Goal: Task Accomplishment & Management: Complete application form

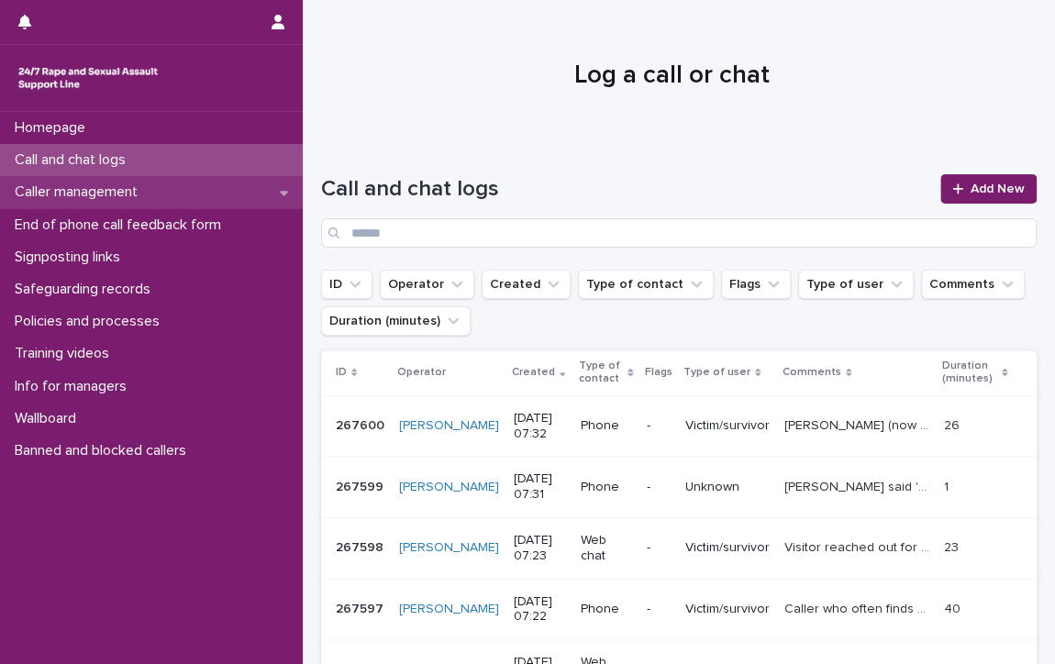
click at [110, 187] on p "Caller management" at bounding box center [79, 192] width 145 height 17
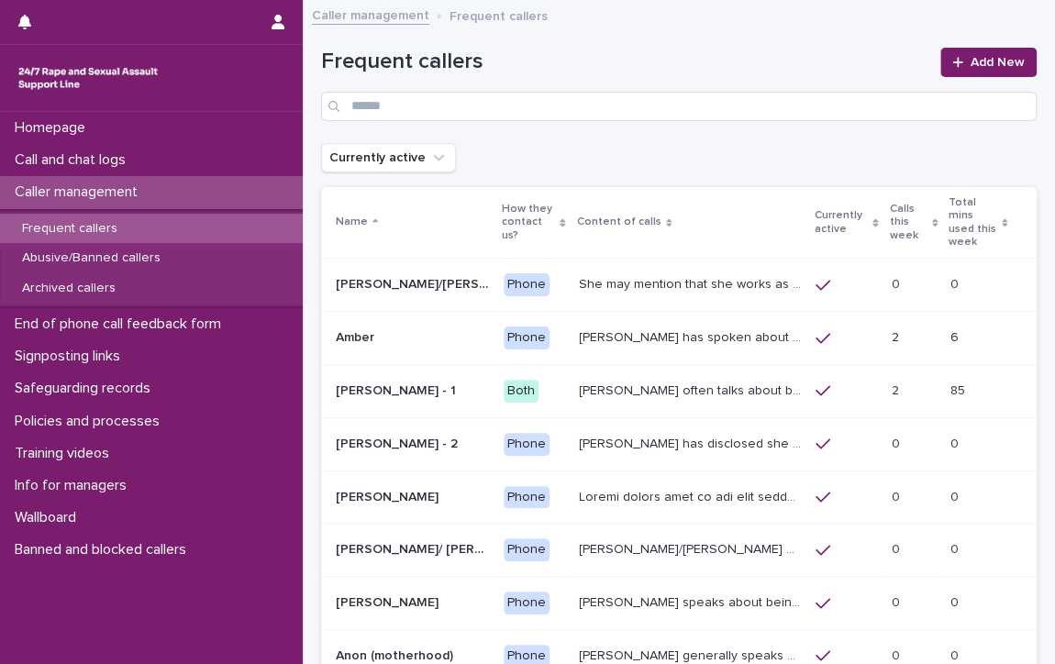
click at [95, 221] on p "Frequent callers" at bounding box center [69, 229] width 125 height 16
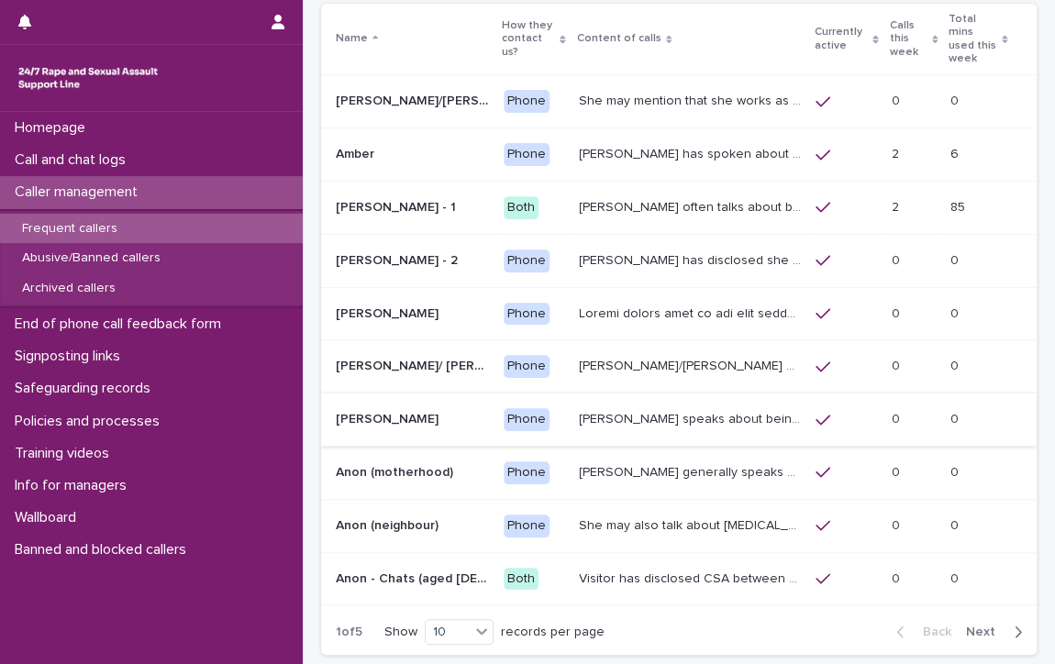
scroll to position [275, 0]
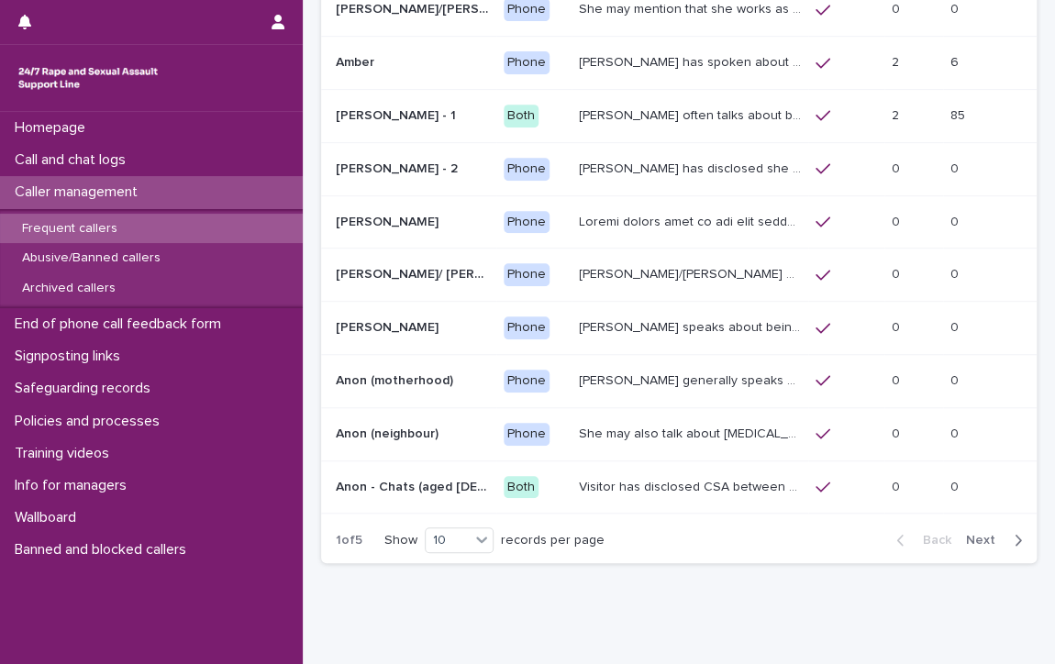
click at [966, 534] on span "Next" at bounding box center [986, 540] width 40 height 13
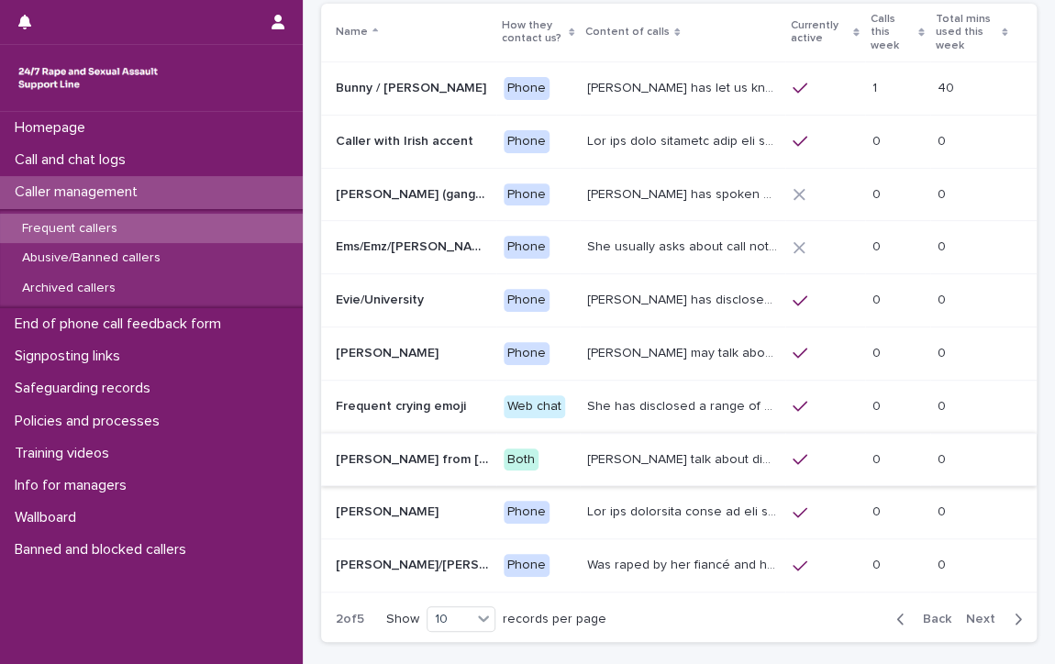
scroll to position [275, 0]
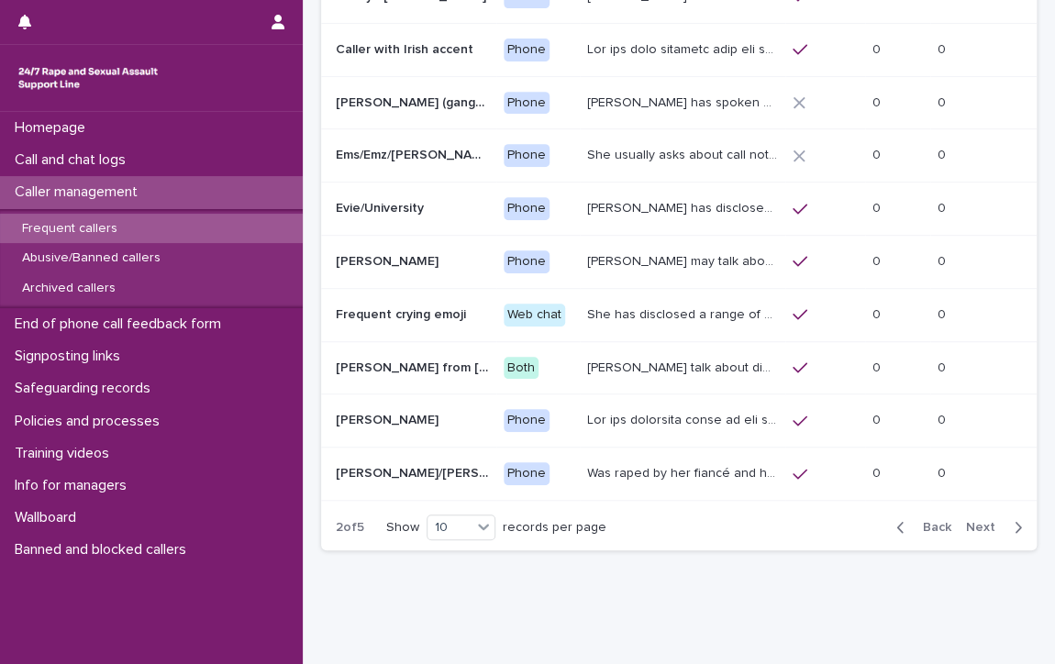
click at [966, 523] on span "Next" at bounding box center [986, 527] width 40 height 13
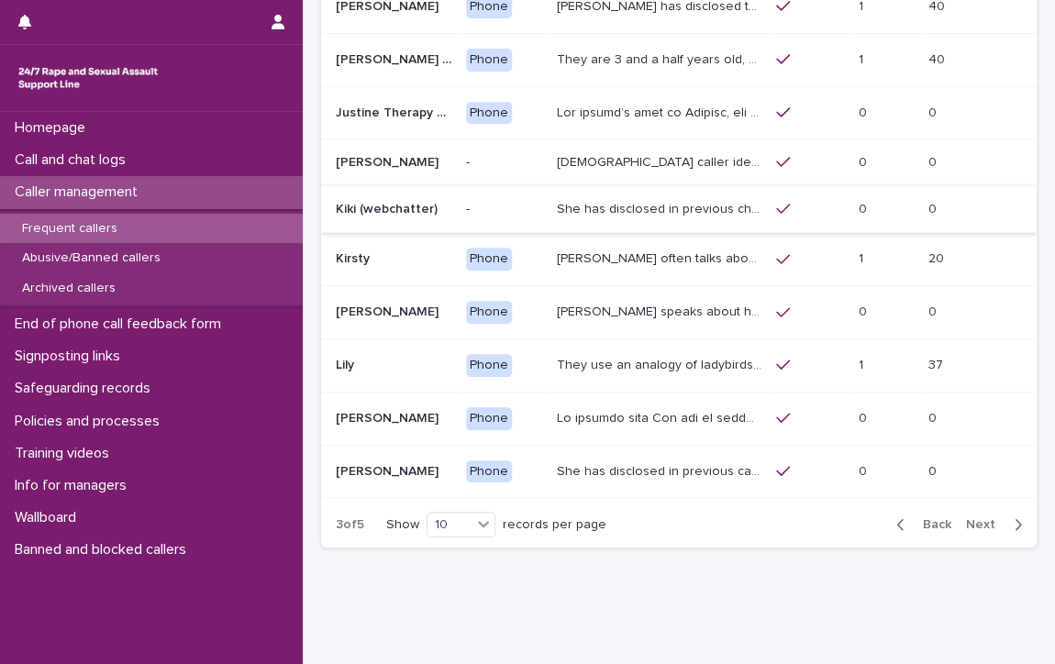
scroll to position [275, 0]
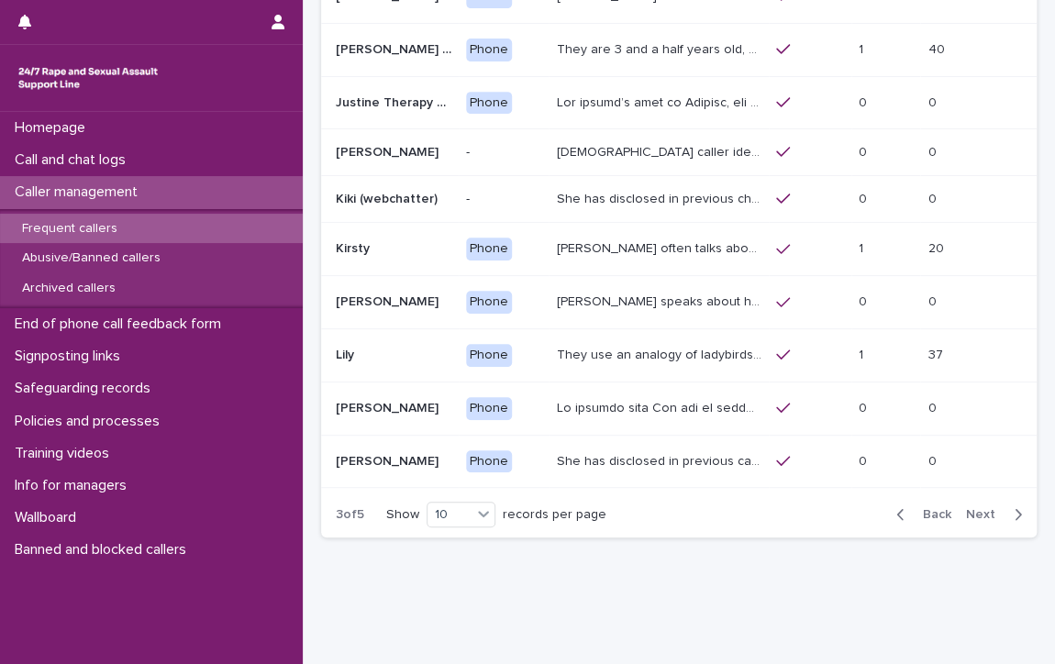
click at [966, 508] on span "Next" at bounding box center [986, 514] width 40 height 13
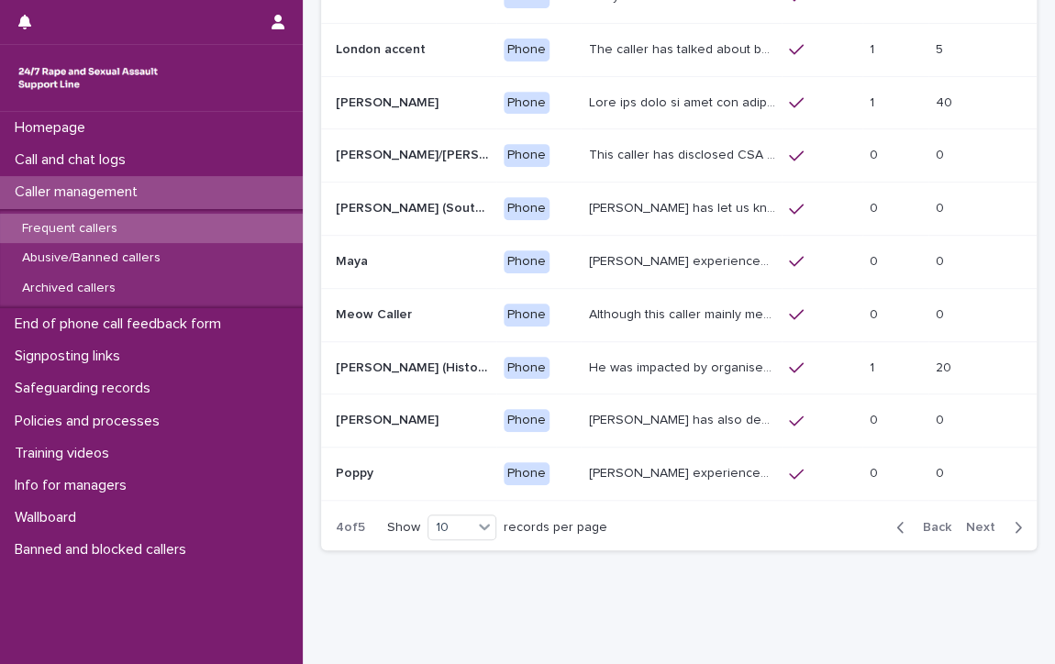
scroll to position [288, 0]
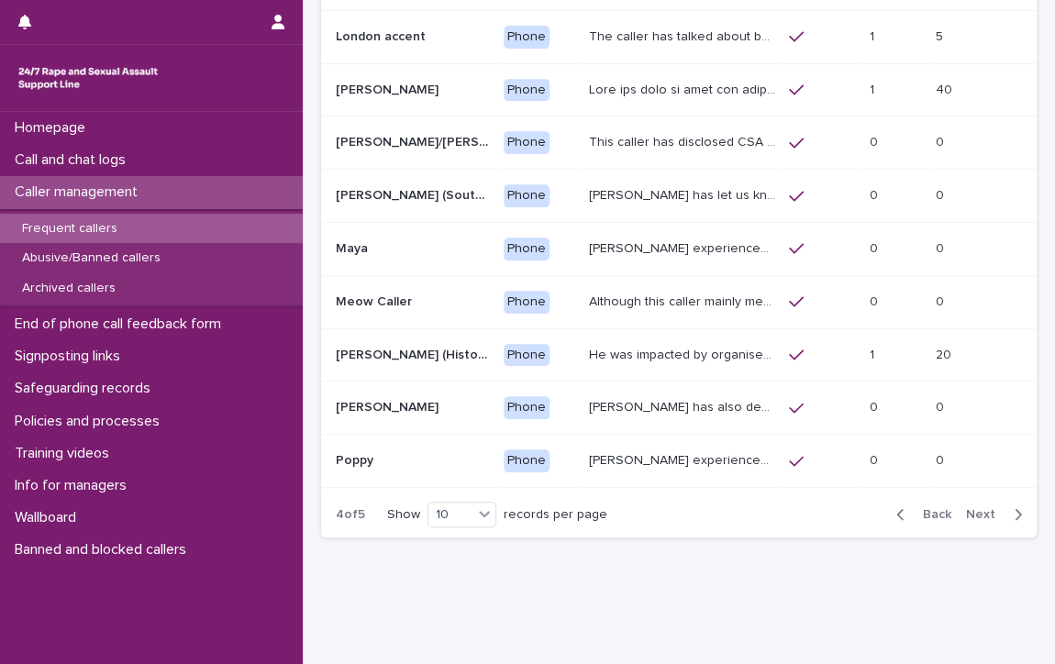
click at [374, 348] on p "[PERSON_NAME] (Historic Plan)" at bounding box center [414, 353] width 157 height 19
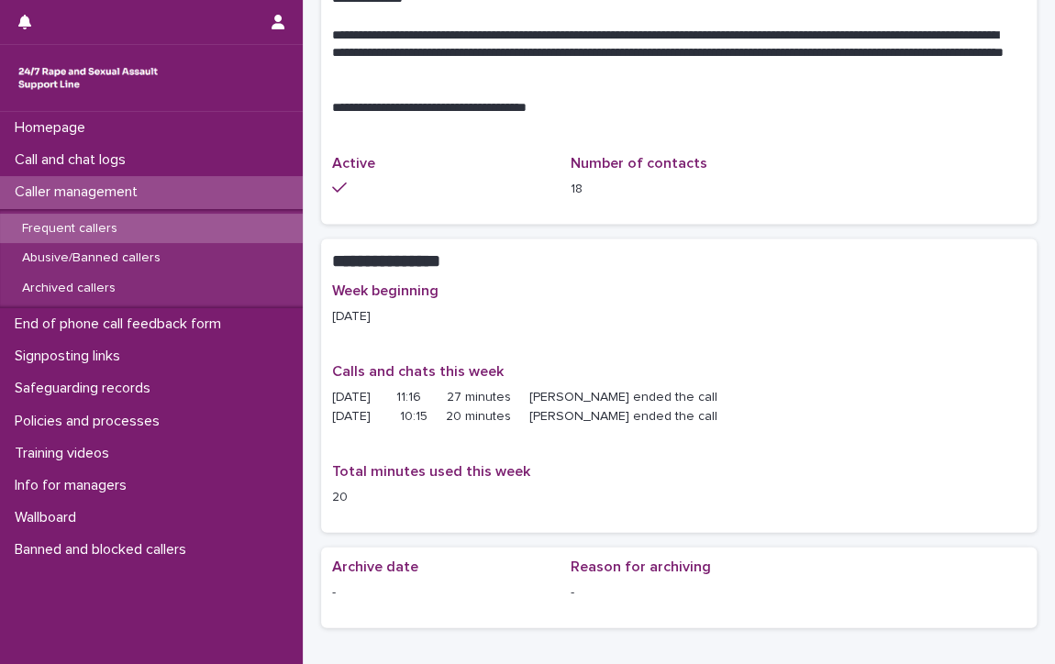
scroll to position [1193, 0]
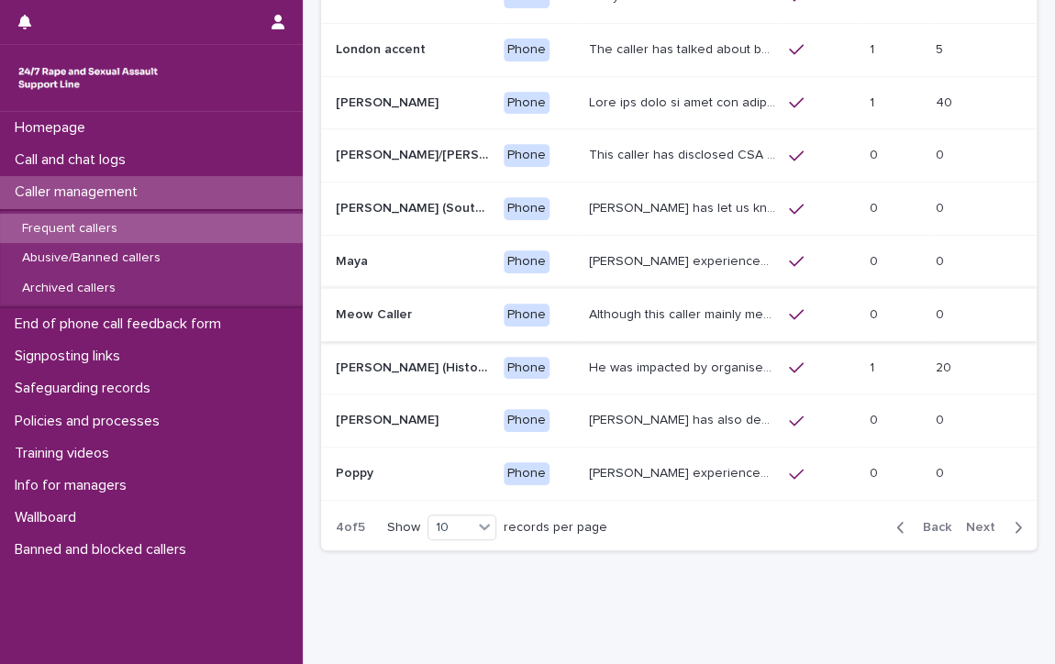
scroll to position [318, 0]
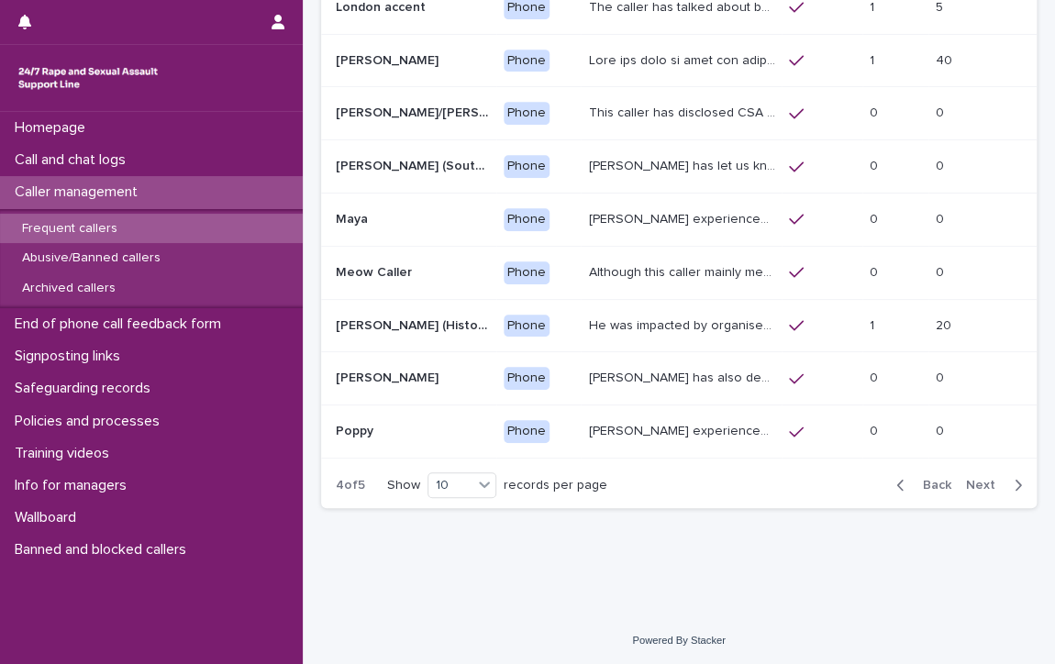
click at [969, 479] on span "Next" at bounding box center [986, 485] width 40 height 13
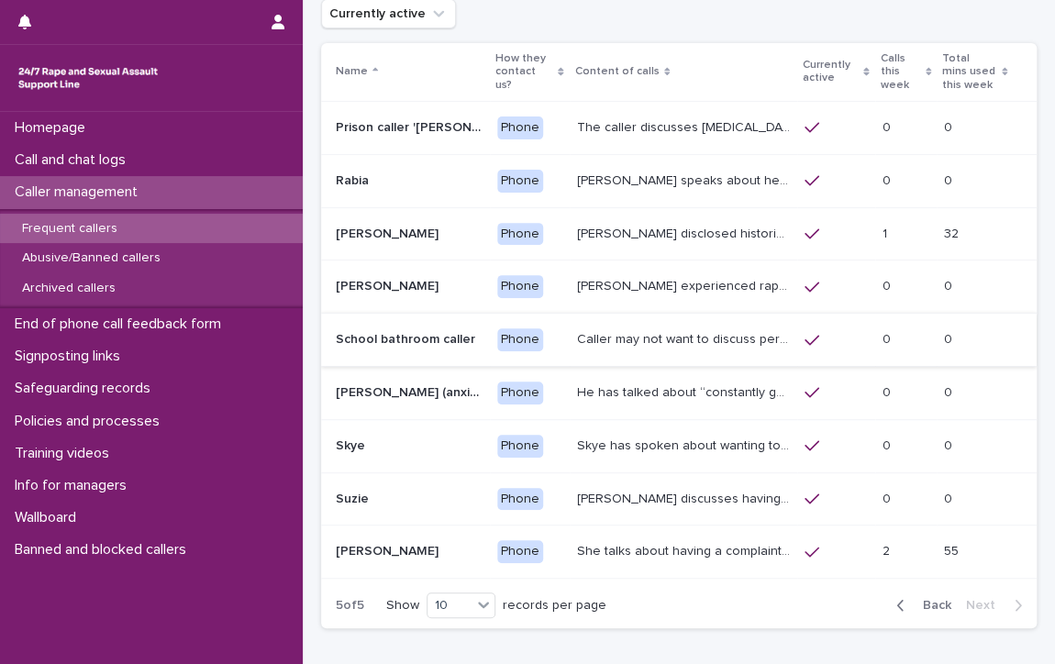
scroll to position [251, 0]
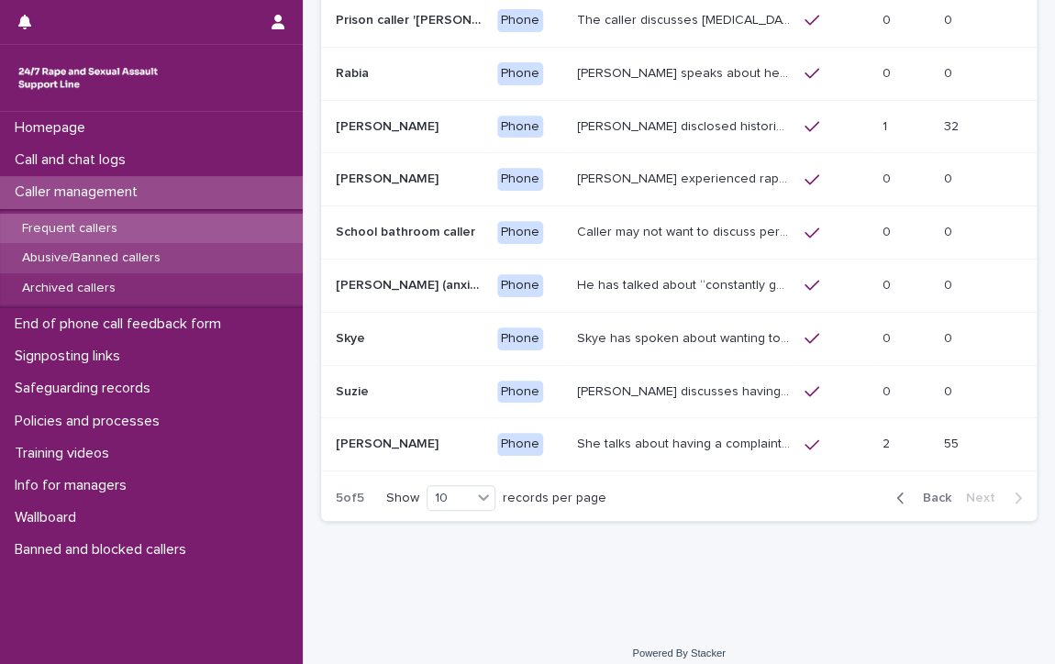
click at [128, 249] on div "Abusive/Banned callers" at bounding box center [151, 258] width 303 height 30
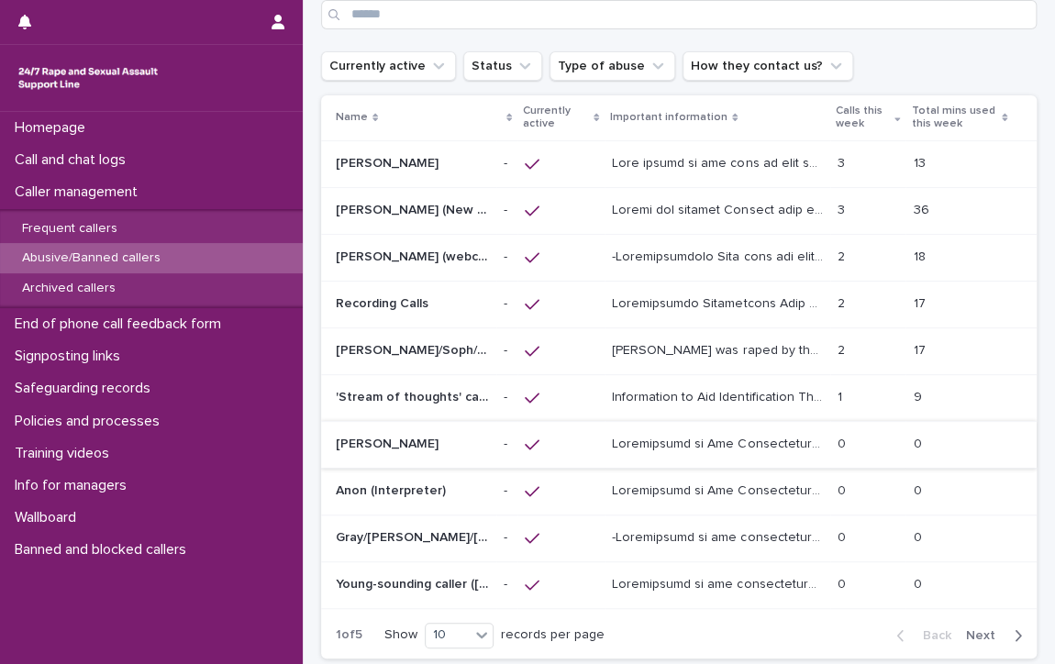
scroll to position [184, 0]
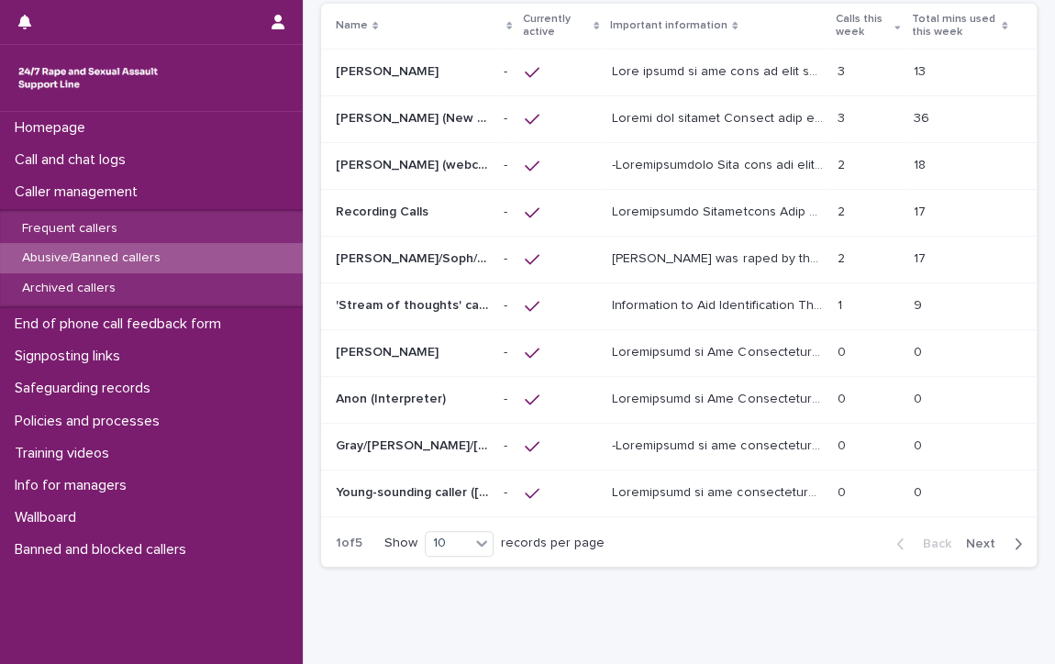
click at [966, 538] on span "Next" at bounding box center [986, 544] width 40 height 13
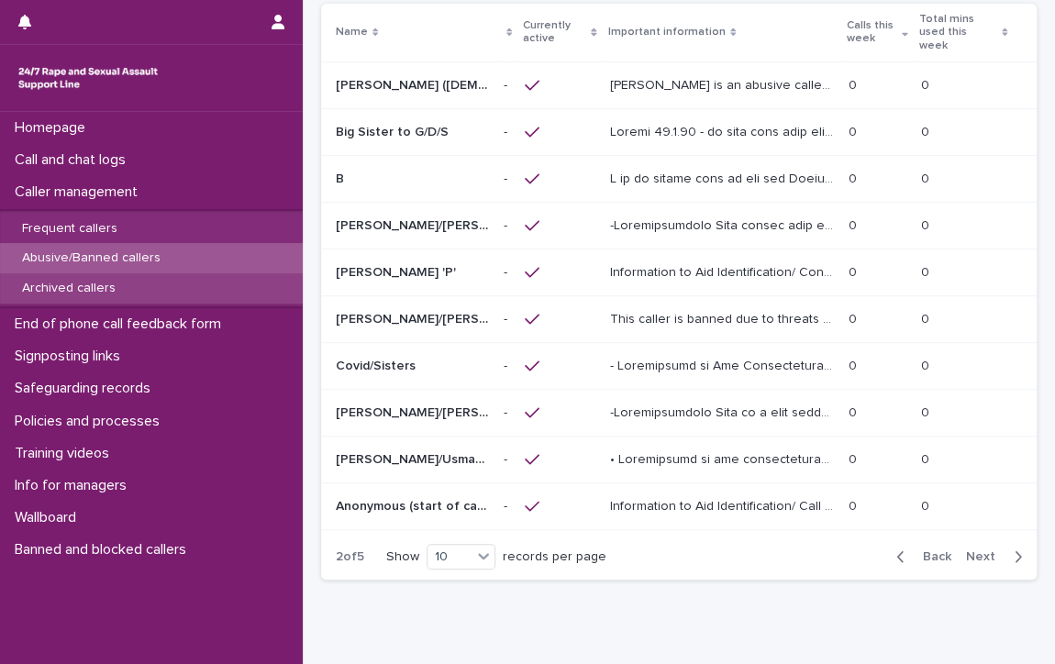
click at [72, 281] on p "Archived callers" at bounding box center [68, 289] width 123 height 16
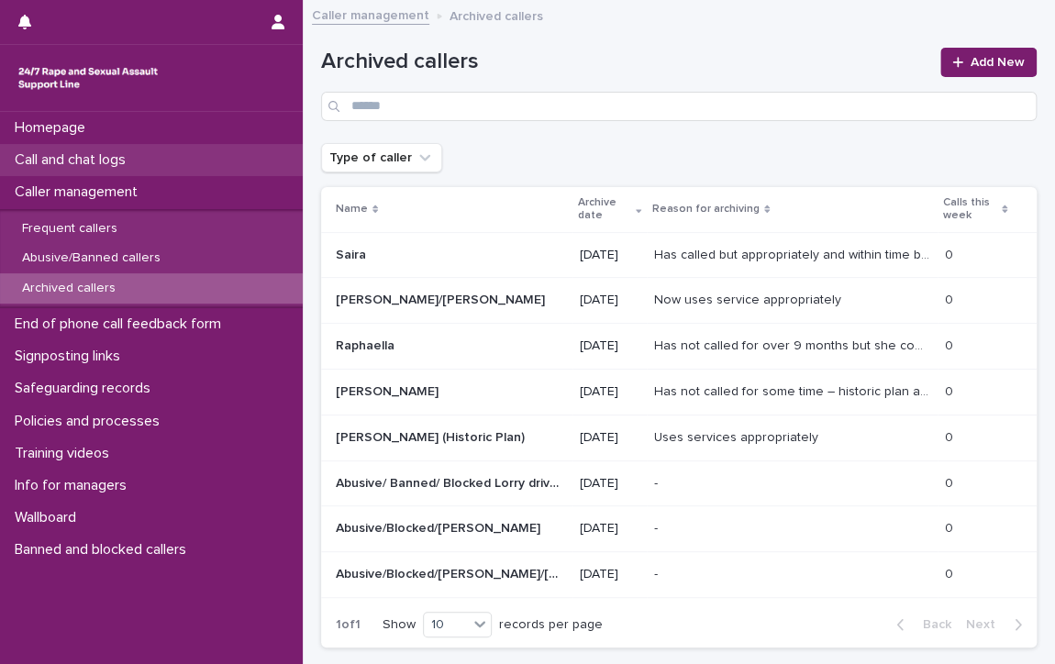
click at [79, 153] on p "Call and chat logs" at bounding box center [73, 159] width 133 height 17
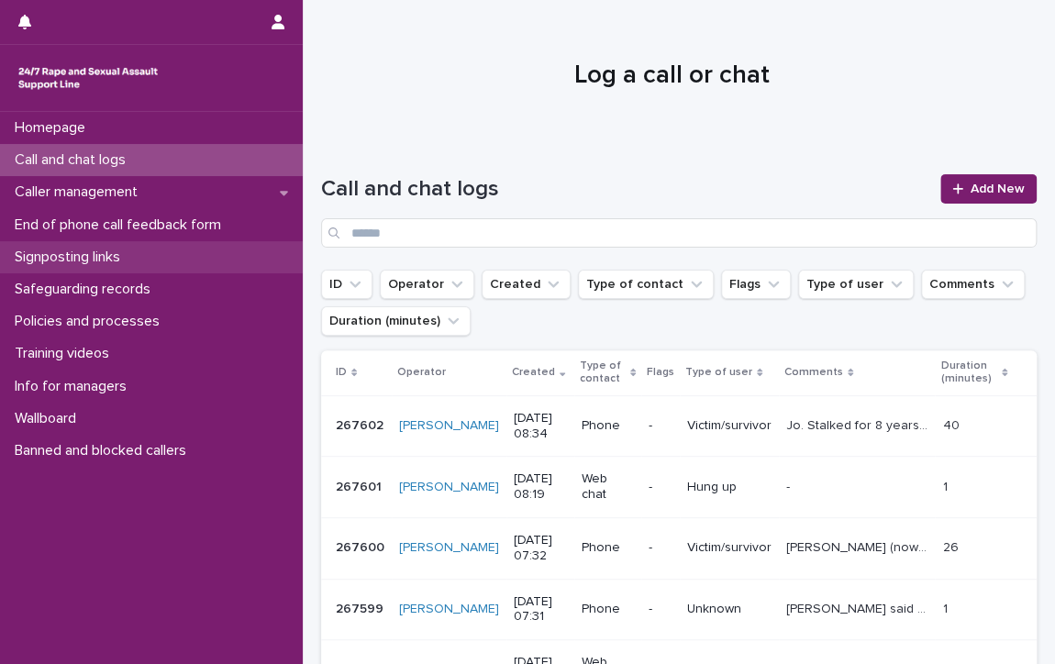
click at [81, 254] on p "Signposting links" at bounding box center [71, 257] width 128 height 17
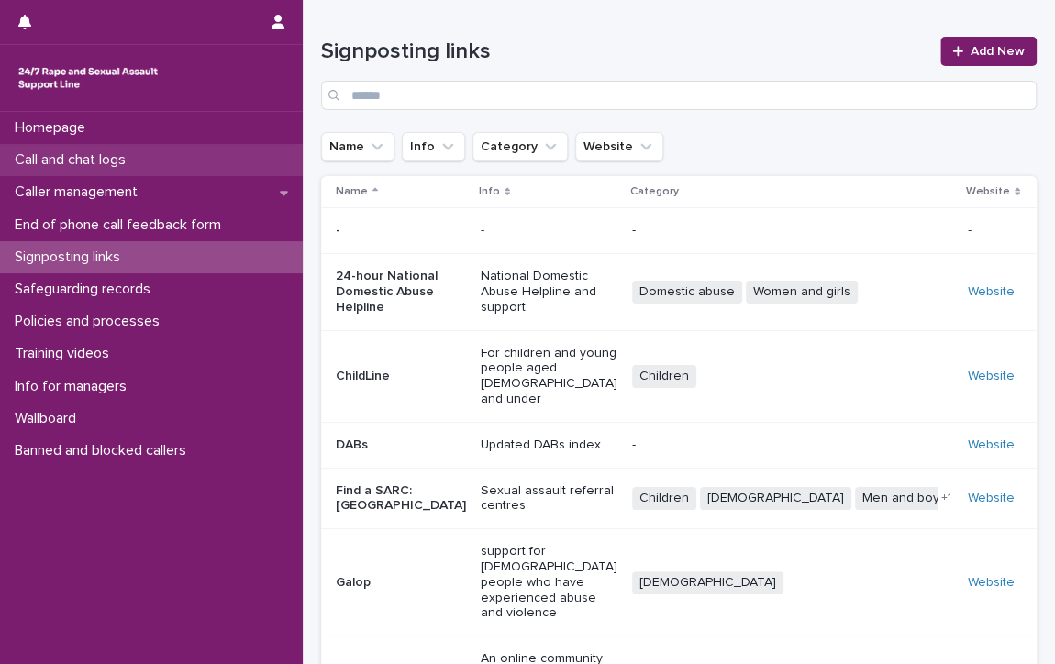
click at [42, 157] on p "Call and chat logs" at bounding box center [73, 159] width 133 height 17
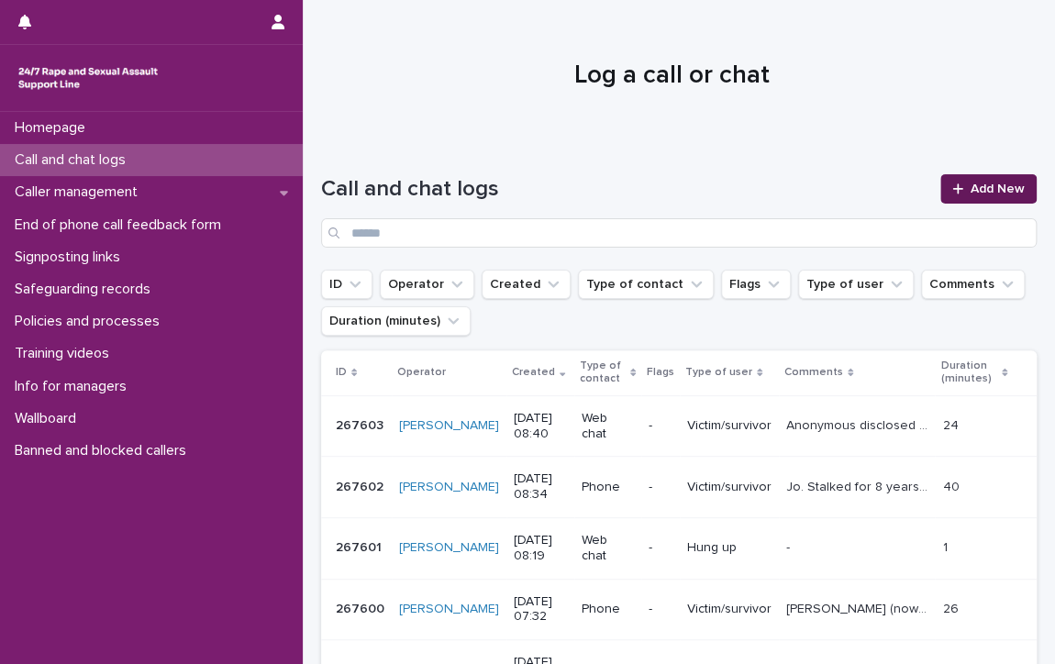
click at [961, 179] on link "Add New" at bounding box center [989, 188] width 96 height 29
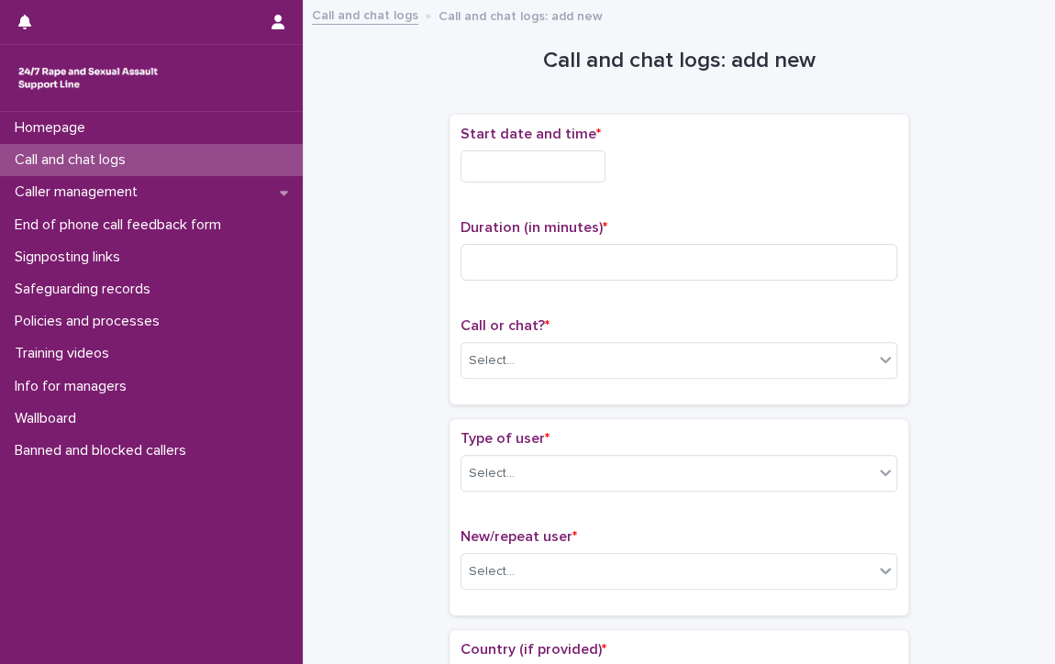
click at [565, 170] on input "text" at bounding box center [533, 167] width 145 height 32
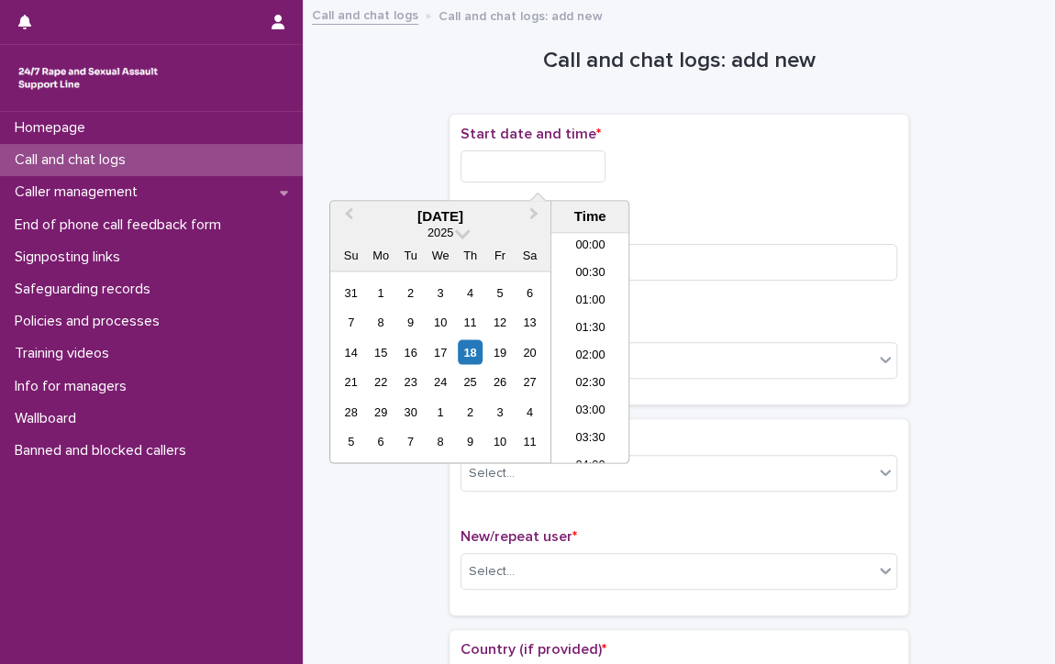
scroll to position [367, 0]
click at [587, 318] on li "08:00" at bounding box center [591, 321] width 78 height 28
click at [582, 170] on input "**********" at bounding box center [533, 167] width 145 height 32
type input "**********"
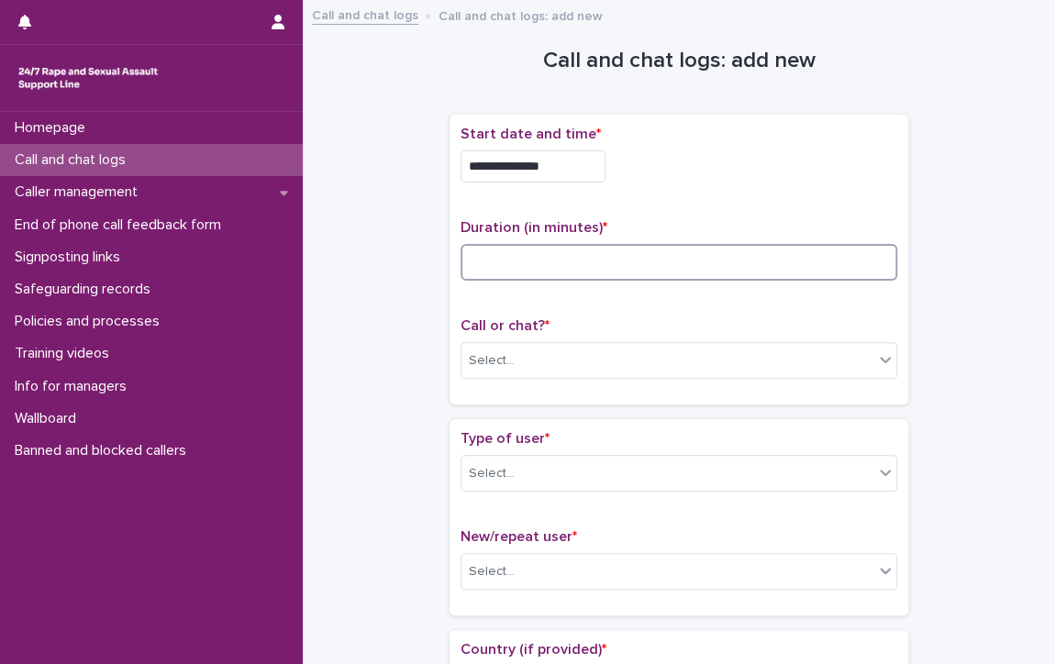
click at [691, 268] on input at bounding box center [679, 262] width 437 height 37
type input "**"
click at [632, 353] on div "Select..." at bounding box center [668, 361] width 412 height 30
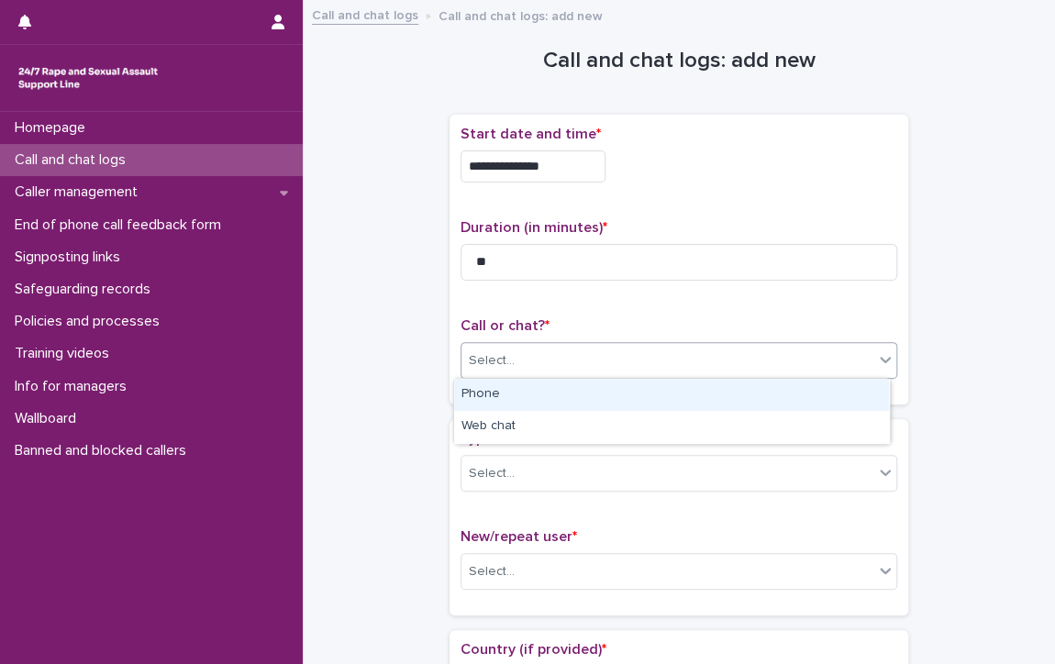
click at [618, 396] on div "Phone" at bounding box center [671, 395] width 435 height 32
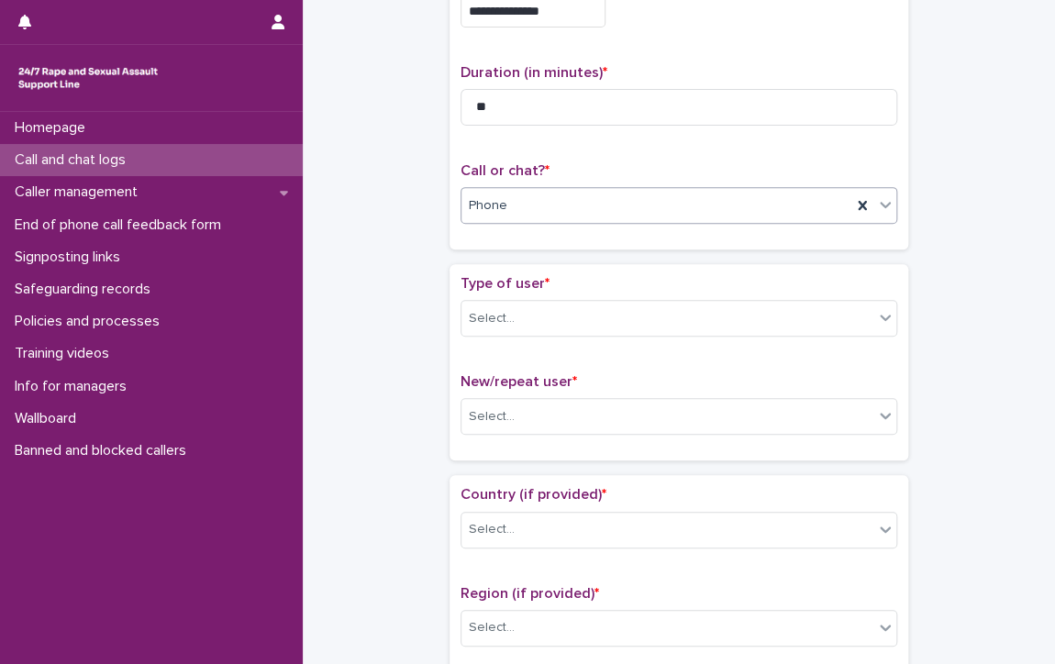
scroll to position [184, 0]
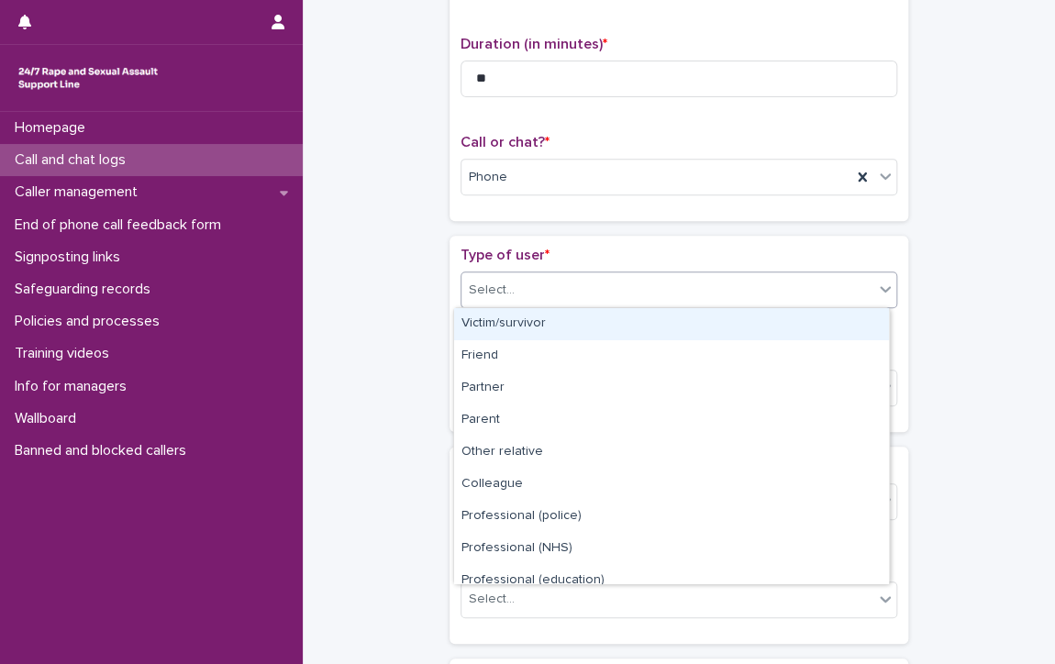
click at [488, 285] on div "Select..." at bounding box center [492, 290] width 46 height 19
click at [642, 320] on div "Victim/survivor" at bounding box center [671, 324] width 435 height 32
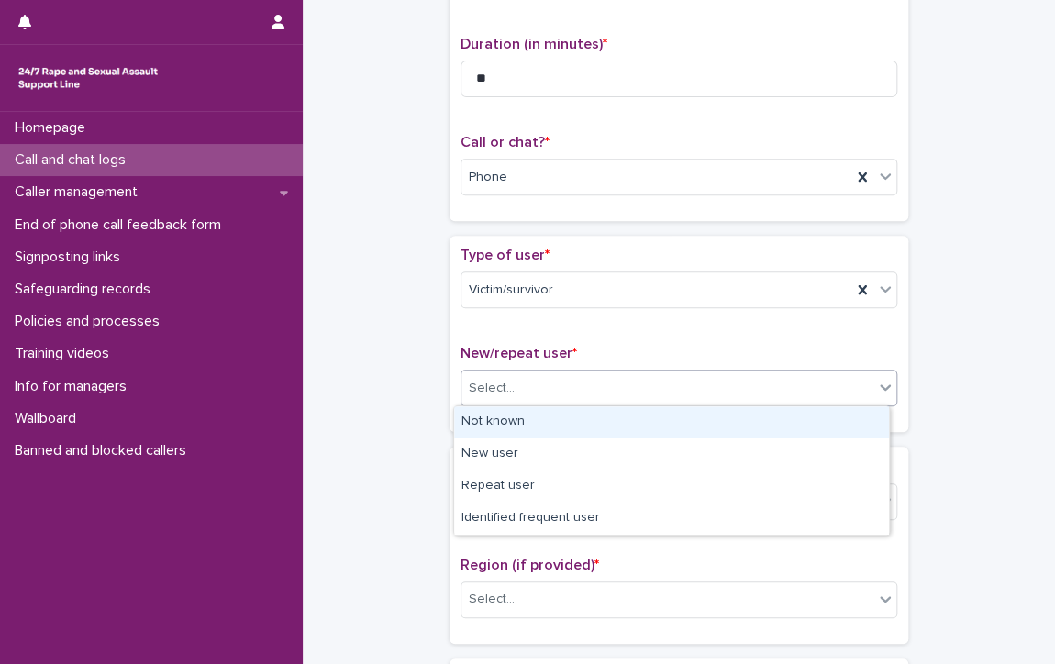
click at [633, 383] on div "Select..." at bounding box center [668, 389] width 412 height 30
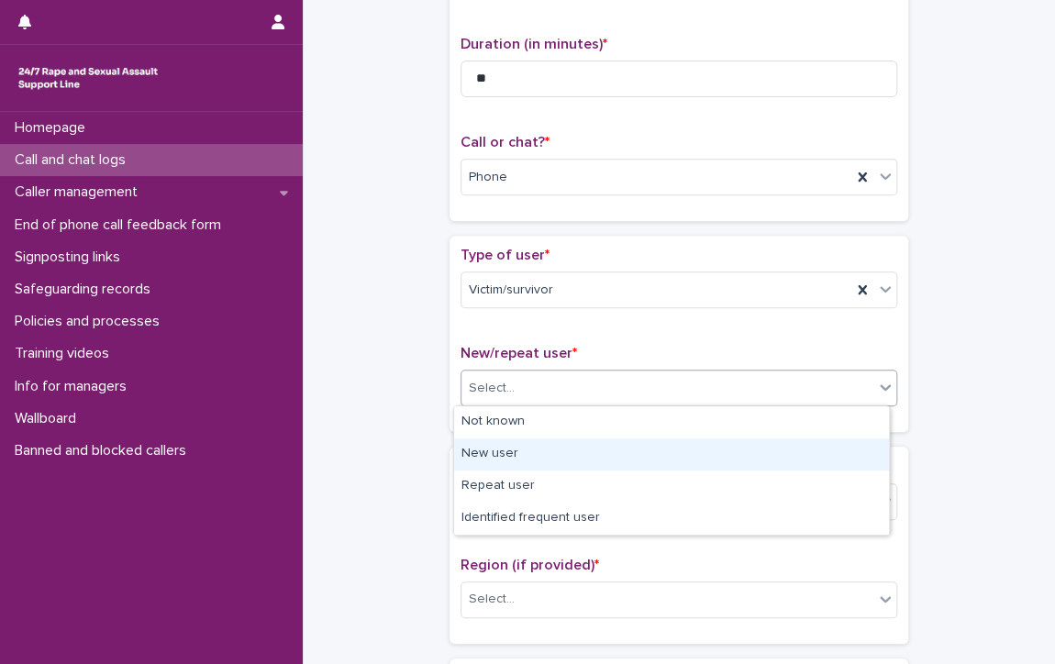
click at [488, 455] on div "New user" at bounding box center [671, 455] width 435 height 32
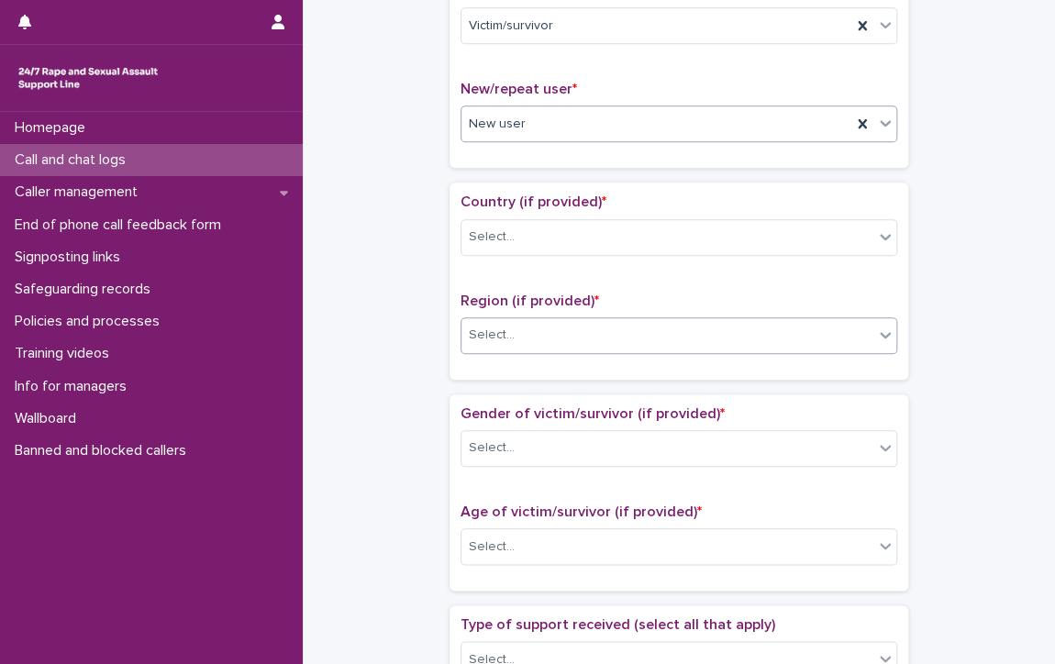
scroll to position [459, 0]
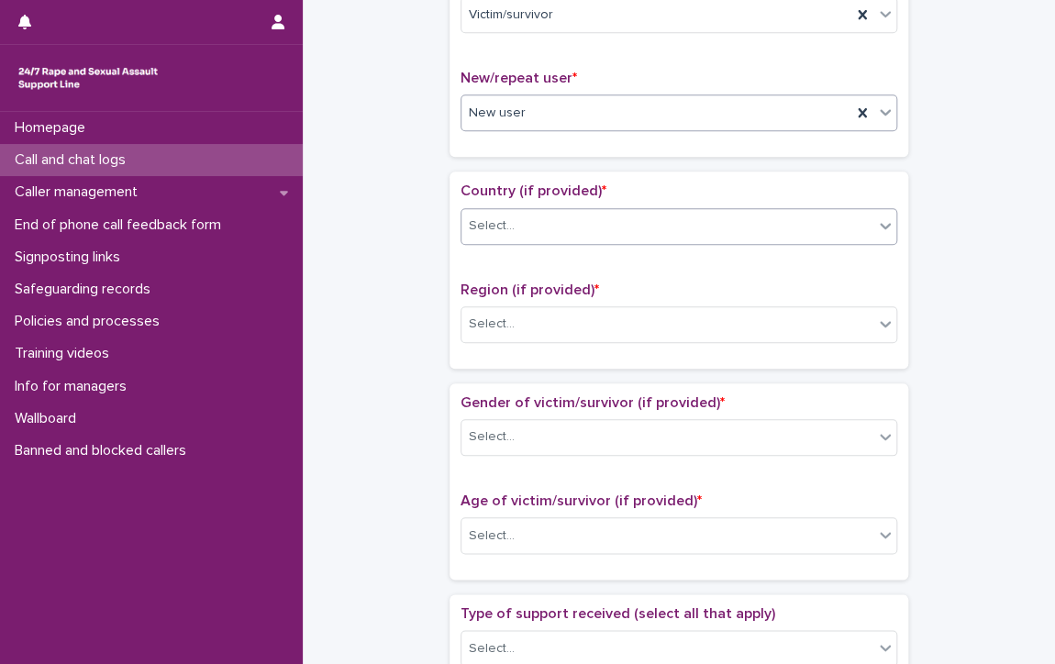
click at [514, 222] on div "Select..." at bounding box center [668, 226] width 412 height 30
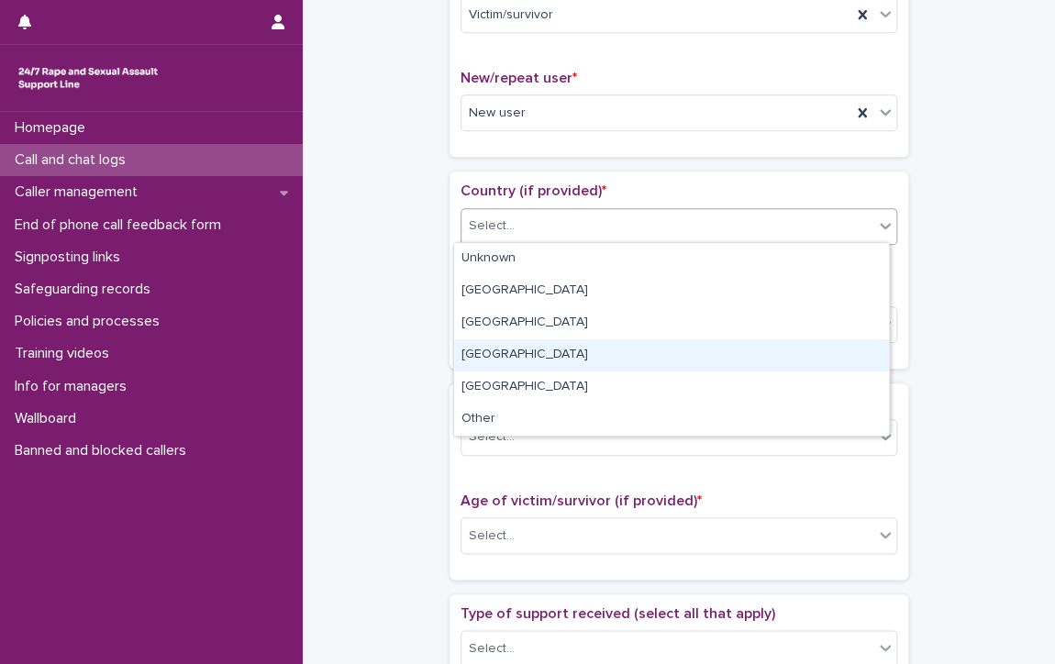
click at [578, 352] on div "[GEOGRAPHIC_DATA]" at bounding box center [671, 356] width 435 height 32
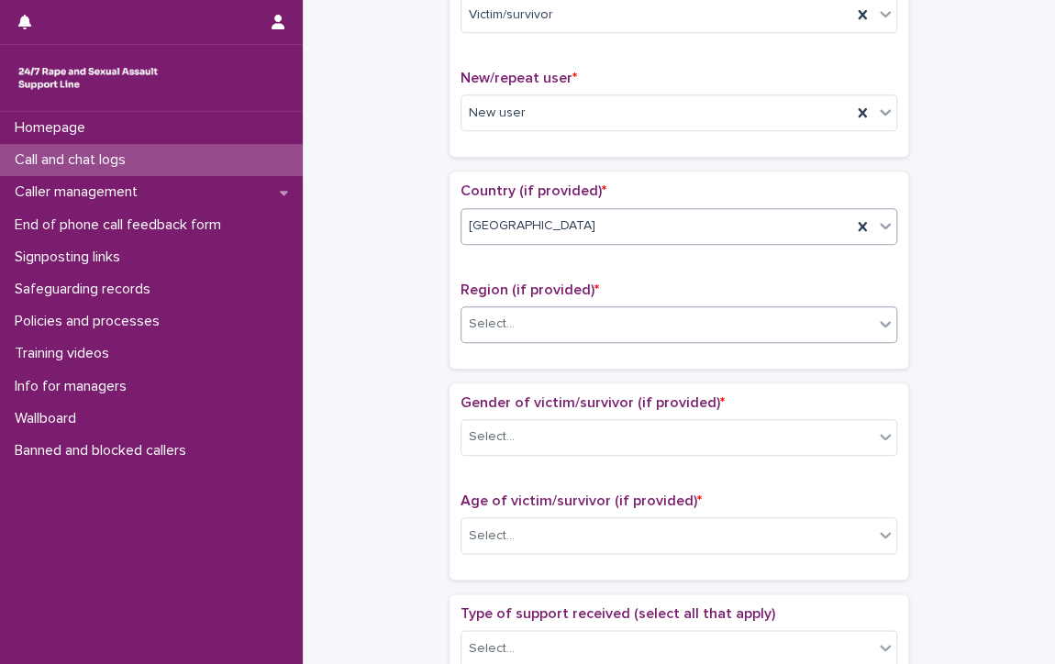
click at [525, 320] on div "Select..." at bounding box center [668, 324] width 412 height 30
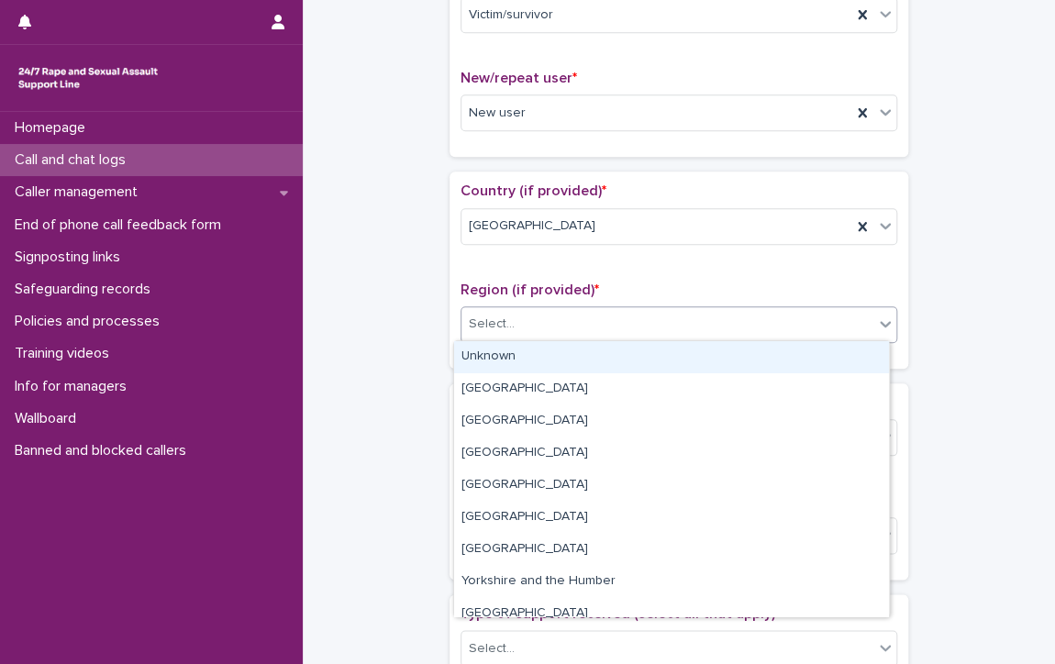
click at [539, 359] on div "Unknown" at bounding box center [671, 357] width 435 height 32
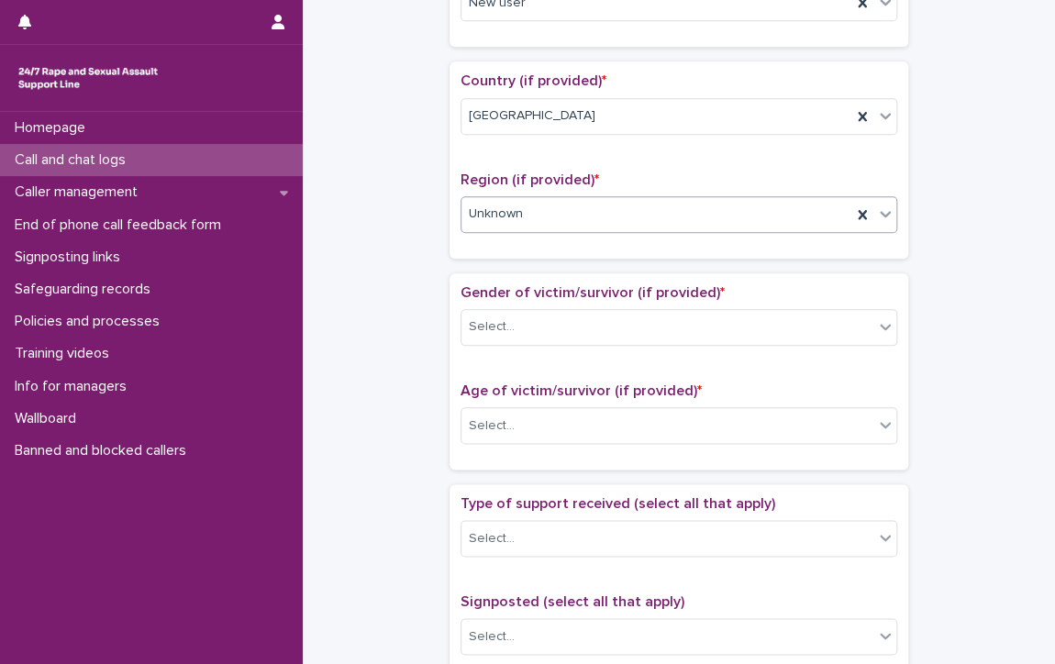
scroll to position [642, 0]
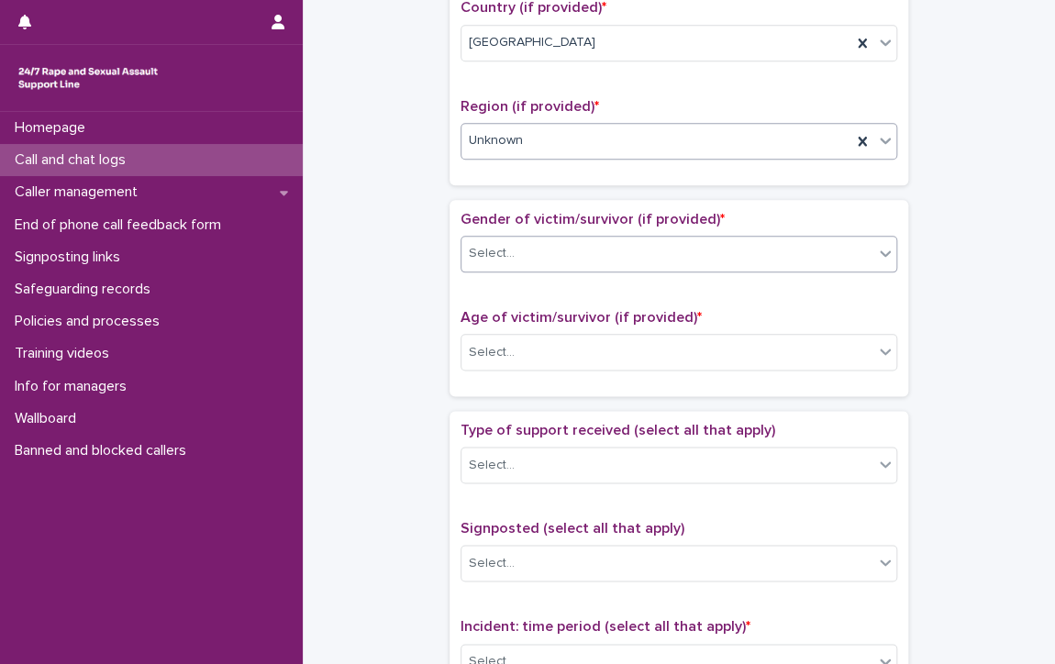
click at [514, 245] on div "Select..." at bounding box center [668, 254] width 412 height 30
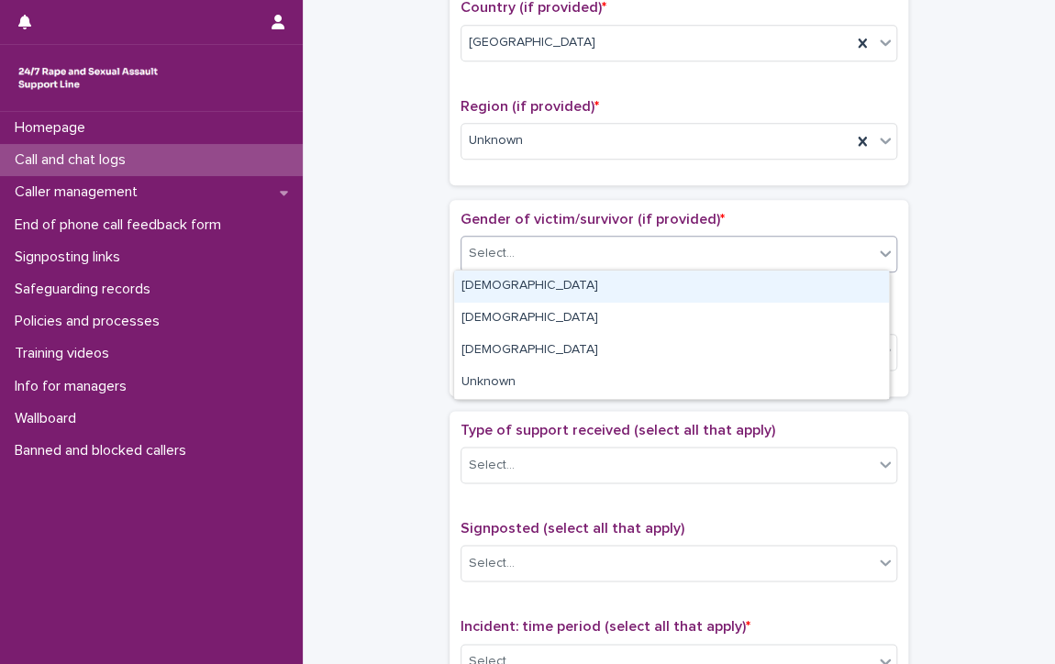
click at [539, 282] on div "[DEMOGRAPHIC_DATA]" at bounding box center [671, 287] width 435 height 32
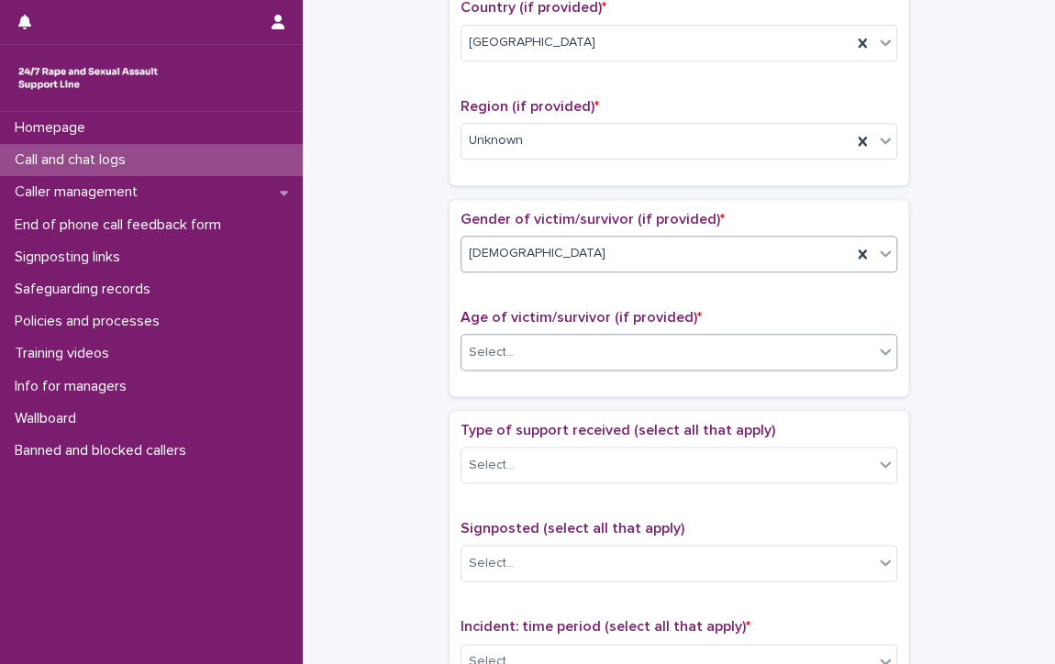
click at [545, 344] on div "Select..." at bounding box center [668, 353] width 412 height 30
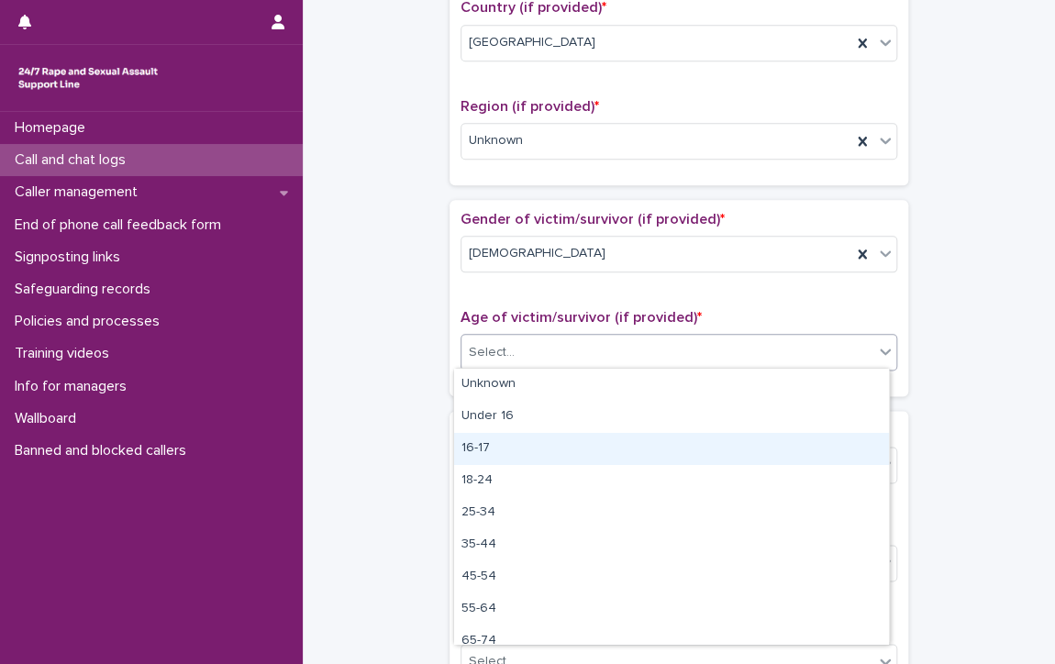
click at [477, 441] on div "16-17" at bounding box center [671, 449] width 435 height 32
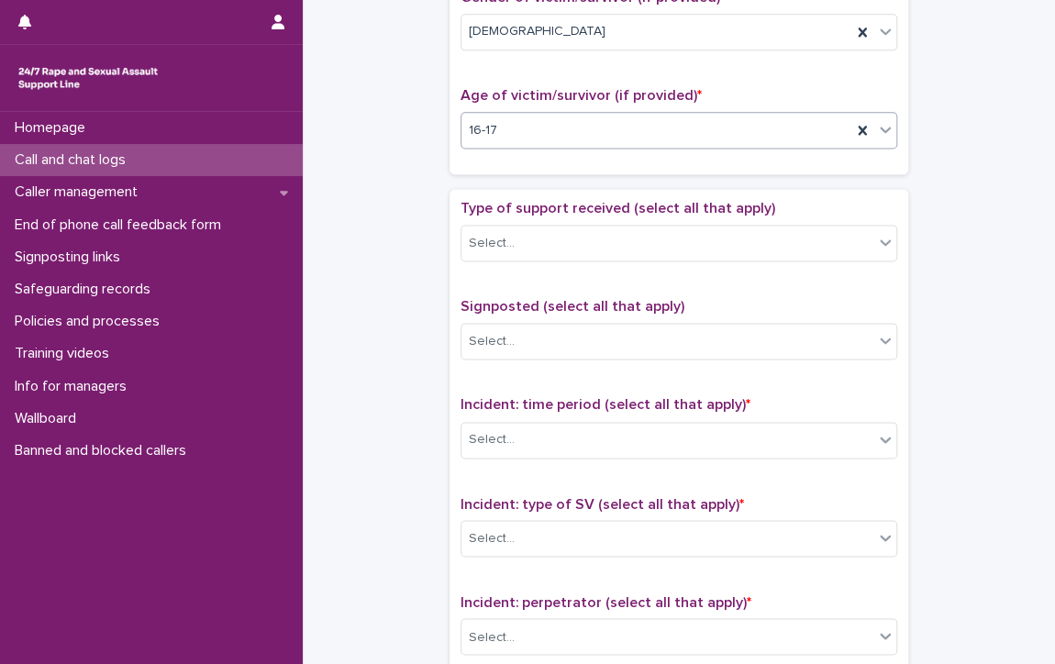
scroll to position [918, 0]
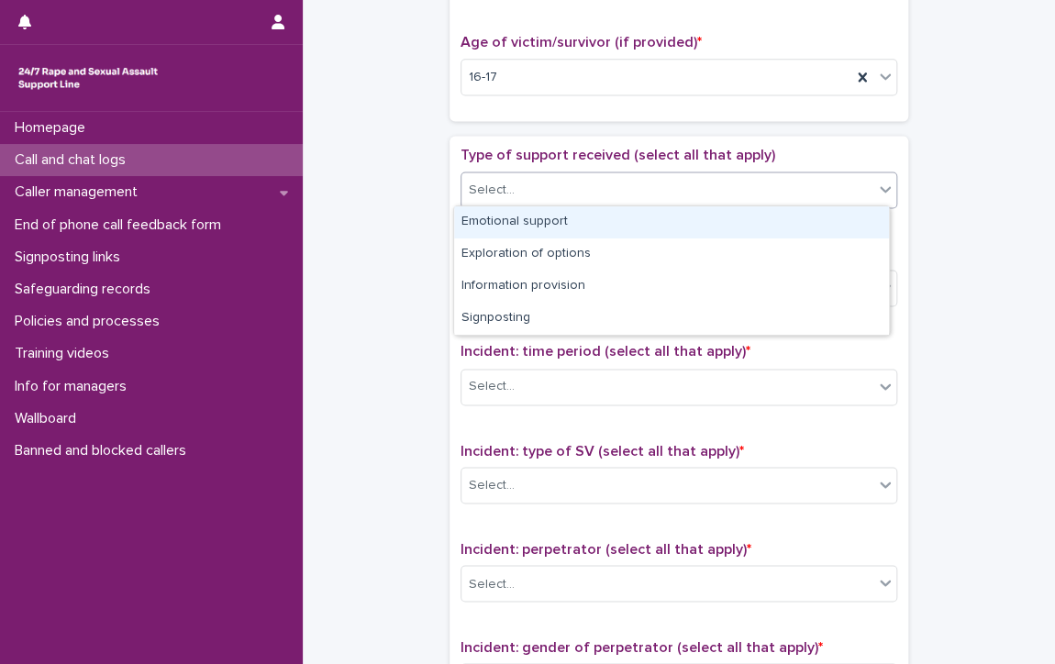
click at [469, 181] on div "Select..." at bounding box center [492, 190] width 46 height 19
click at [625, 220] on div "Emotional support" at bounding box center [671, 223] width 435 height 32
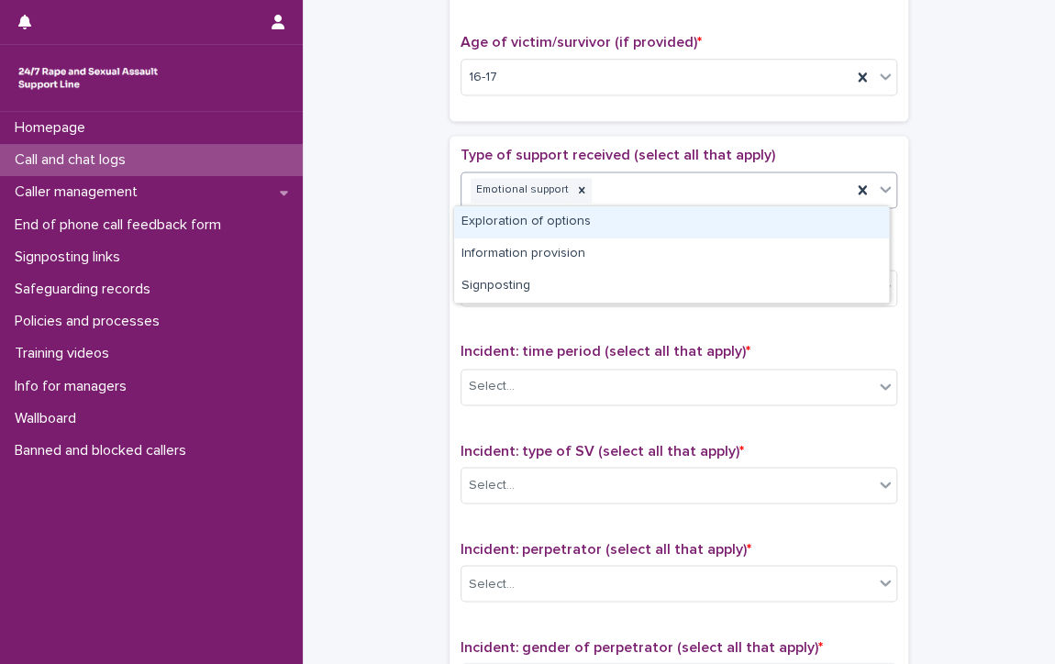
click at [665, 184] on div "Emotional support" at bounding box center [657, 190] width 390 height 32
click at [672, 223] on div "Exploration of options" at bounding box center [671, 223] width 435 height 32
click at [734, 183] on div "Emotional support Exploration of options" at bounding box center [657, 190] width 390 height 32
click at [749, 220] on div "Information provision" at bounding box center [671, 223] width 435 height 32
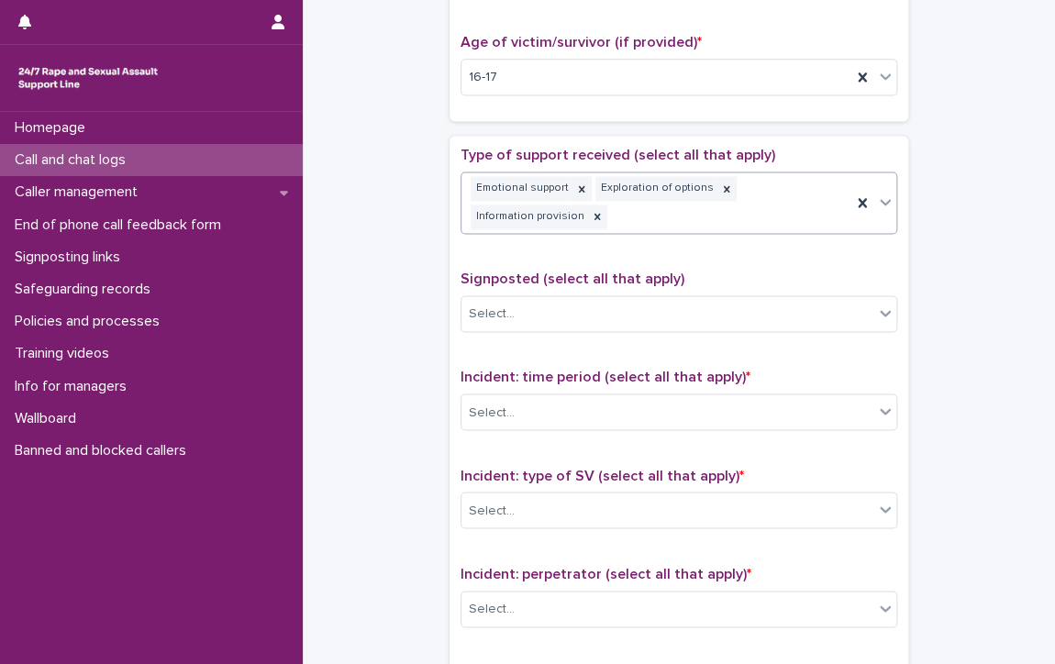
scroll to position [930, 0]
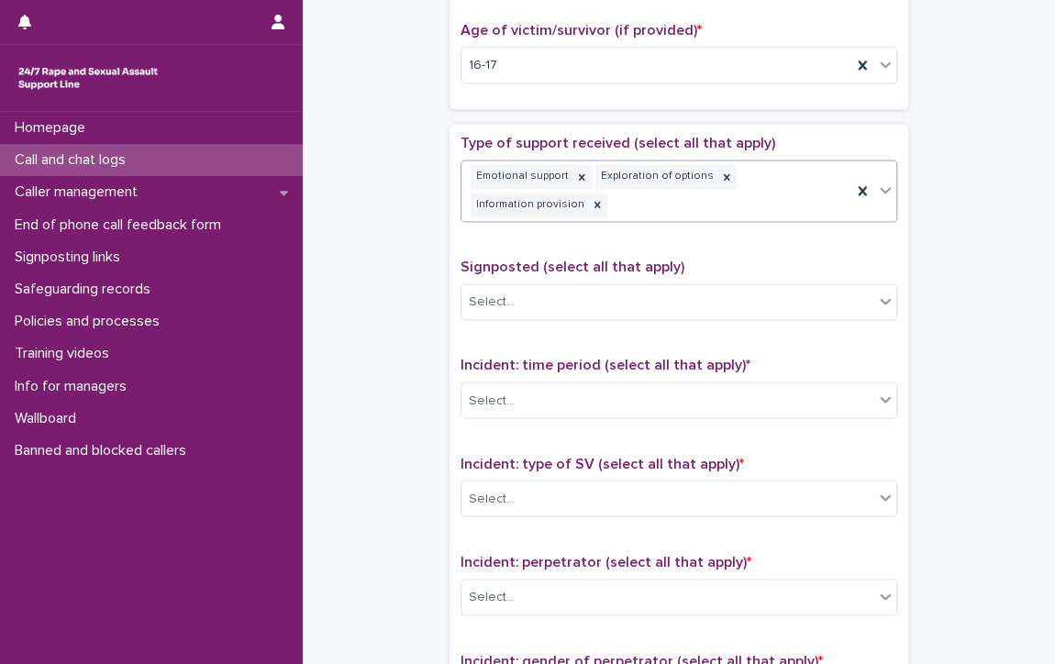
click at [778, 180] on div "Emotional support Exploration of options Information provision" at bounding box center [657, 191] width 390 height 61
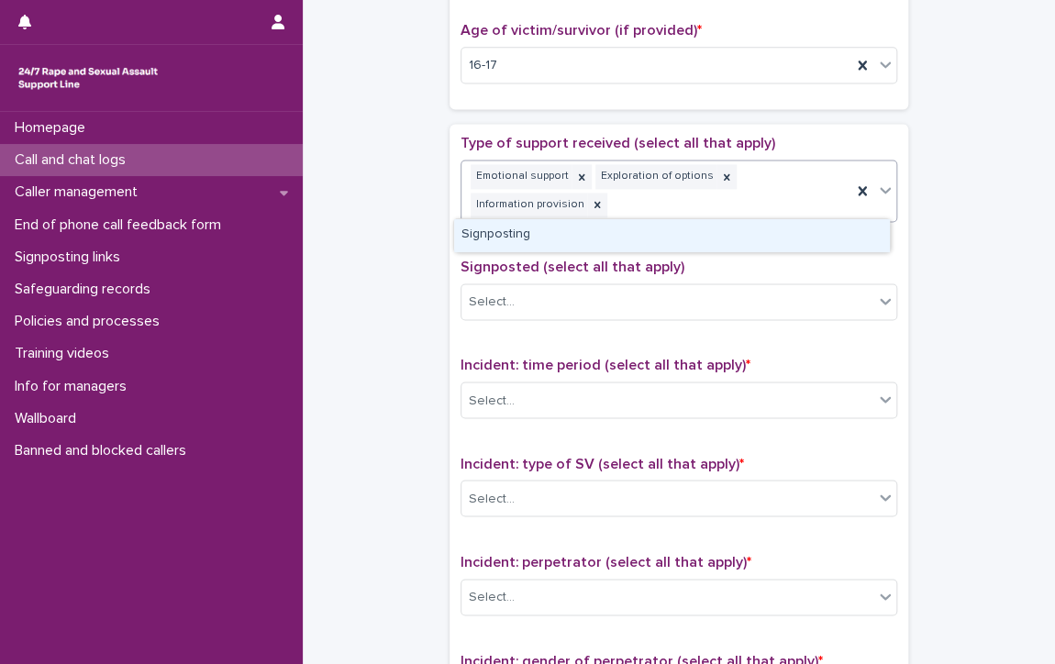
click at [479, 233] on div "Signposting" at bounding box center [671, 235] width 435 height 32
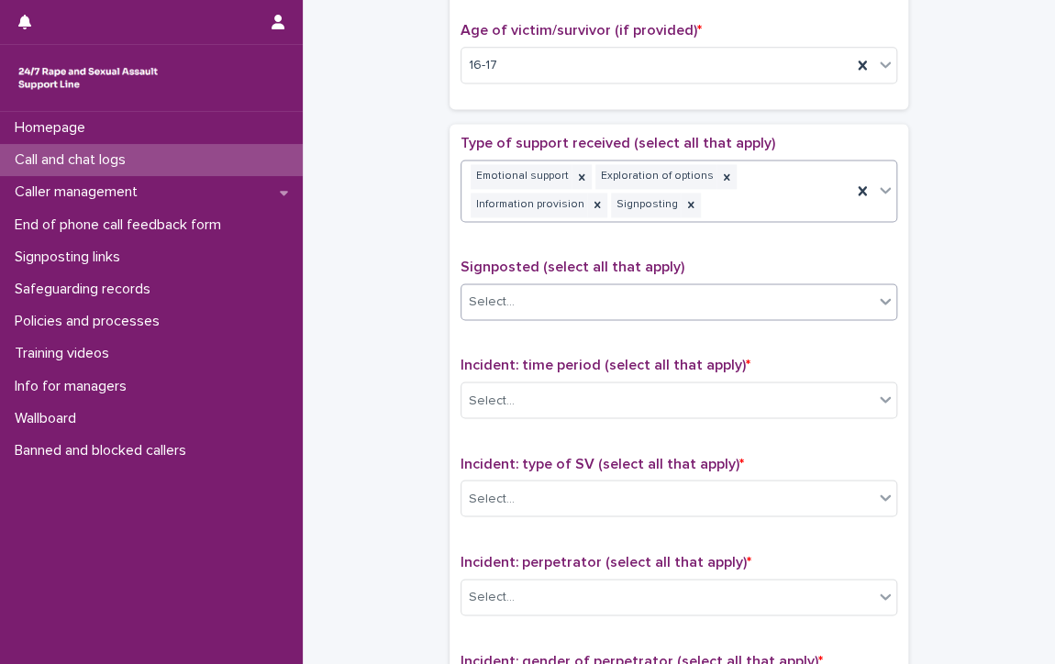
click at [509, 292] on div "Select..." at bounding box center [668, 302] width 412 height 30
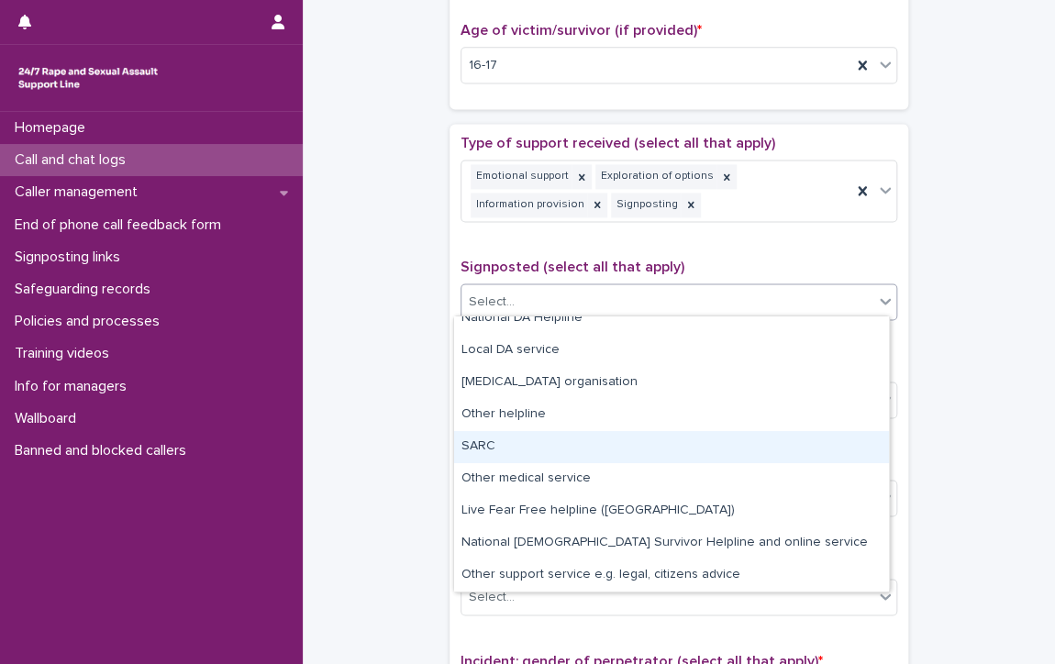
scroll to position [0, 0]
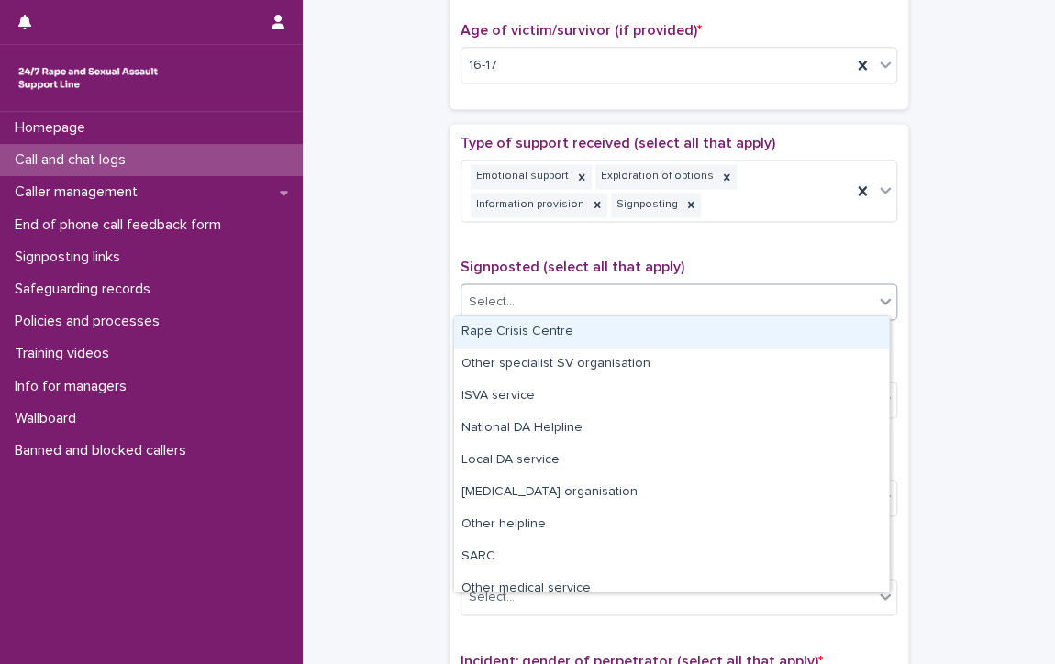
click at [552, 328] on div "Rape Crisis Centre" at bounding box center [671, 333] width 435 height 32
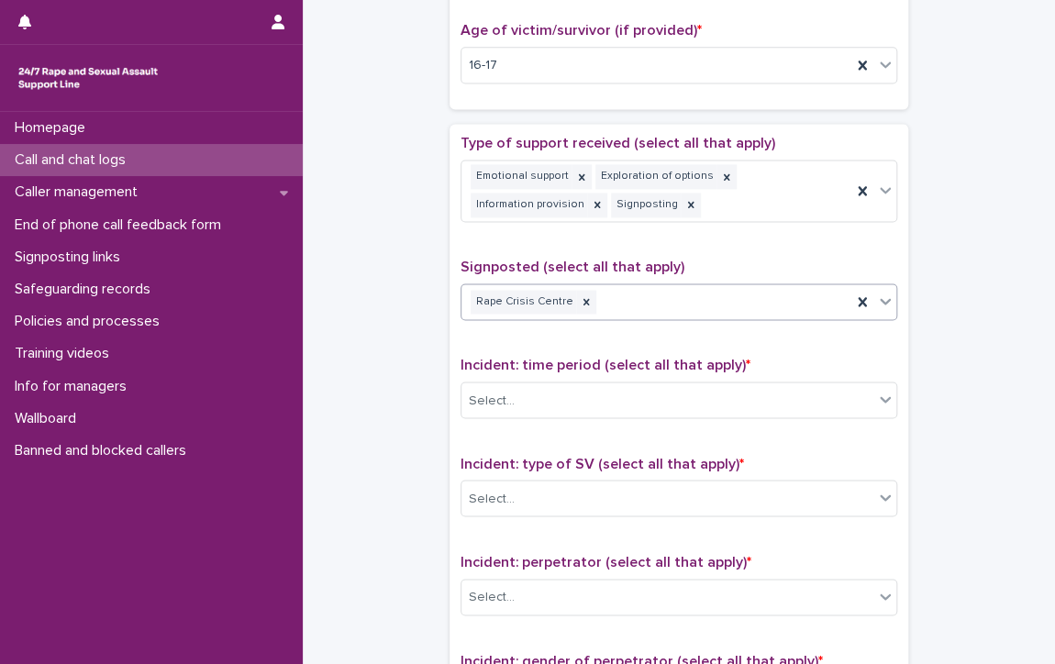
click at [708, 293] on div "Rape Crisis Centre" at bounding box center [657, 302] width 390 height 32
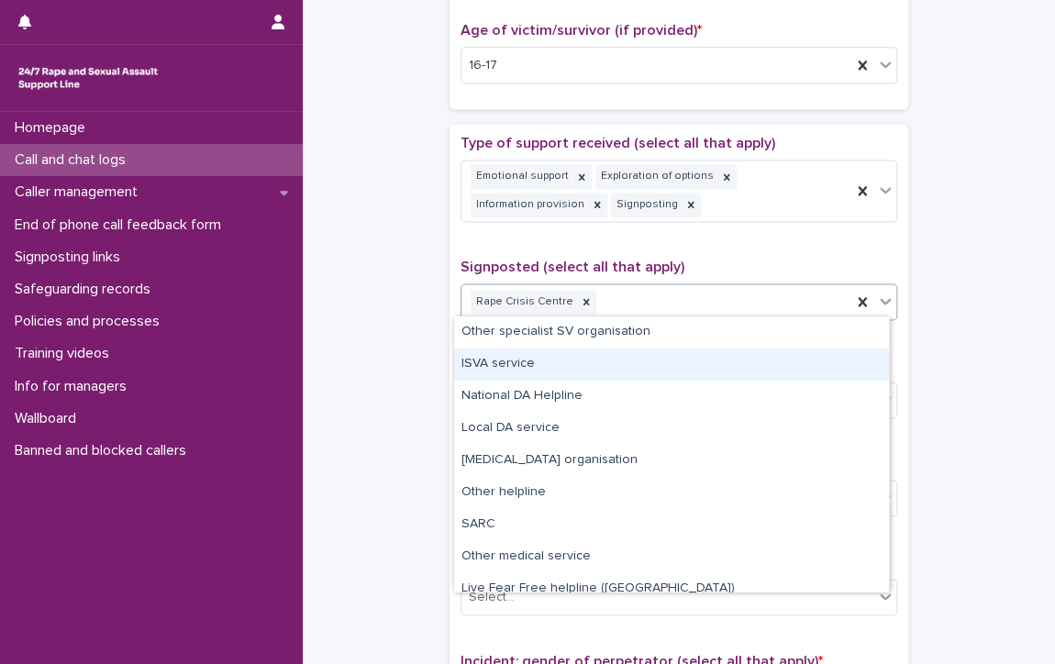
click at [513, 359] on div "ISVA service" at bounding box center [671, 365] width 435 height 32
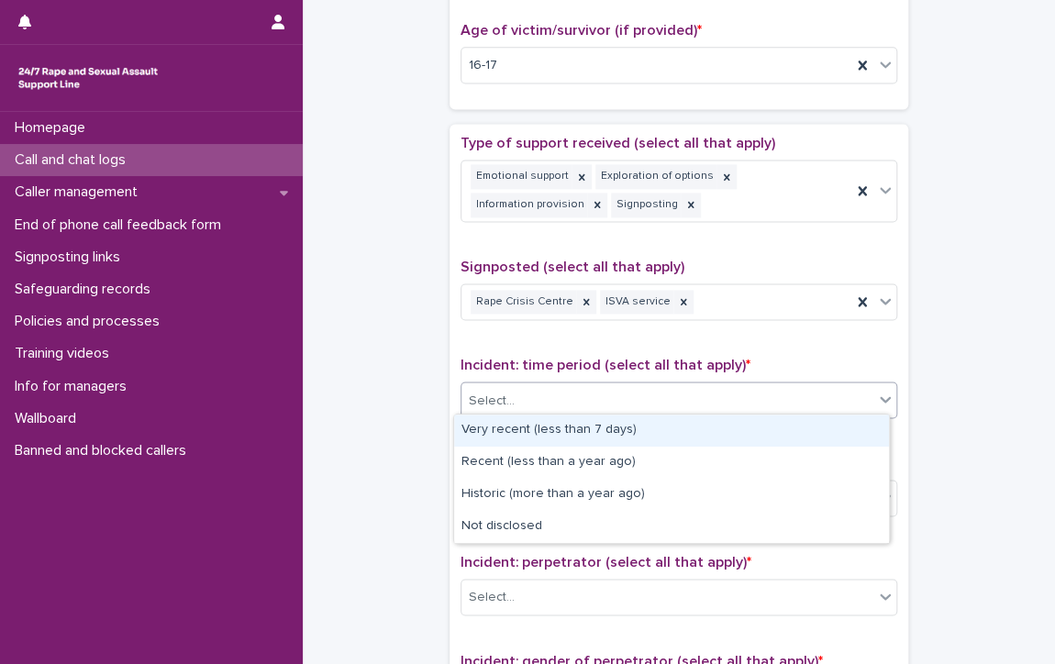
click at [518, 385] on div "Select..." at bounding box center [668, 400] width 412 height 30
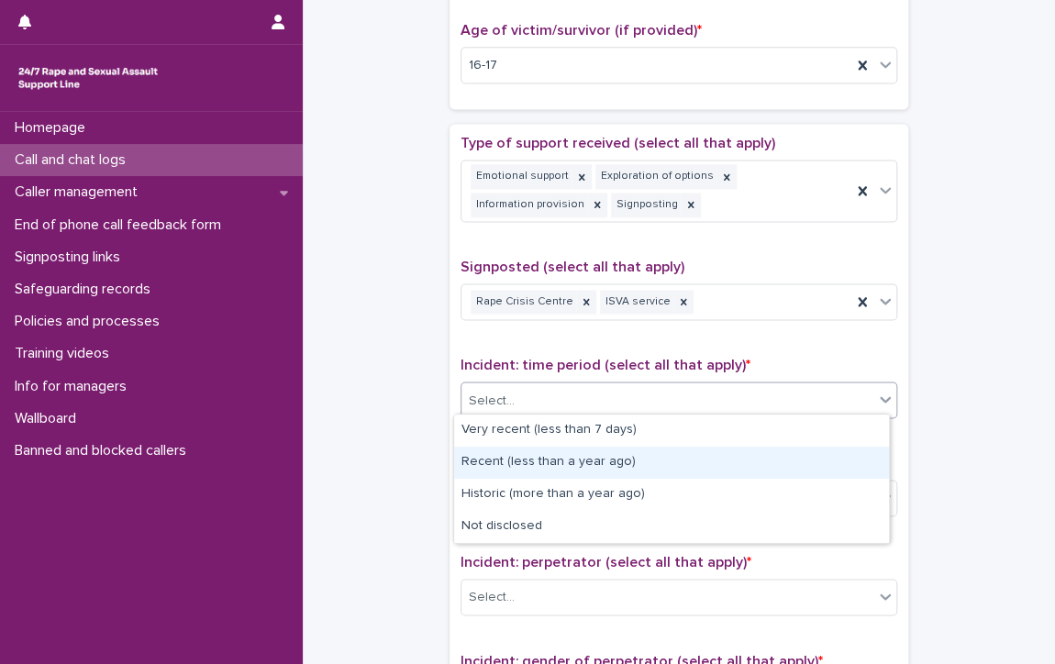
click at [577, 460] on div "Recent (less than a year ago)" at bounding box center [671, 463] width 435 height 32
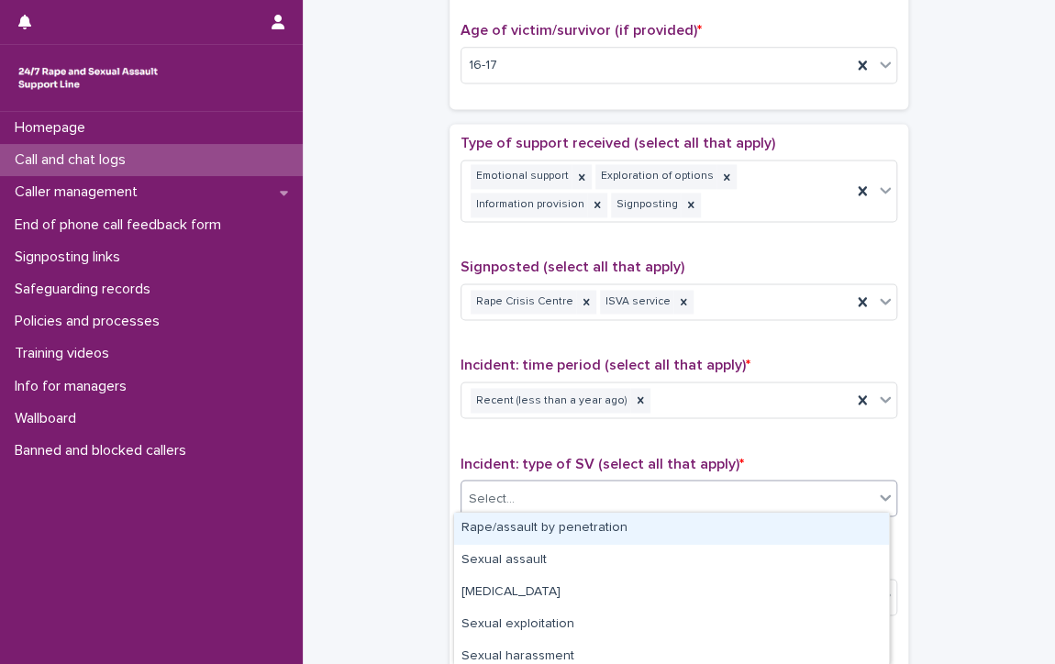
click at [576, 487] on div "Select..." at bounding box center [668, 499] width 412 height 30
click at [573, 521] on div "Rape/assault by penetration" at bounding box center [671, 529] width 435 height 32
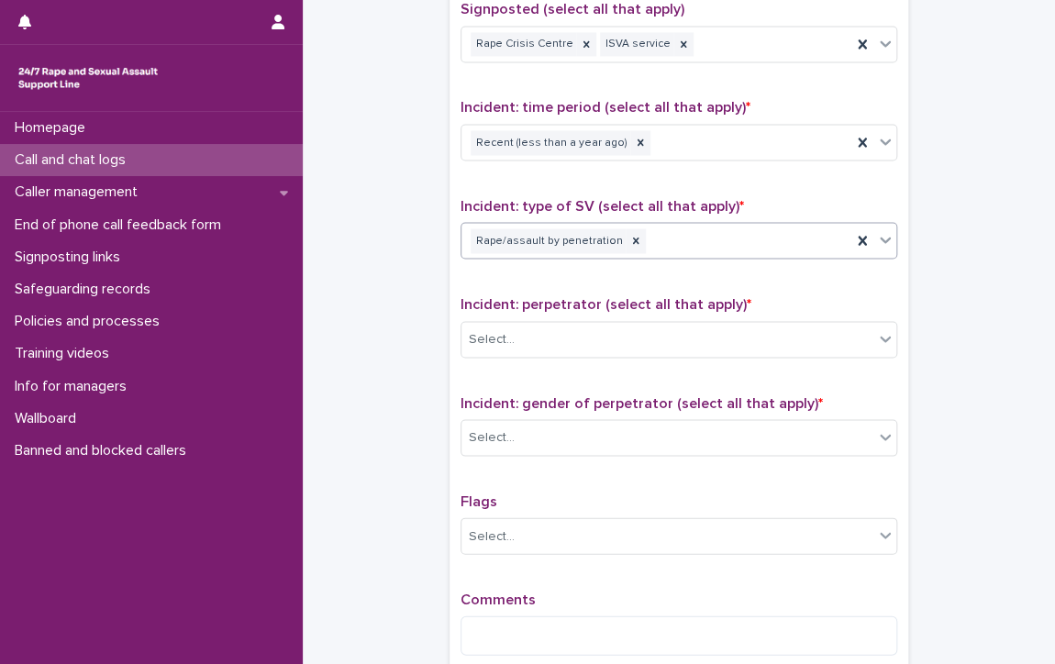
scroll to position [1205, 0]
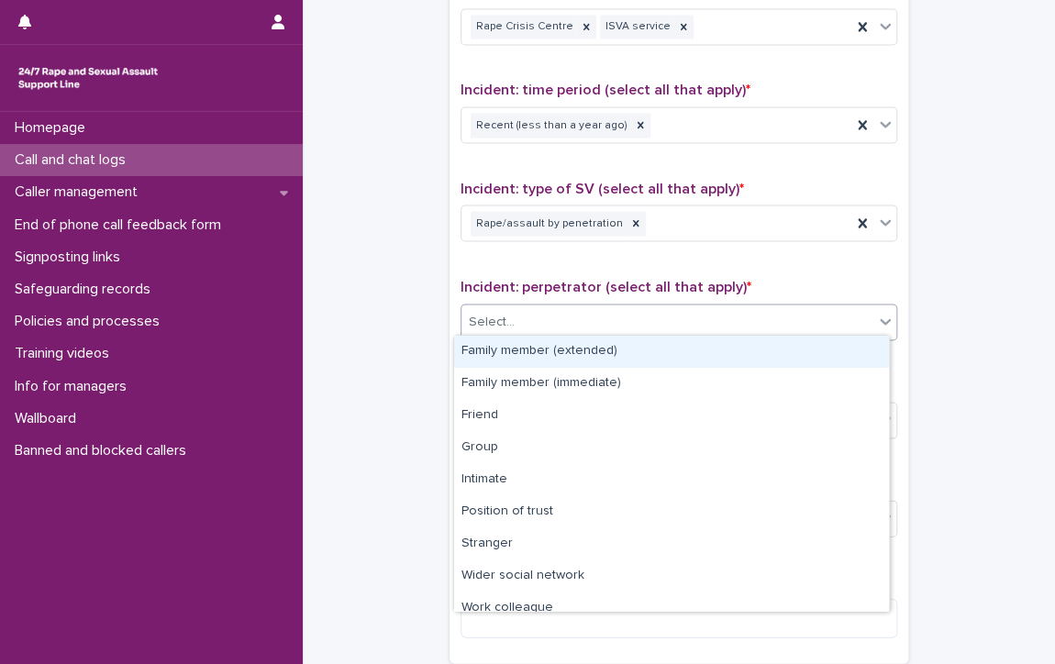
click at [562, 309] on div "Select..." at bounding box center [668, 322] width 412 height 30
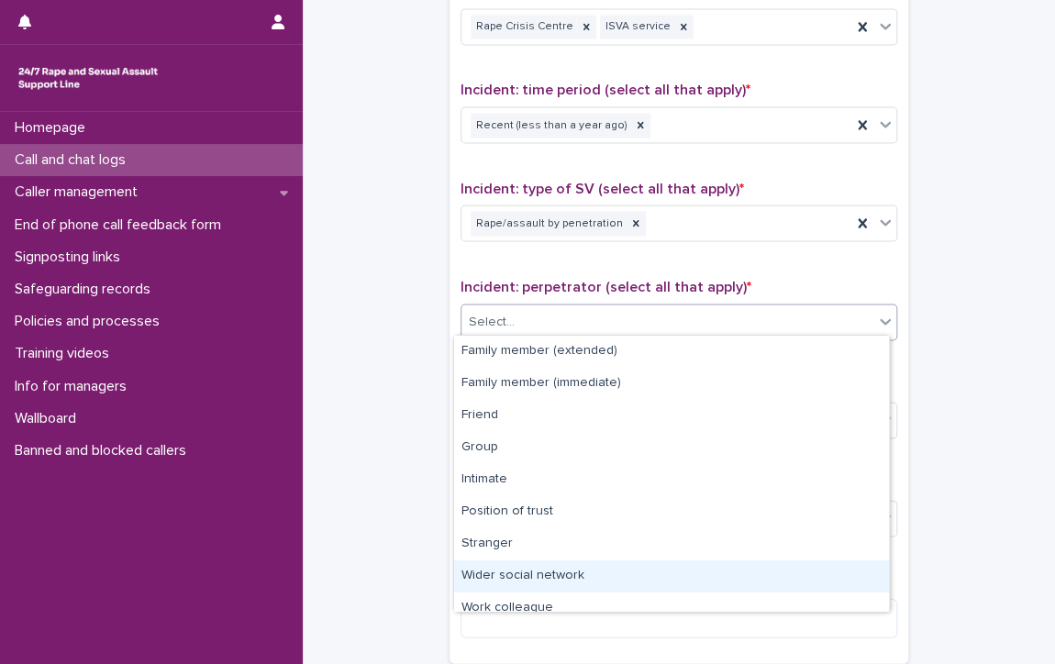
click at [559, 572] on div "Wider social network" at bounding box center [671, 577] width 435 height 32
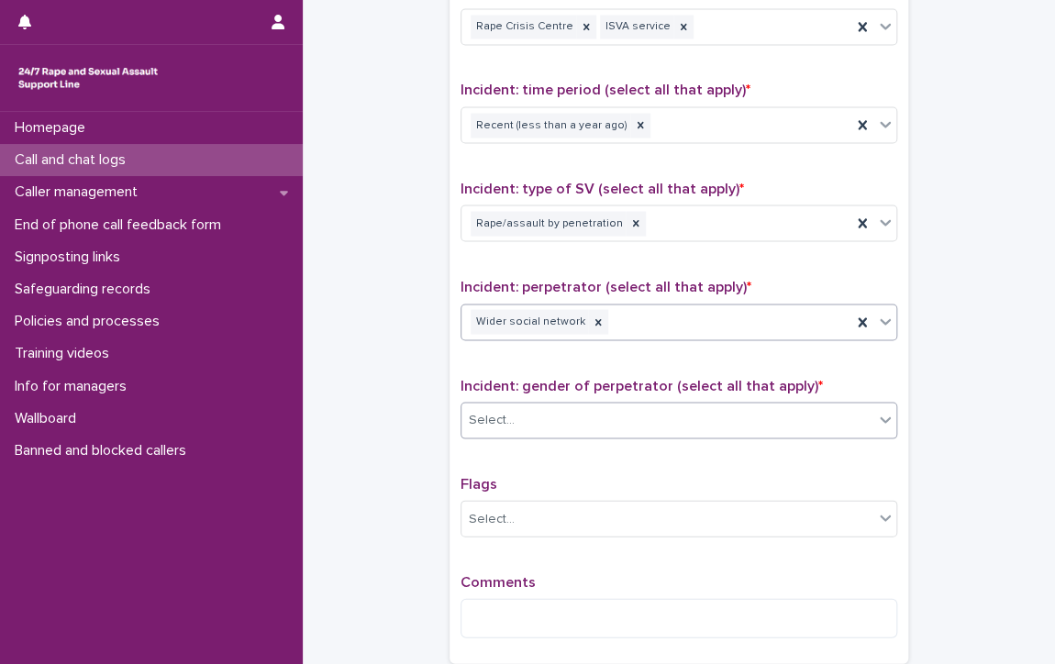
click at [606, 407] on div "Select..." at bounding box center [668, 420] width 412 height 30
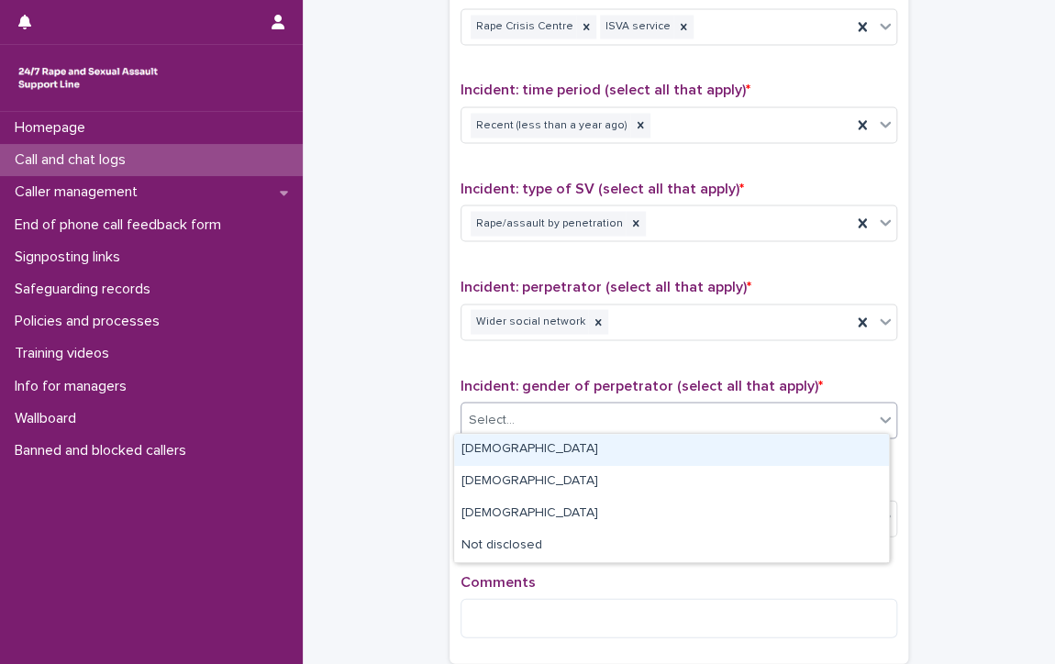
click at [586, 445] on div "[DEMOGRAPHIC_DATA]" at bounding box center [671, 450] width 435 height 32
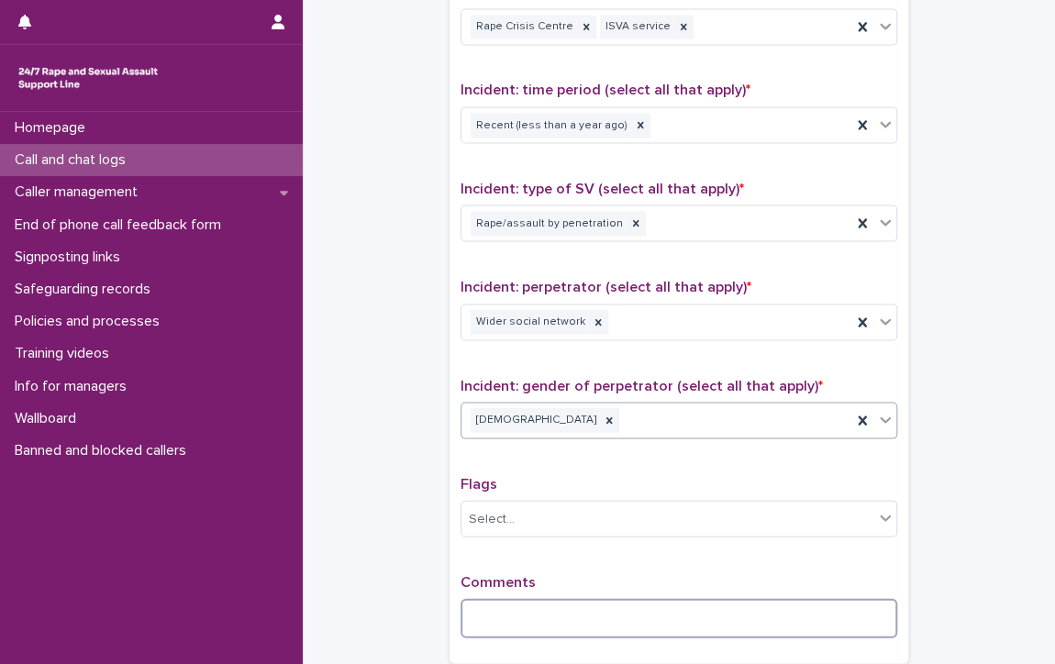
click at [601, 619] on textarea at bounding box center [679, 617] width 437 height 39
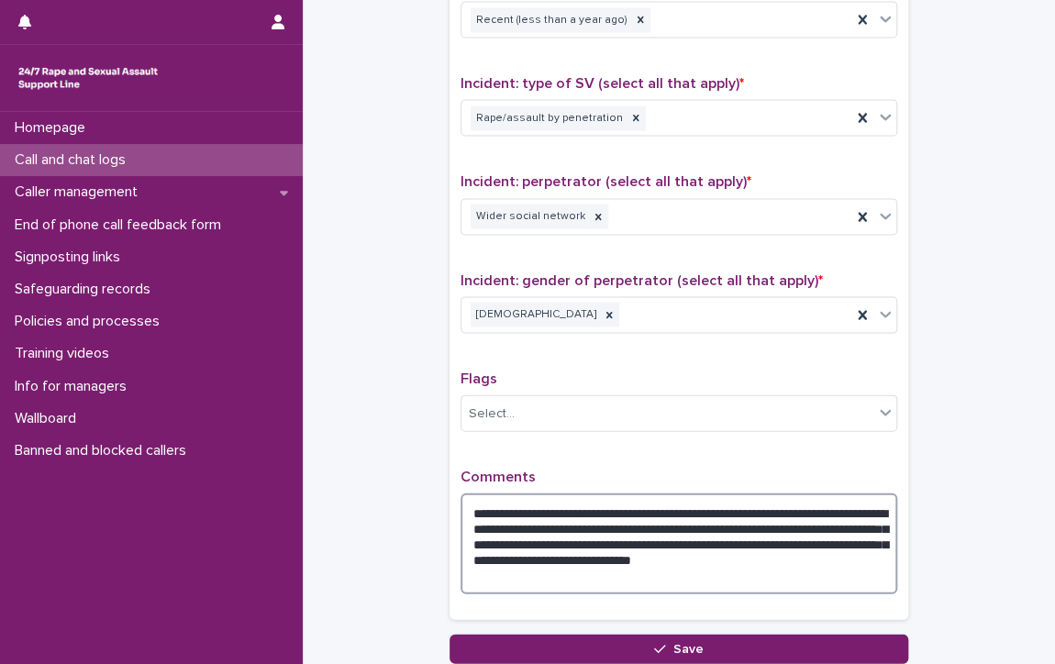
scroll to position [1313, 0]
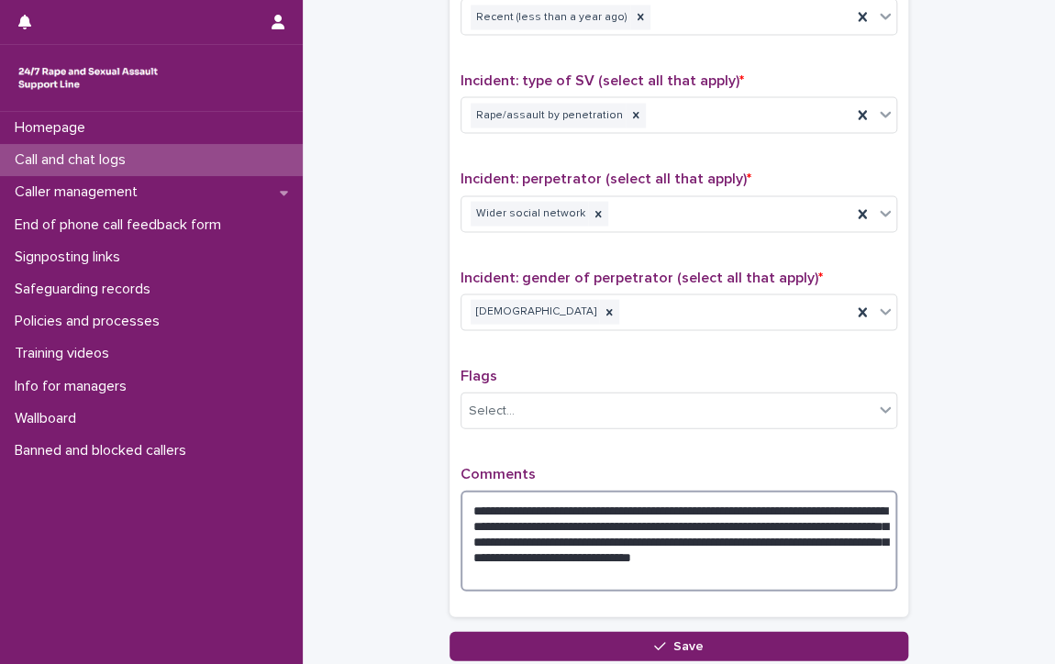
click at [637, 575] on textarea "**********" at bounding box center [679, 540] width 437 height 101
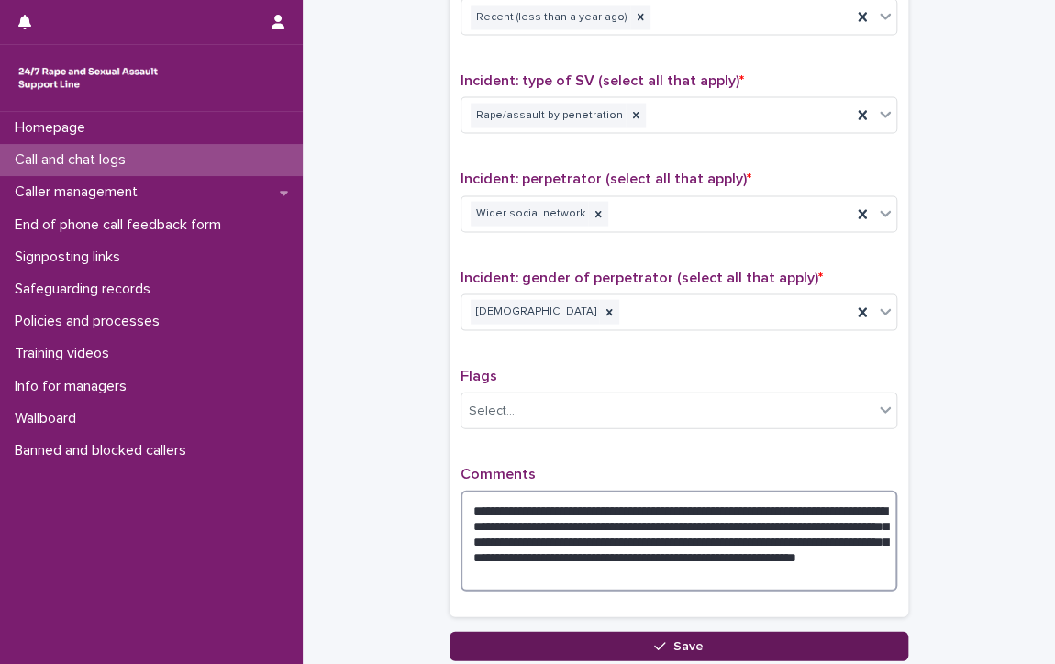
type textarea "**********"
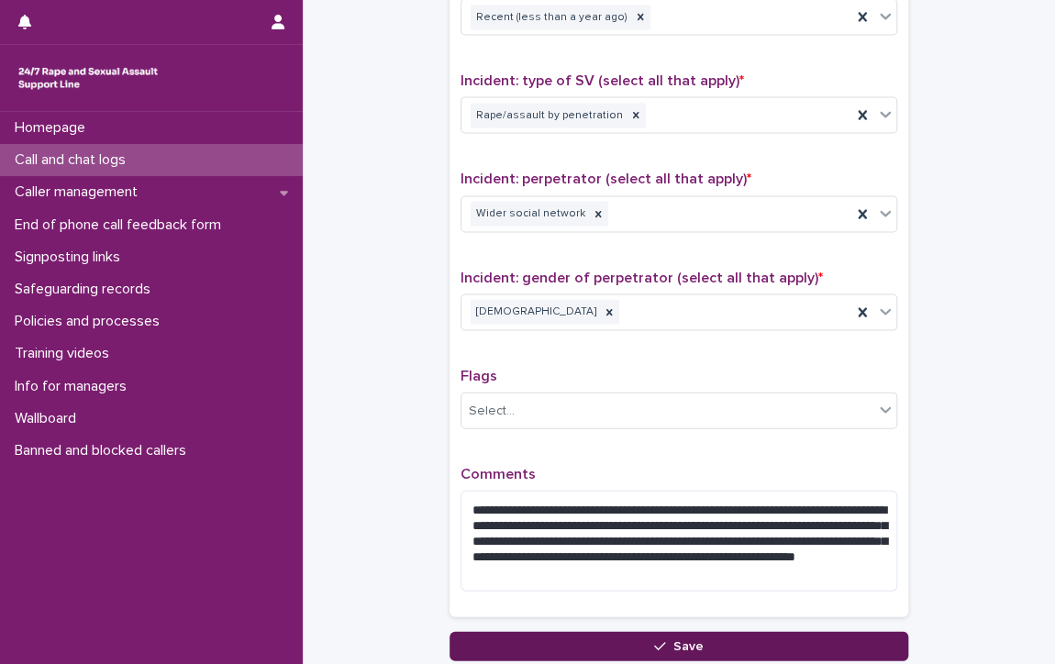
click at [615, 641] on button "Save" at bounding box center [679, 645] width 459 height 29
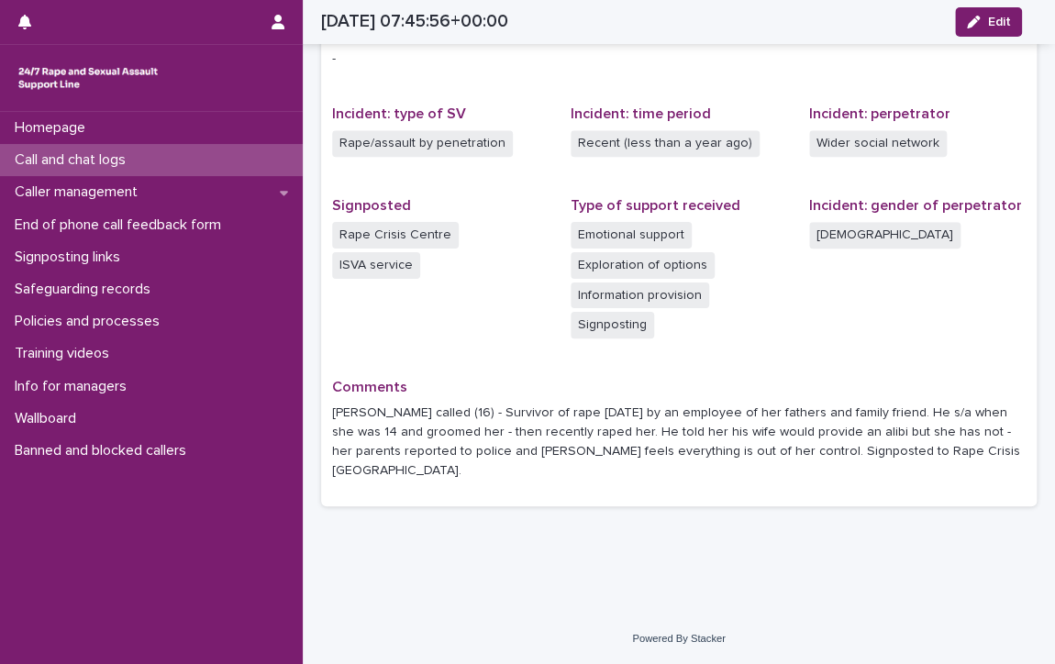
scroll to position [367, 0]
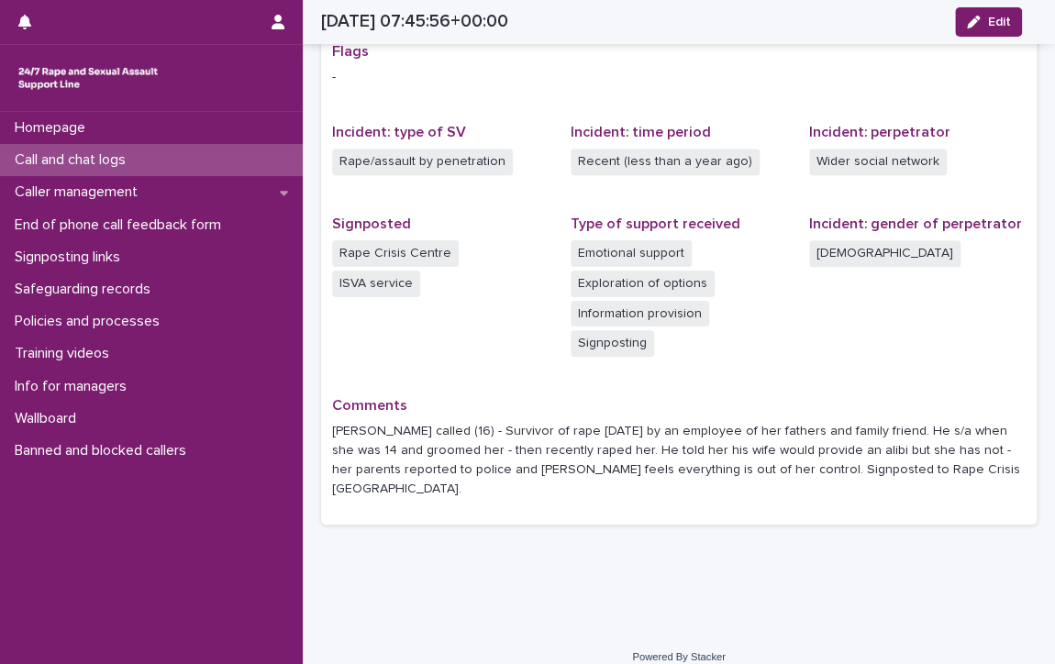
click at [75, 155] on p "Call and chat logs" at bounding box center [73, 159] width 133 height 17
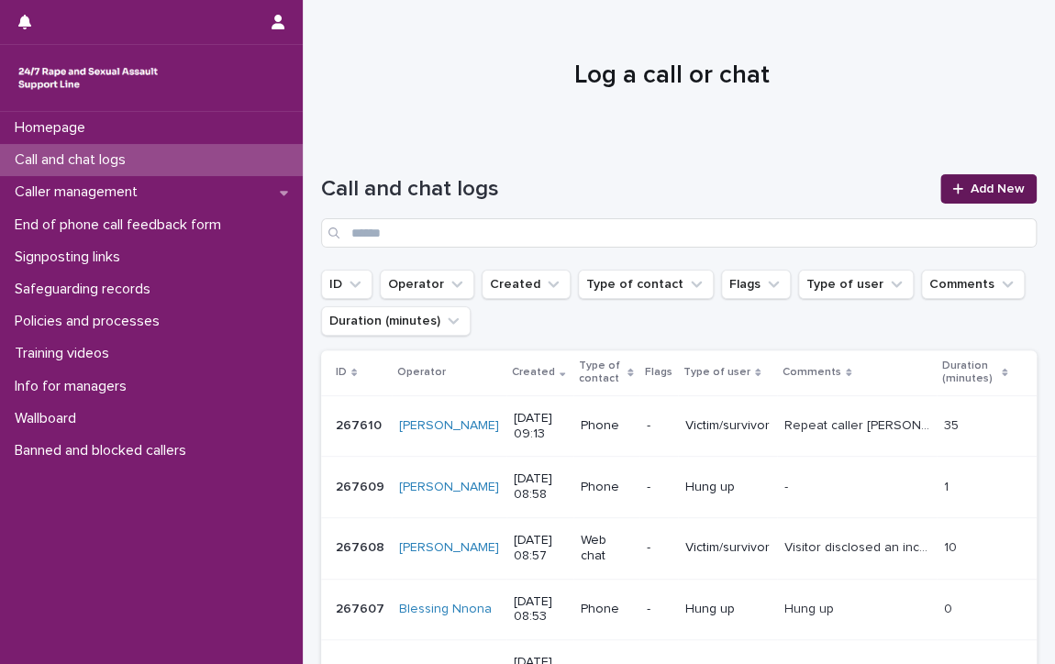
click at [981, 179] on link "Add New" at bounding box center [989, 188] width 96 height 29
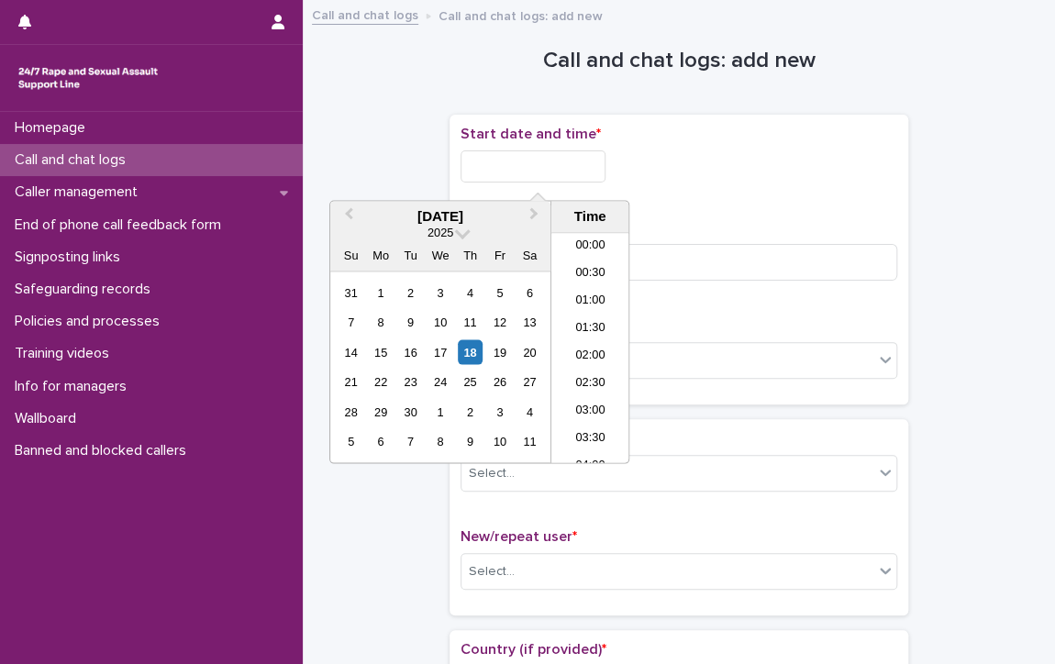
click at [573, 165] on input "text" at bounding box center [533, 167] width 145 height 32
click at [575, 287] on li "08:00" at bounding box center [591, 294] width 78 height 28
click at [587, 171] on input "**********" at bounding box center [533, 167] width 145 height 32
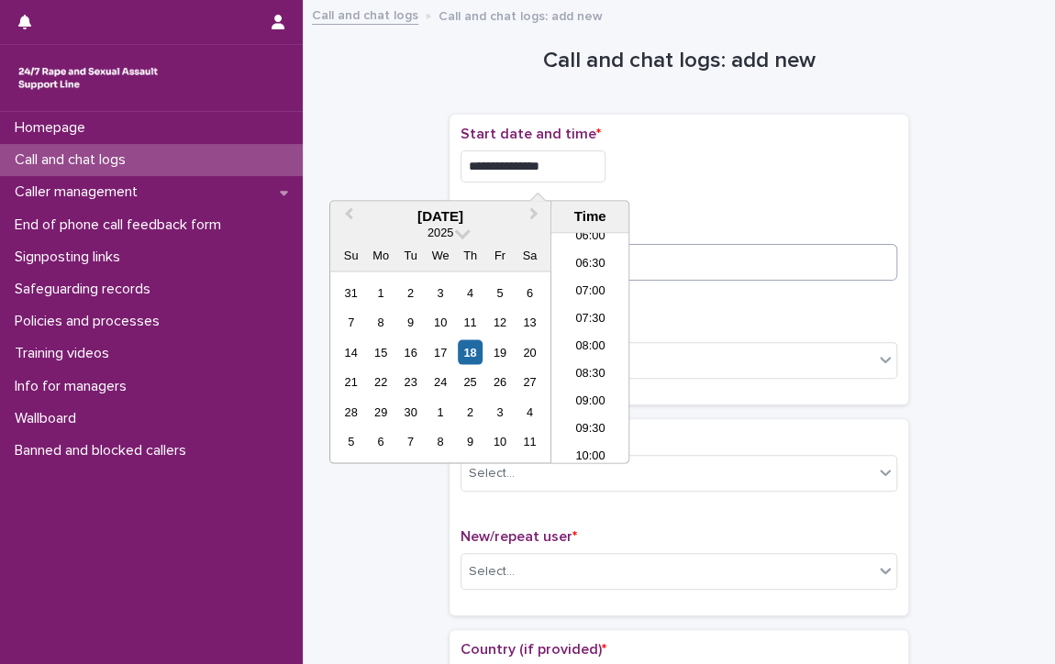
type input "**********"
click at [681, 260] on input at bounding box center [679, 262] width 437 height 37
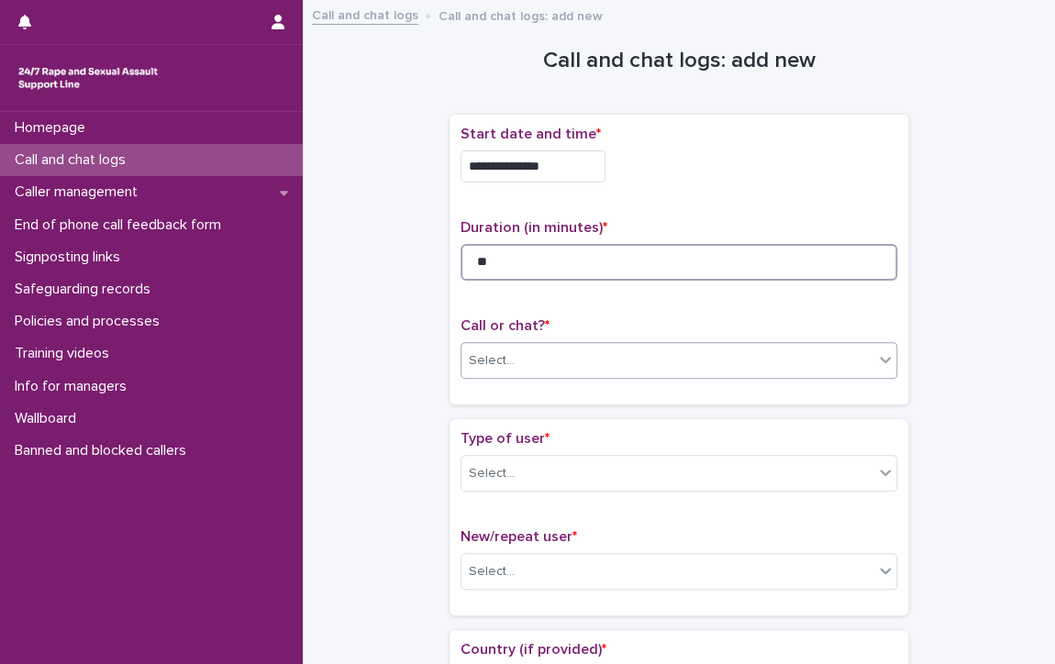
type input "**"
click at [492, 352] on div "Select..." at bounding box center [492, 361] width 46 height 19
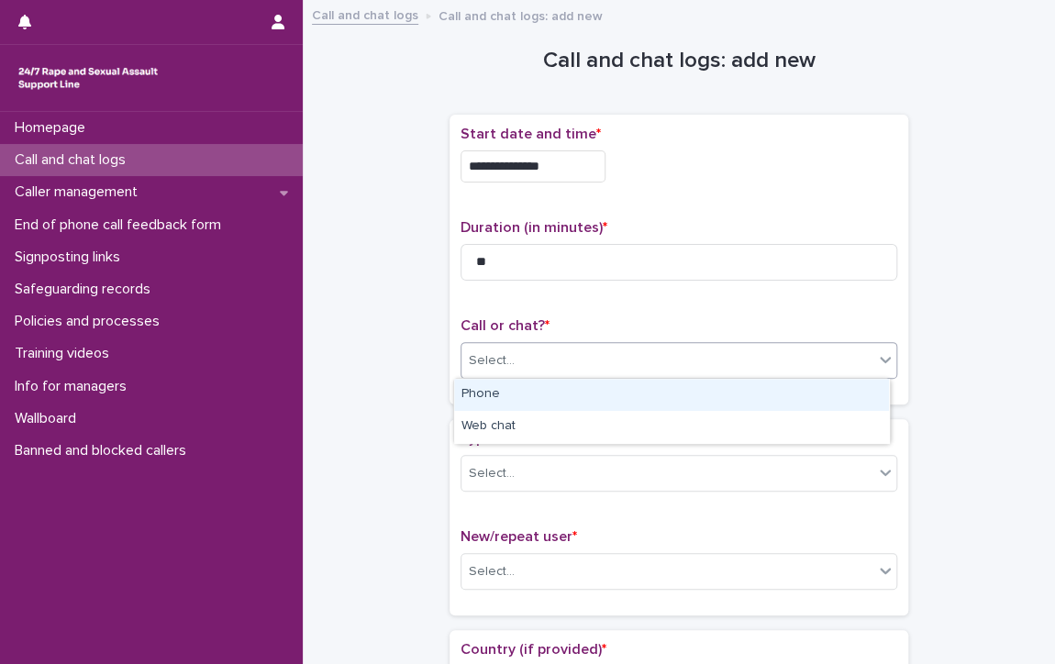
click at [518, 394] on div "Phone" at bounding box center [671, 395] width 435 height 32
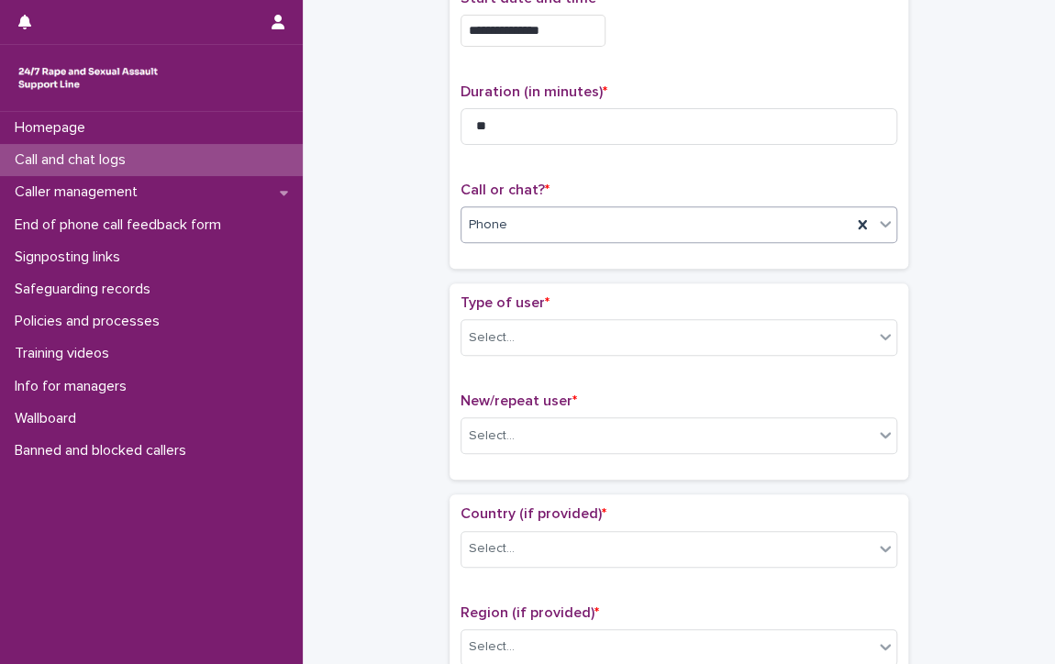
scroll to position [184, 0]
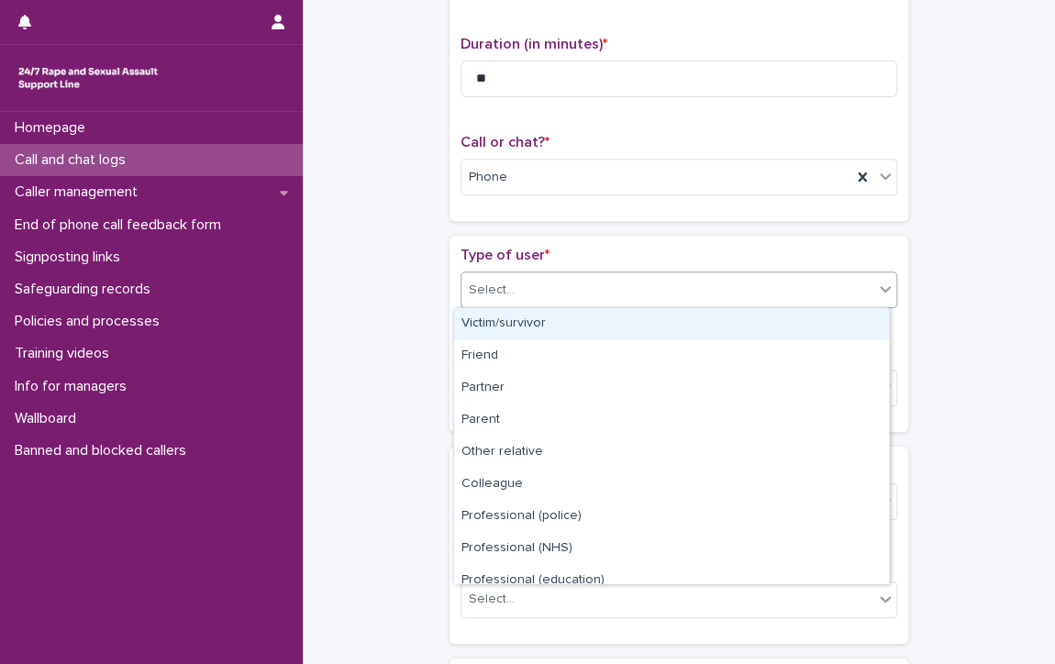
click at [538, 289] on div "Select..." at bounding box center [668, 290] width 412 height 30
click at [539, 320] on div "Victim/survivor" at bounding box center [671, 324] width 435 height 32
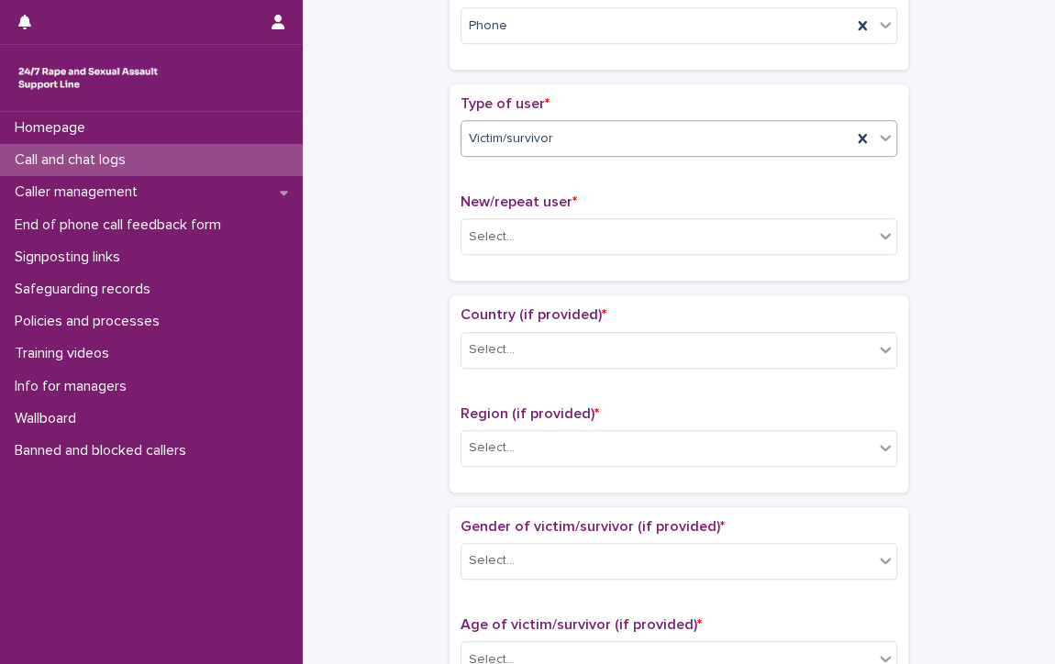
scroll to position [367, 0]
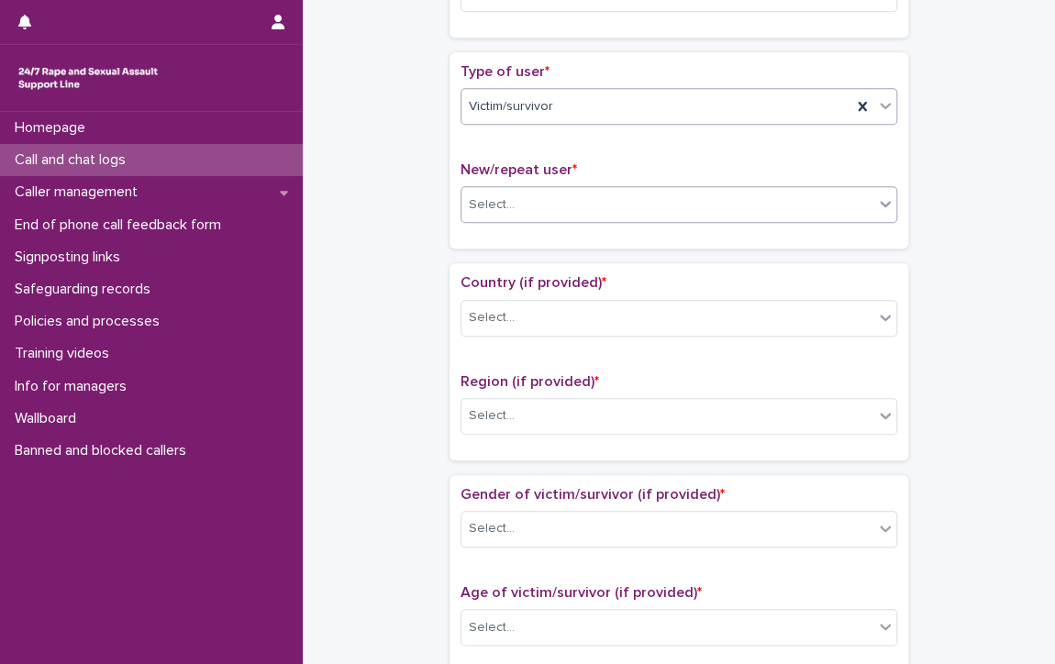
click at [489, 190] on div "Select..." at bounding box center [668, 205] width 412 height 30
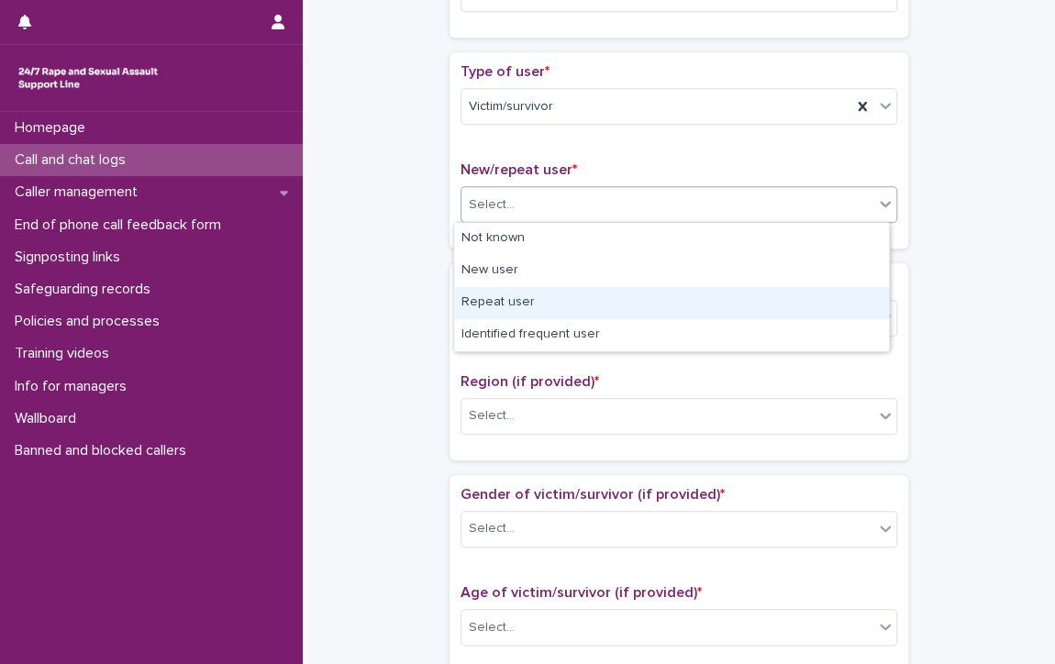
click at [521, 299] on div "Repeat user" at bounding box center [671, 303] width 435 height 32
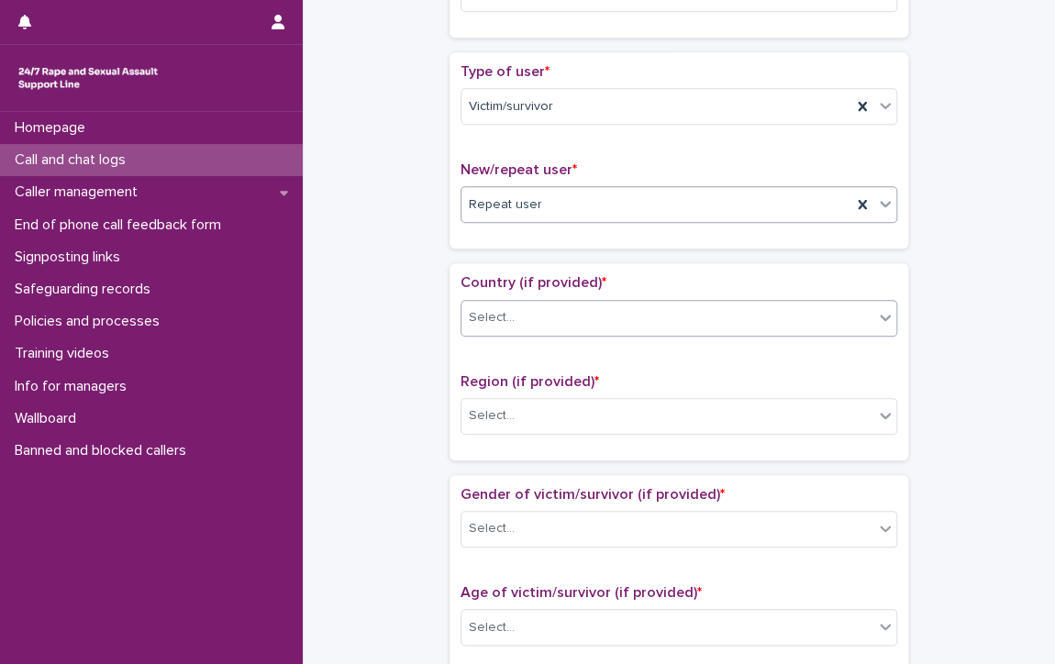
click at [521, 314] on div "Select..." at bounding box center [668, 318] width 412 height 30
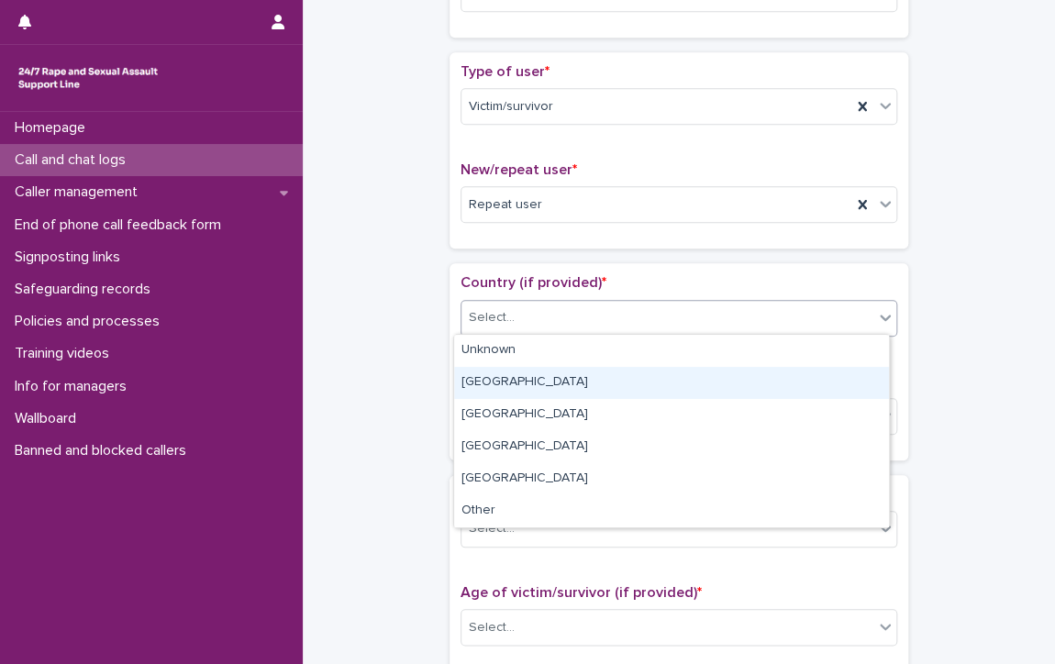
click at [485, 385] on div "[GEOGRAPHIC_DATA]" at bounding box center [671, 383] width 435 height 32
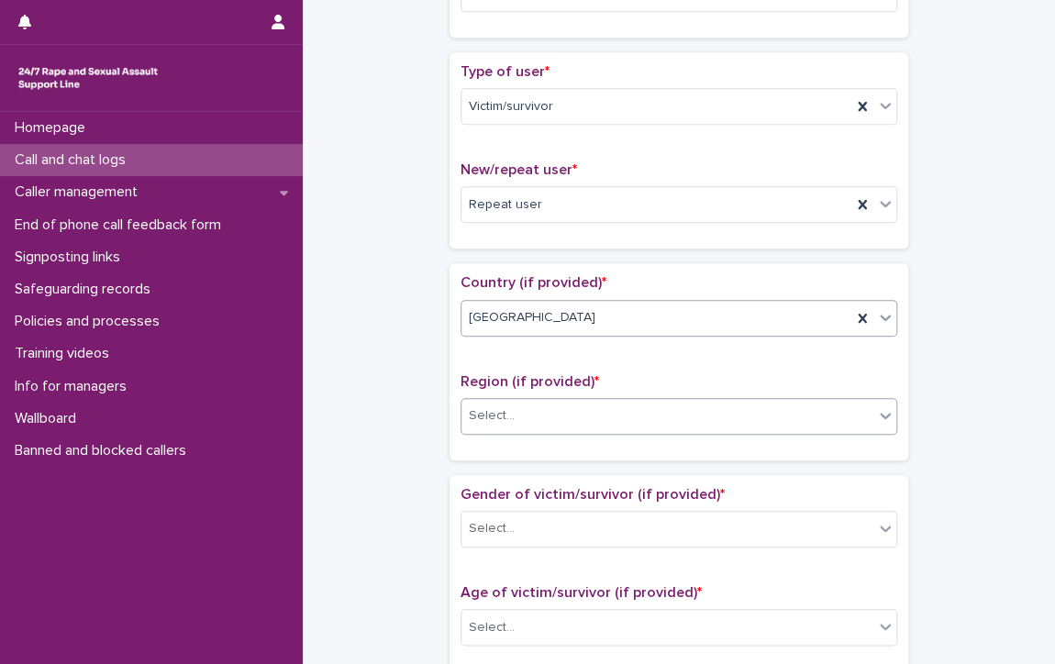
click at [494, 411] on div "Select..." at bounding box center [492, 416] width 46 height 19
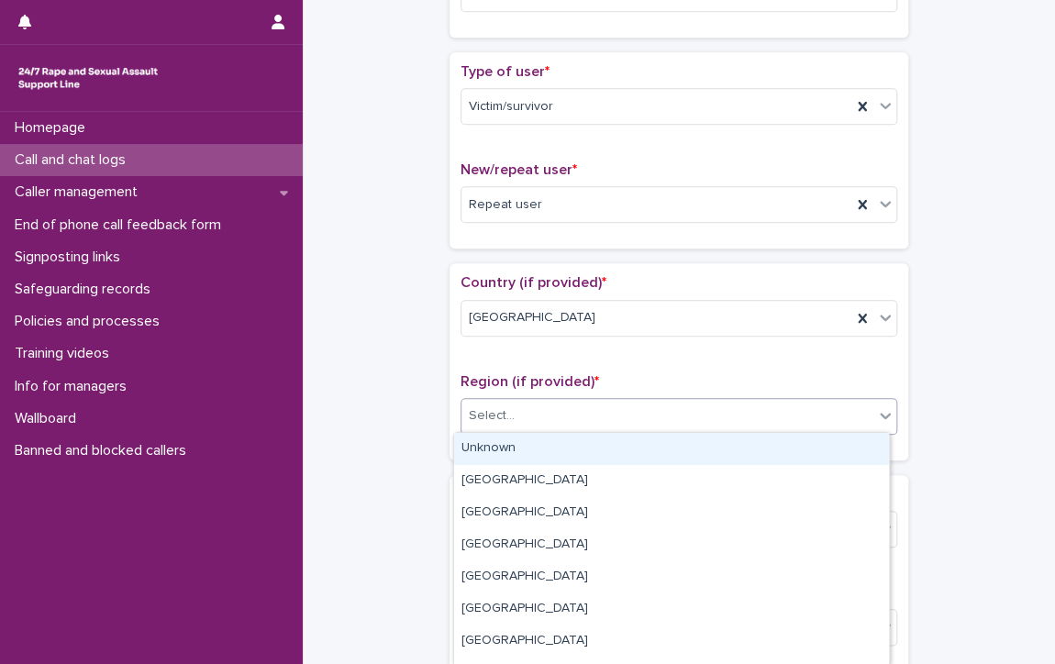
click at [540, 451] on div "Unknown" at bounding box center [671, 449] width 435 height 32
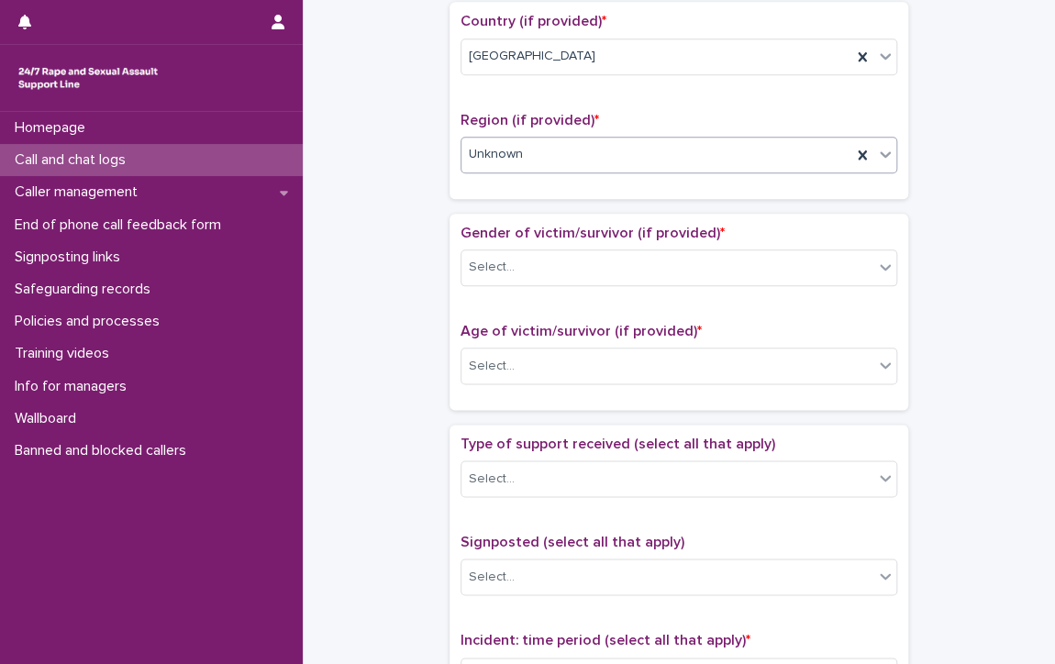
scroll to position [642, 0]
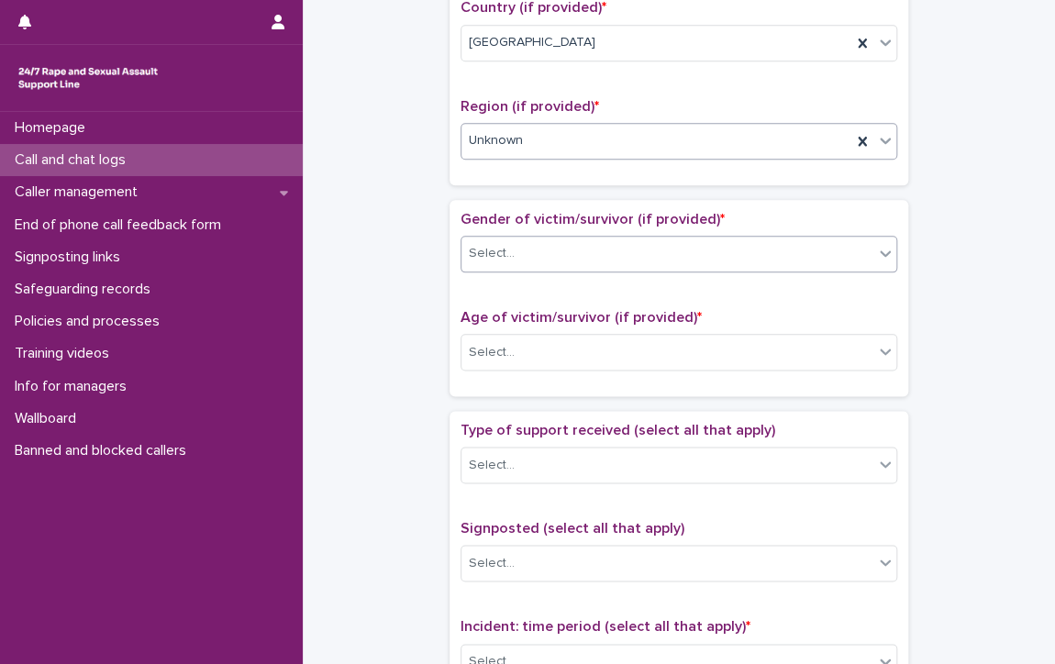
click at [535, 236] on div "Select..." at bounding box center [679, 254] width 437 height 37
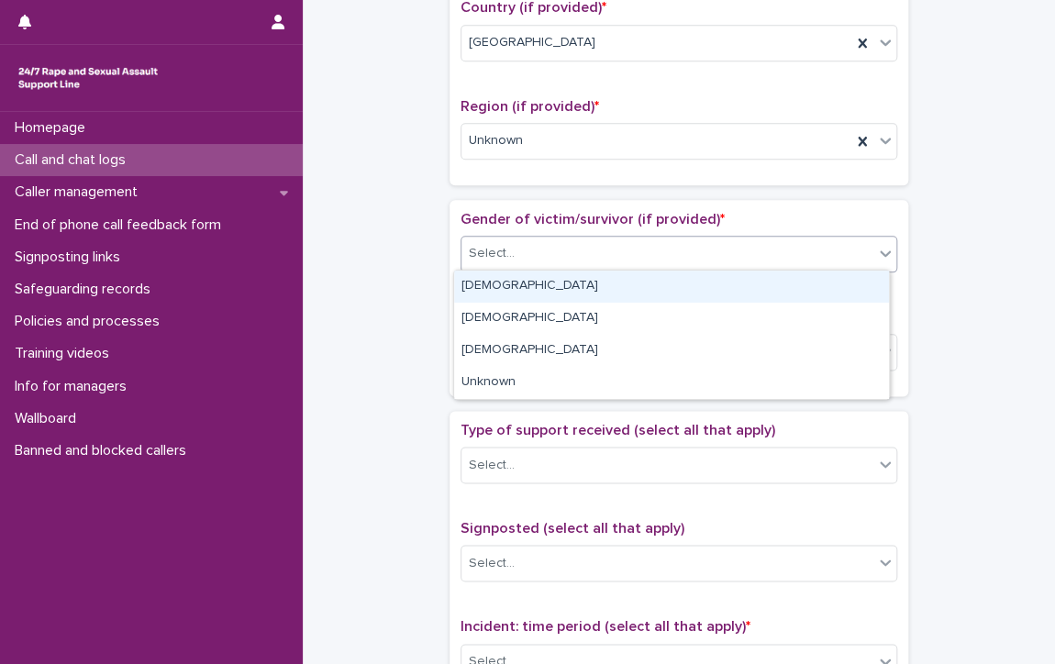
click at [498, 281] on div "[DEMOGRAPHIC_DATA]" at bounding box center [671, 287] width 435 height 32
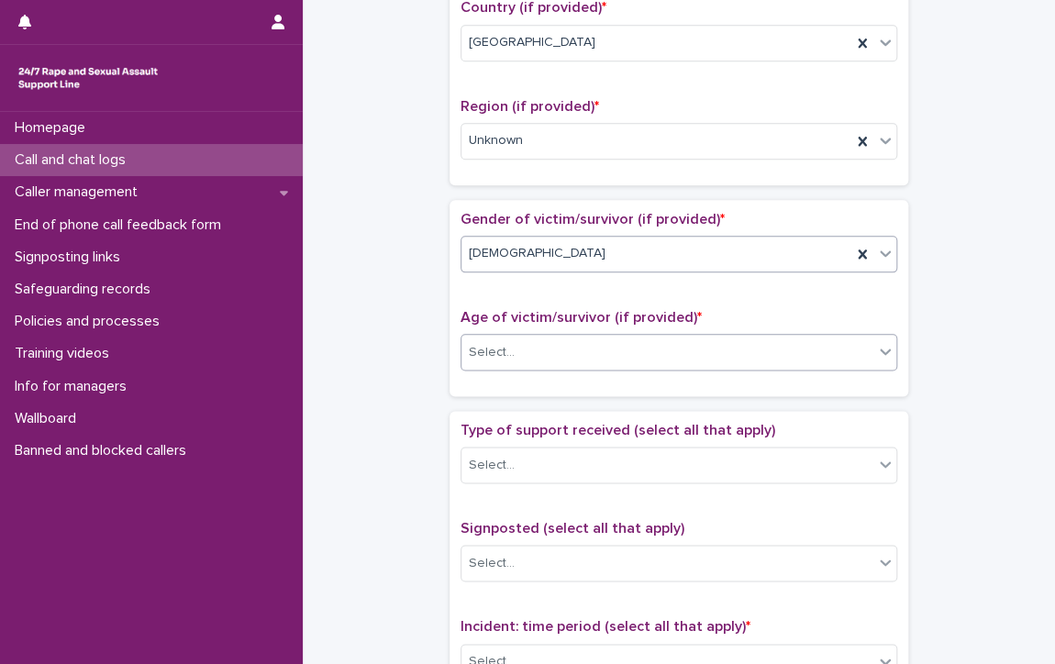
click at [564, 338] on div "Select..." at bounding box center [668, 353] width 412 height 30
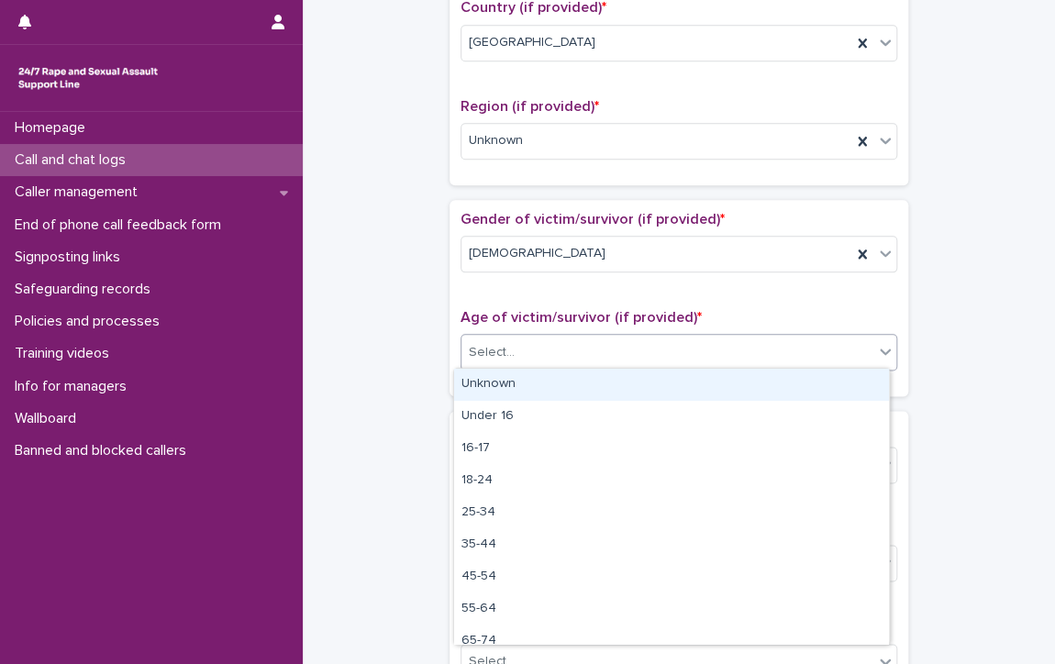
click at [535, 376] on div "Unknown" at bounding box center [671, 385] width 435 height 32
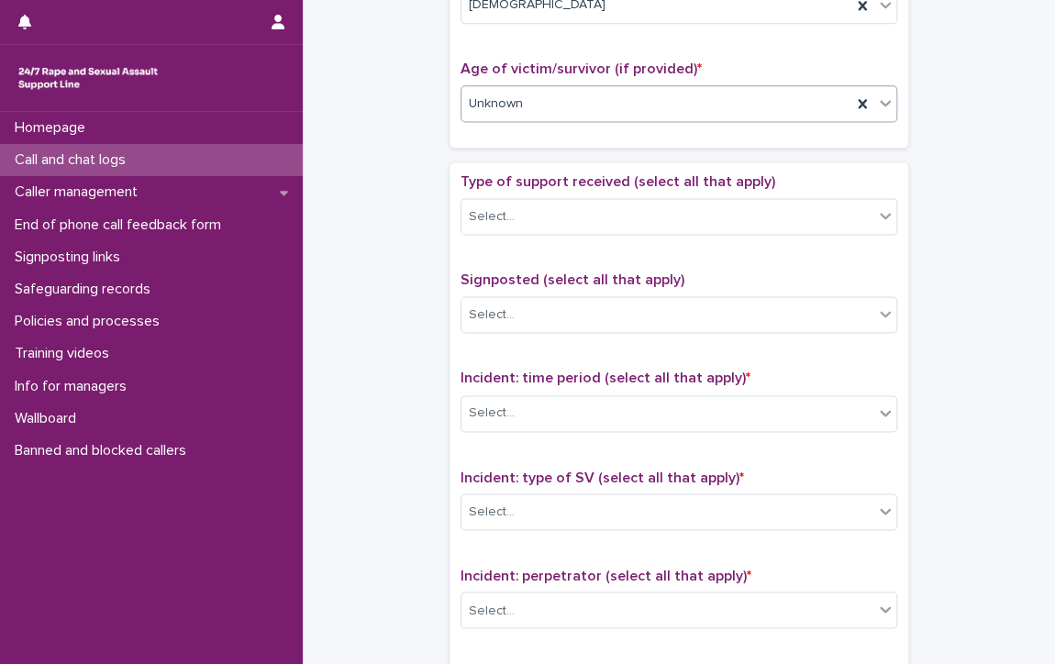
scroll to position [918, 0]
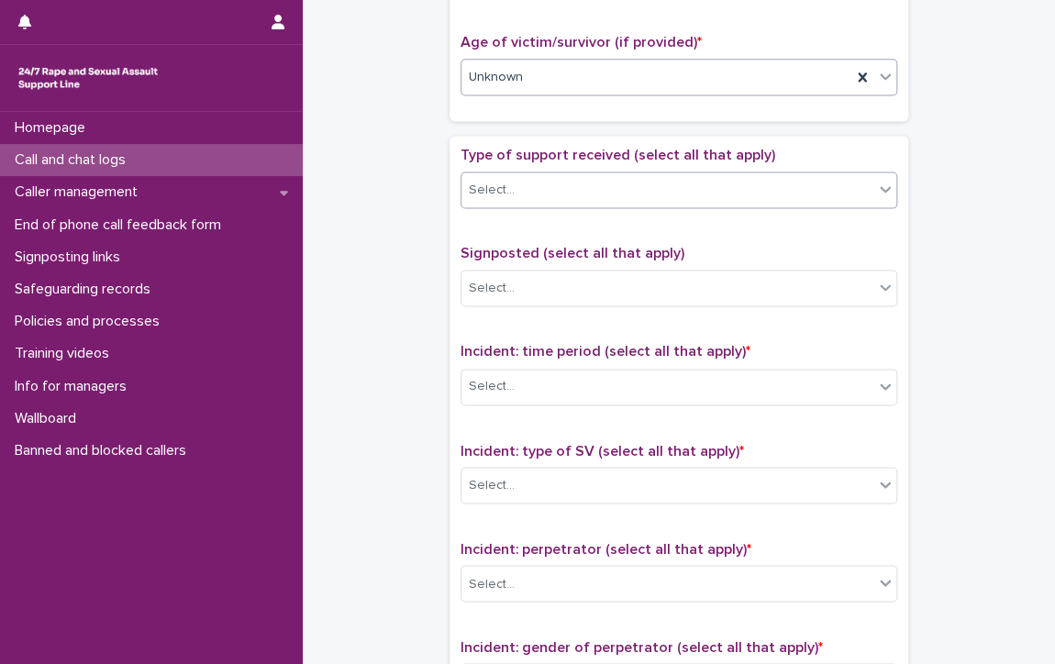
click at [525, 182] on div "Select..." at bounding box center [668, 190] width 412 height 30
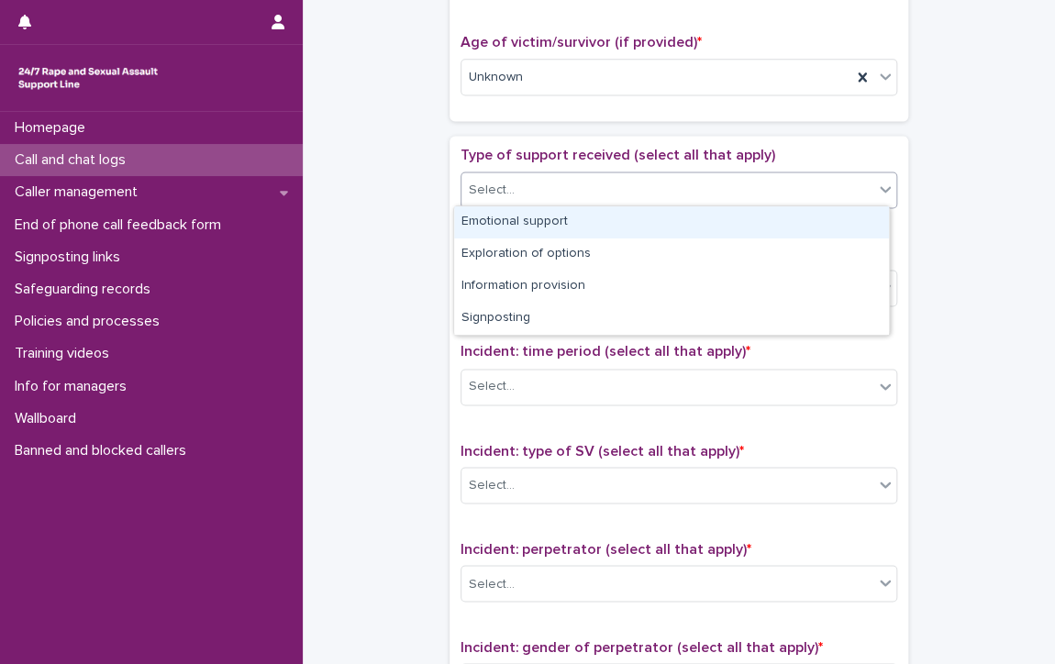
click at [537, 218] on div "Emotional support" at bounding box center [671, 223] width 435 height 32
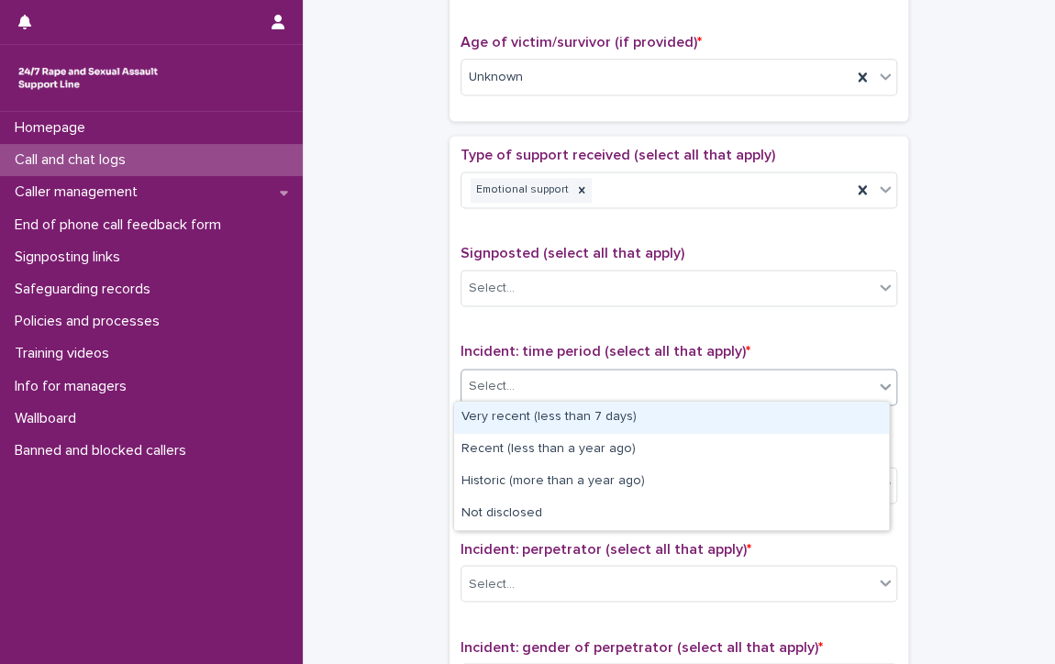
click at [608, 377] on div "Select..." at bounding box center [668, 387] width 412 height 30
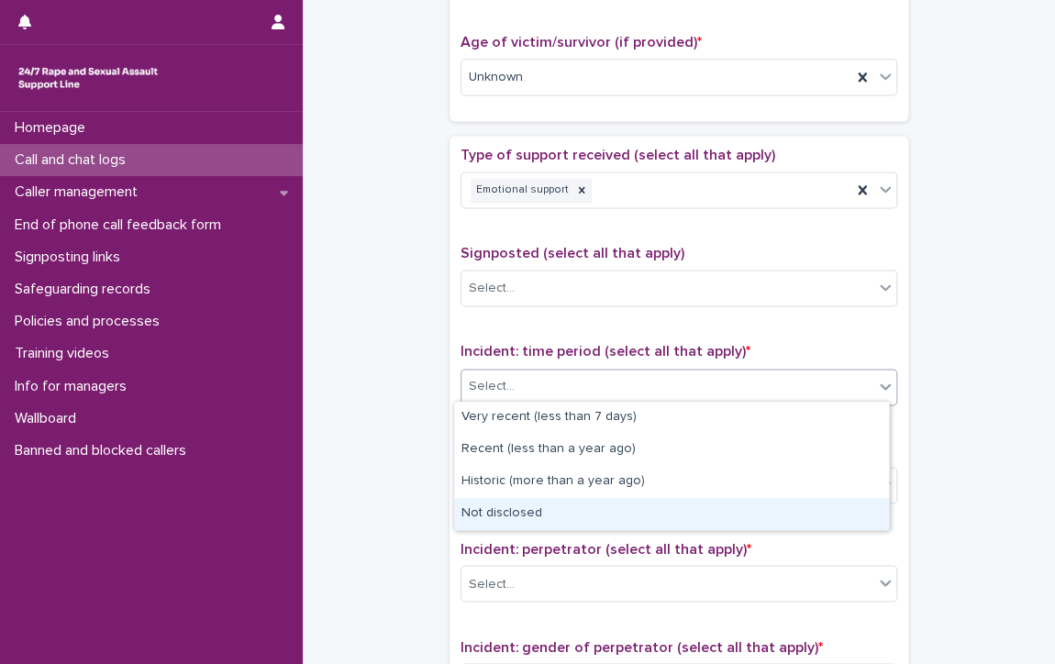
click at [653, 508] on div "Not disclosed" at bounding box center [671, 514] width 435 height 32
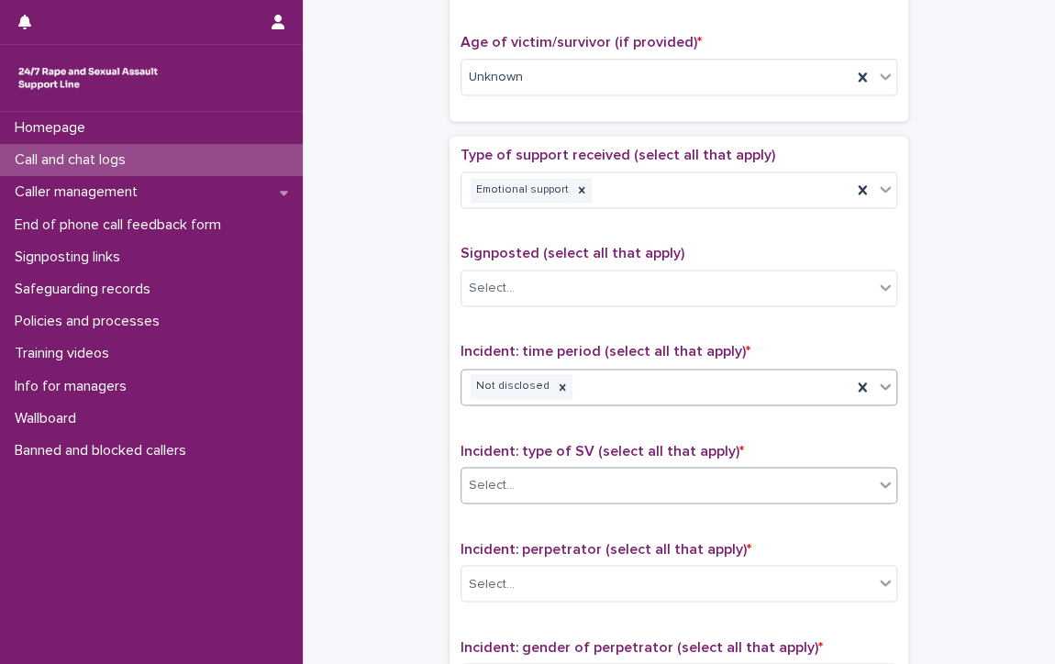
click at [596, 490] on div "Select..." at bounding box center [668, 485] width 412 height 30
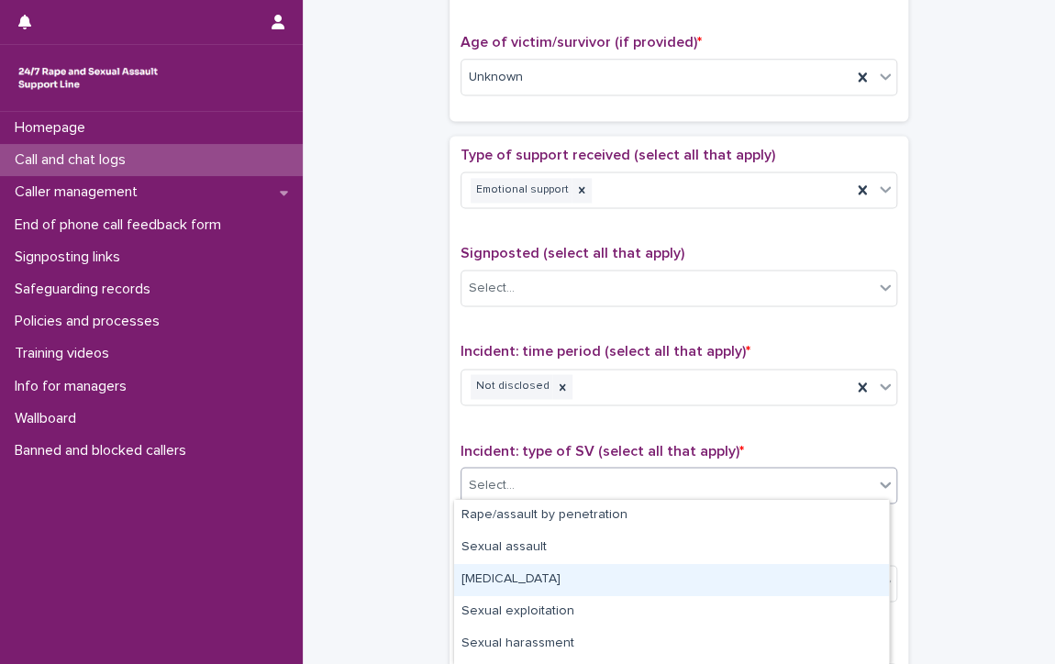
click at [531, 575] on div "[MEDICAL_DATA]" at bounding box center [671, 580] width 435 height 32
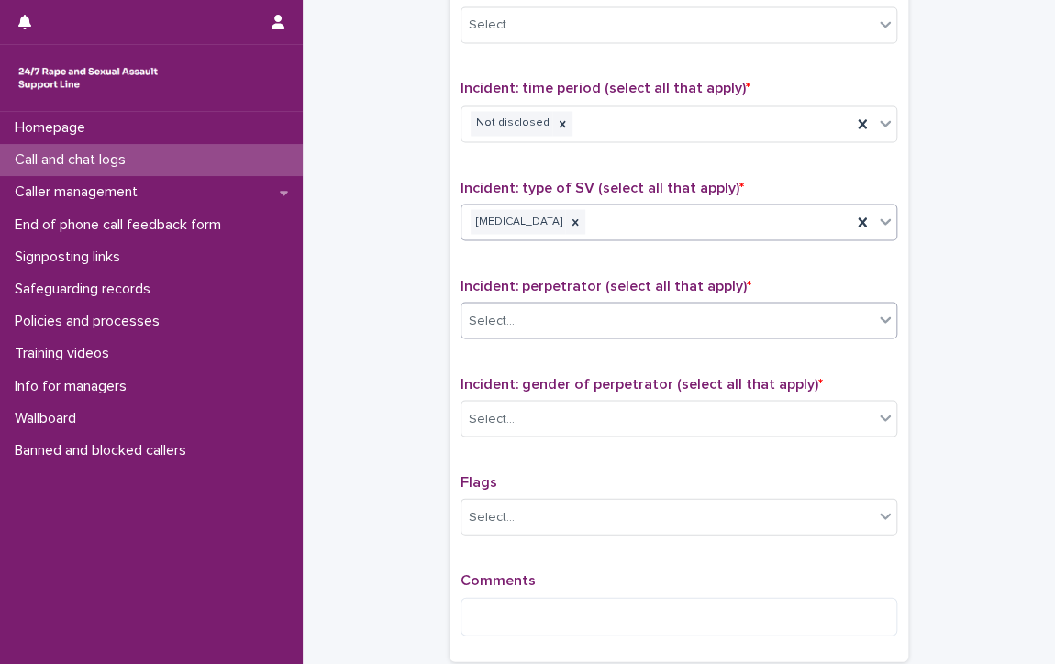
scroll to position [1193, 0]
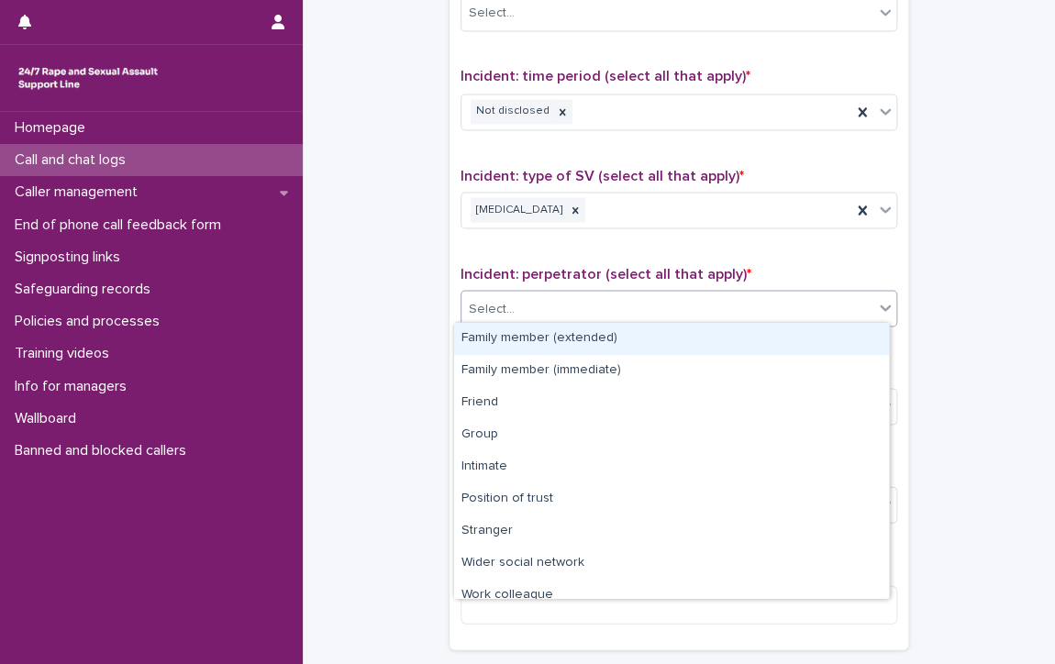
click at [554, 300] on div "Select..." at bounding box center [668, 309] width 412 height 30
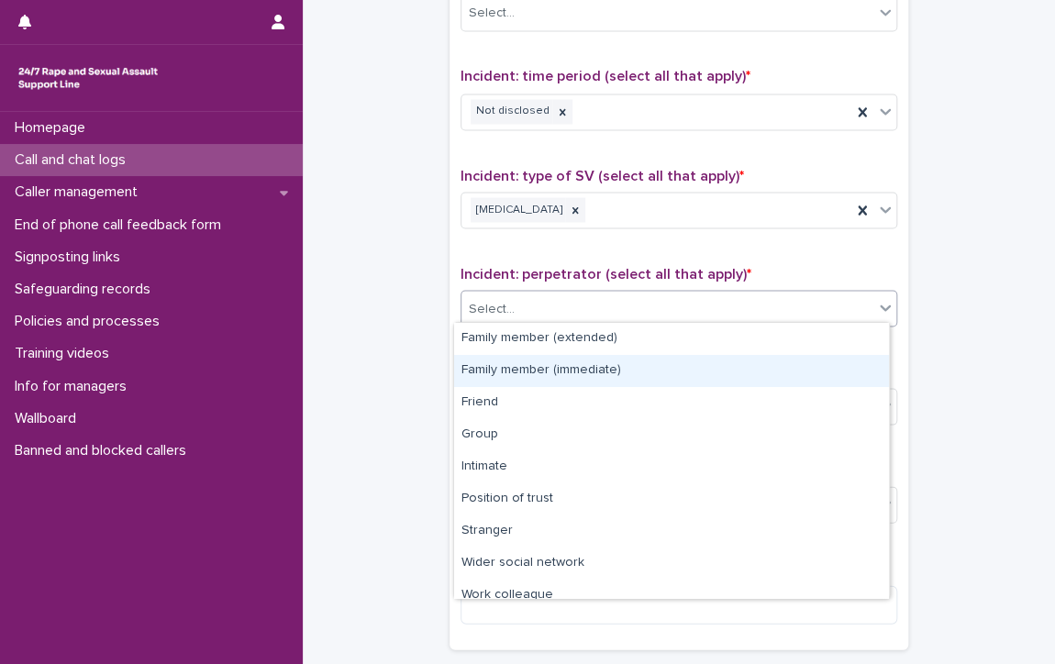
click at [653, 370] on div "Family member (immediate)" at bounding box center [671, 371] width 435 height 32
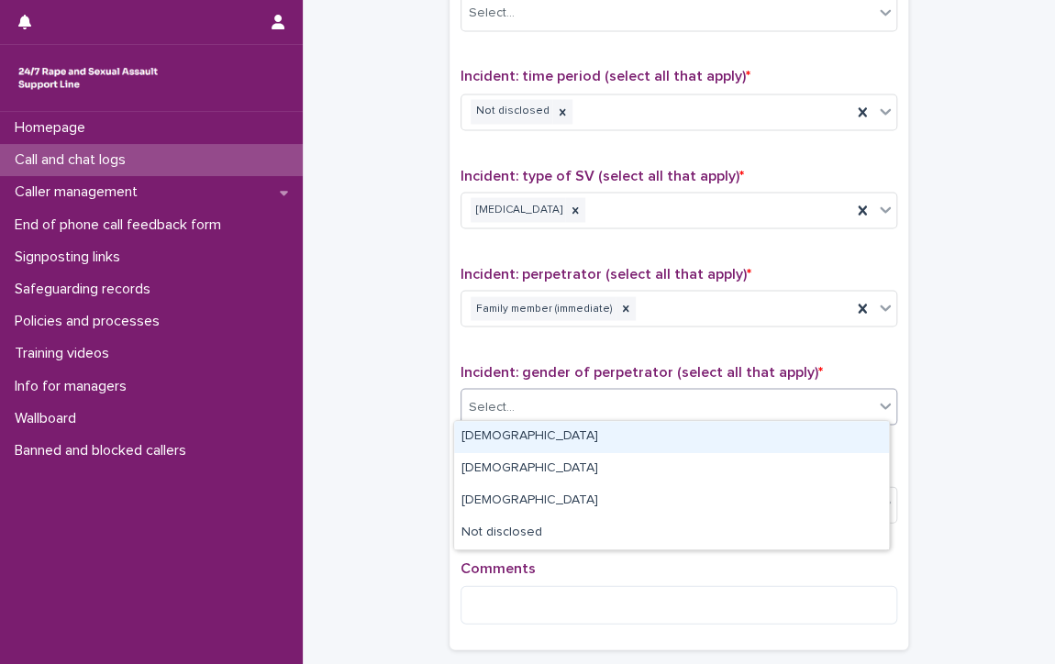
click at [513, 396] on div "Select..." at bounding box center [668, 407] width 412 height 30
click at [508, 440] on div "[DEMOGRAPHIC_DATA]" at bounding box center [671, 437] width 435 height 32
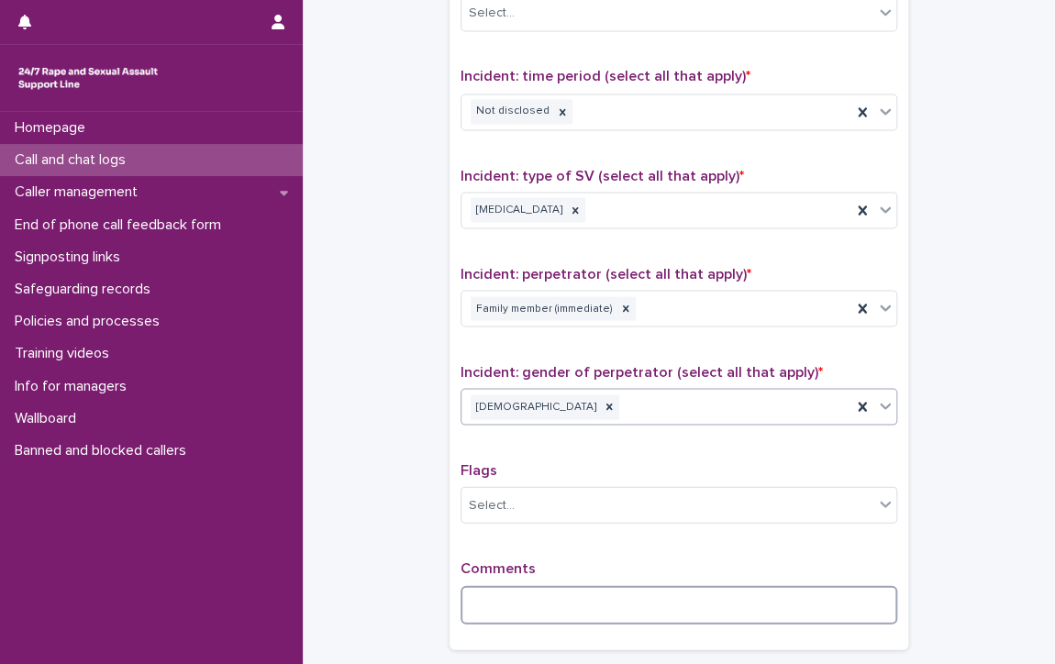
click at [609, 612] on textarea at bounding box center [679, 605] width 437 height 39
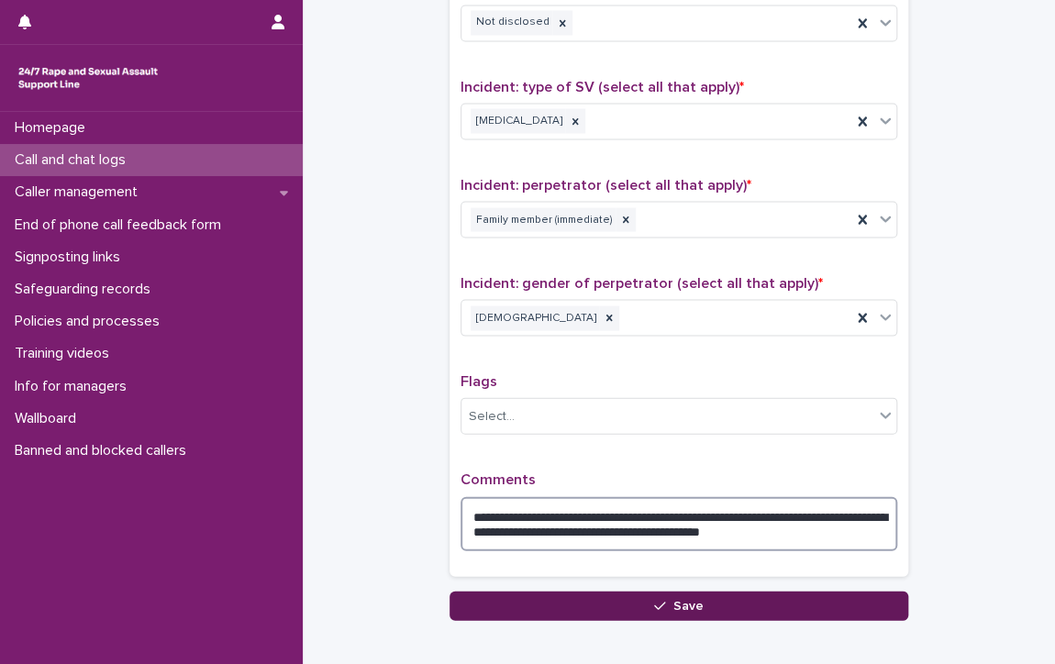
scroll to position [1377, 0]
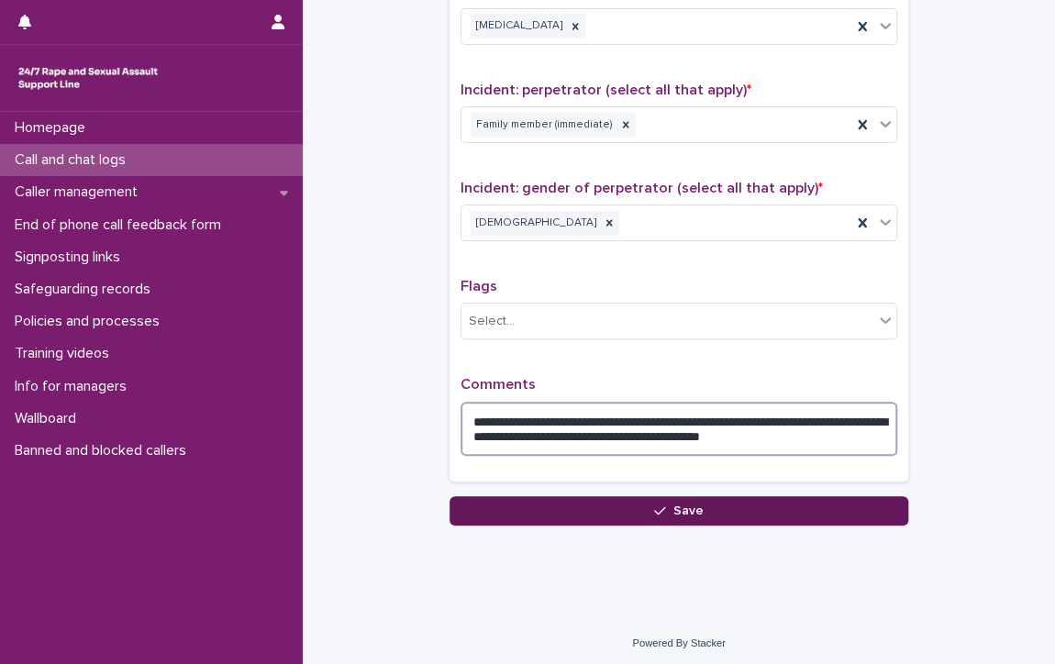
type textarea "**********"
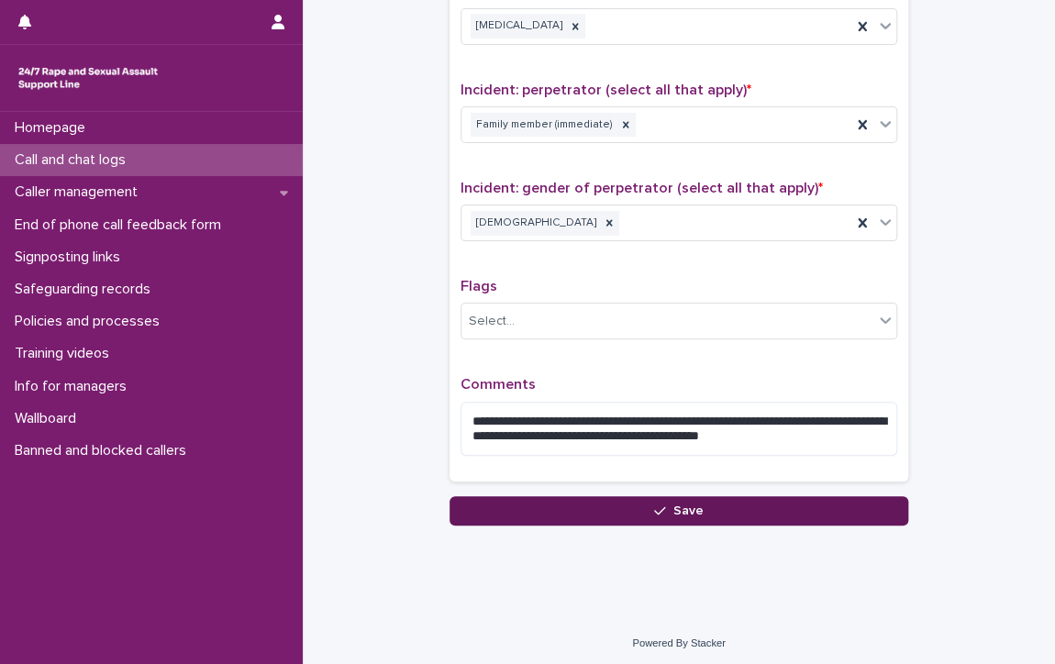
click at [844, 497] on button "Save" at bounding box center [679, 511] width 459 height 29
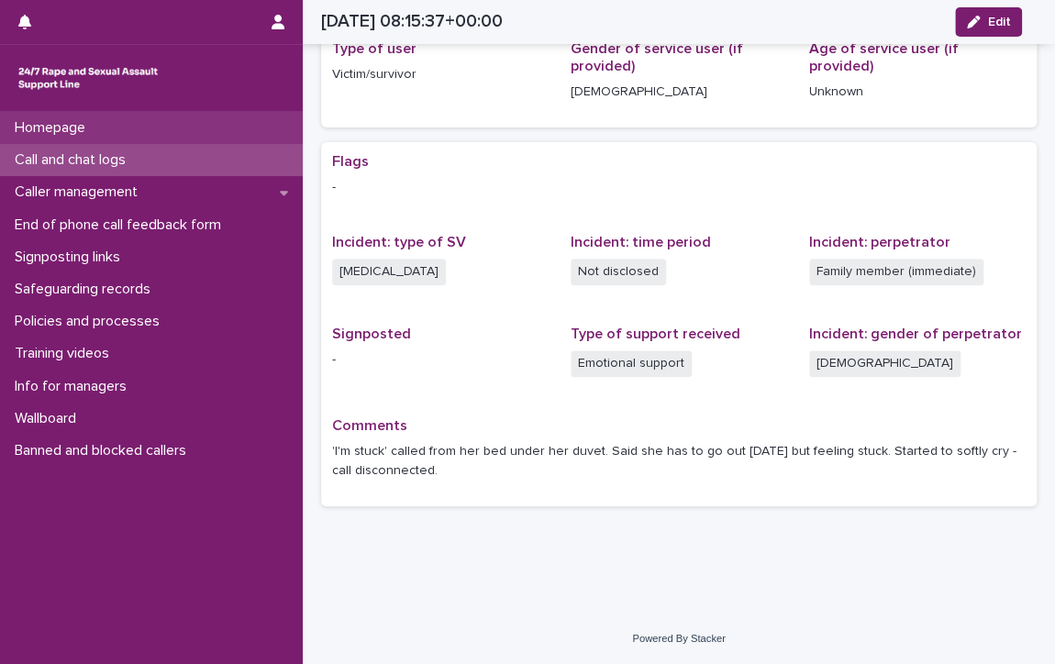
scroll to position [257, 0]
click at [55, 153] on p "Call and chat logs" at bounding box center [73, 159] width 133 height 17
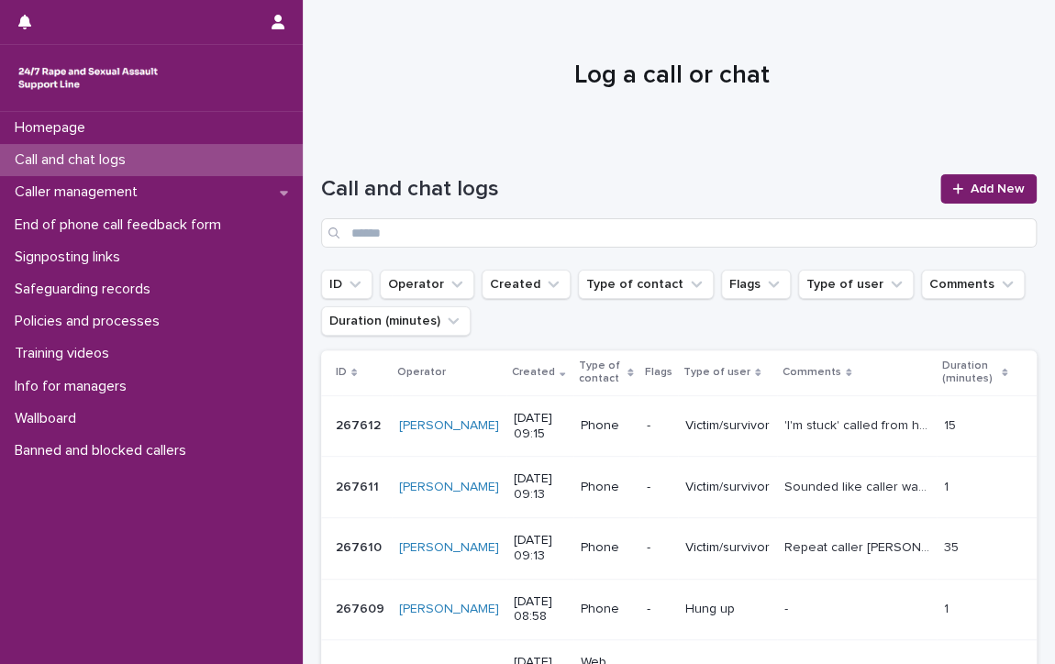
click at [106, 157] on p "Call and chat logs" at bounding box center [73, 159] width 133 height 17
